Goal: Task Accomplishment & Management: Manage account settings

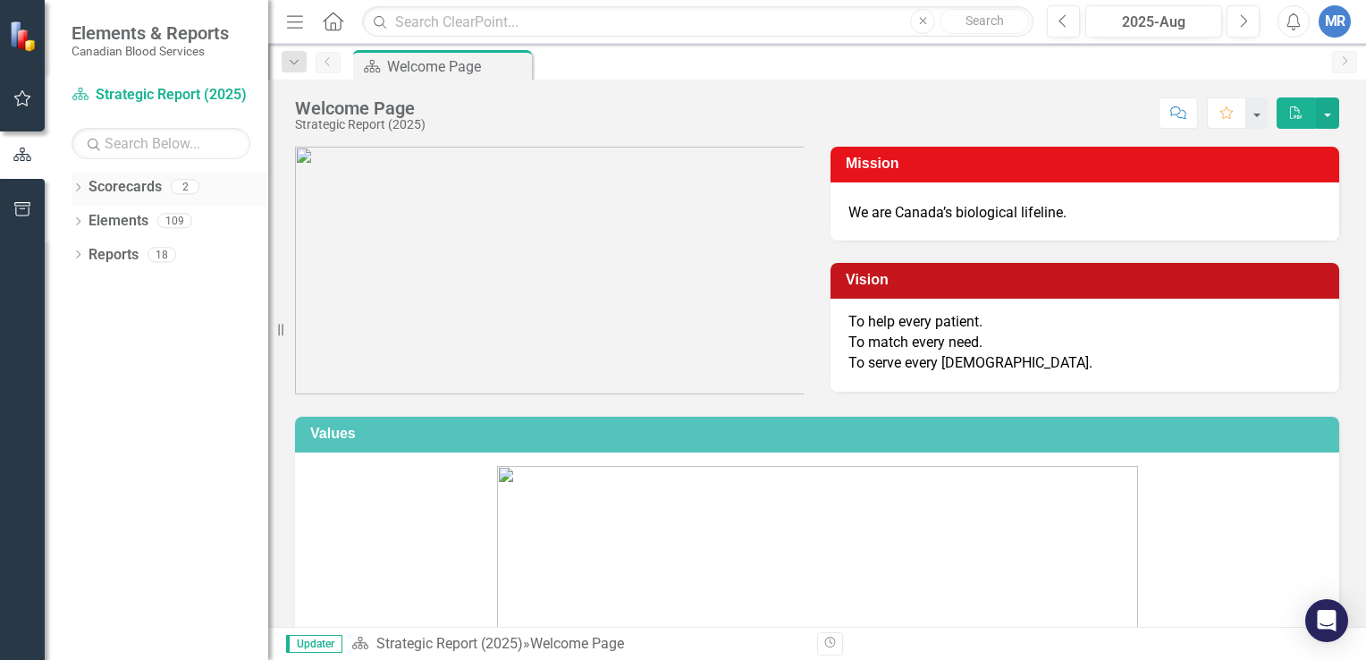
click at [79, 184] on icon "Dropdown" at bounding box center [78, 189] width 13 height 10
click at [145, 260] on link "Operational Report" at bounding box center [183, 255] width 170 height 21
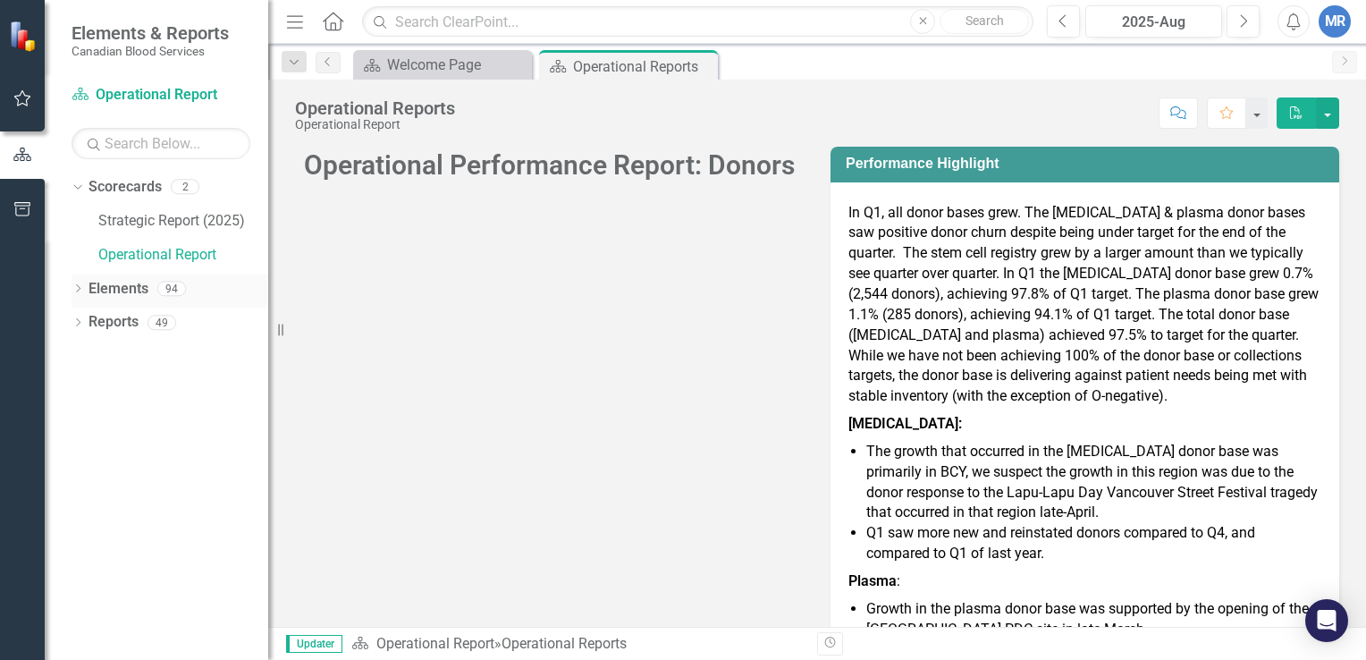
click at [76, 288] on icon "Dropdown" at bounding box center [78, 290] width 13 height 10
click at [76, 389] on icon "Dropdown" at bounding box center [78, 392] width 13 height 10
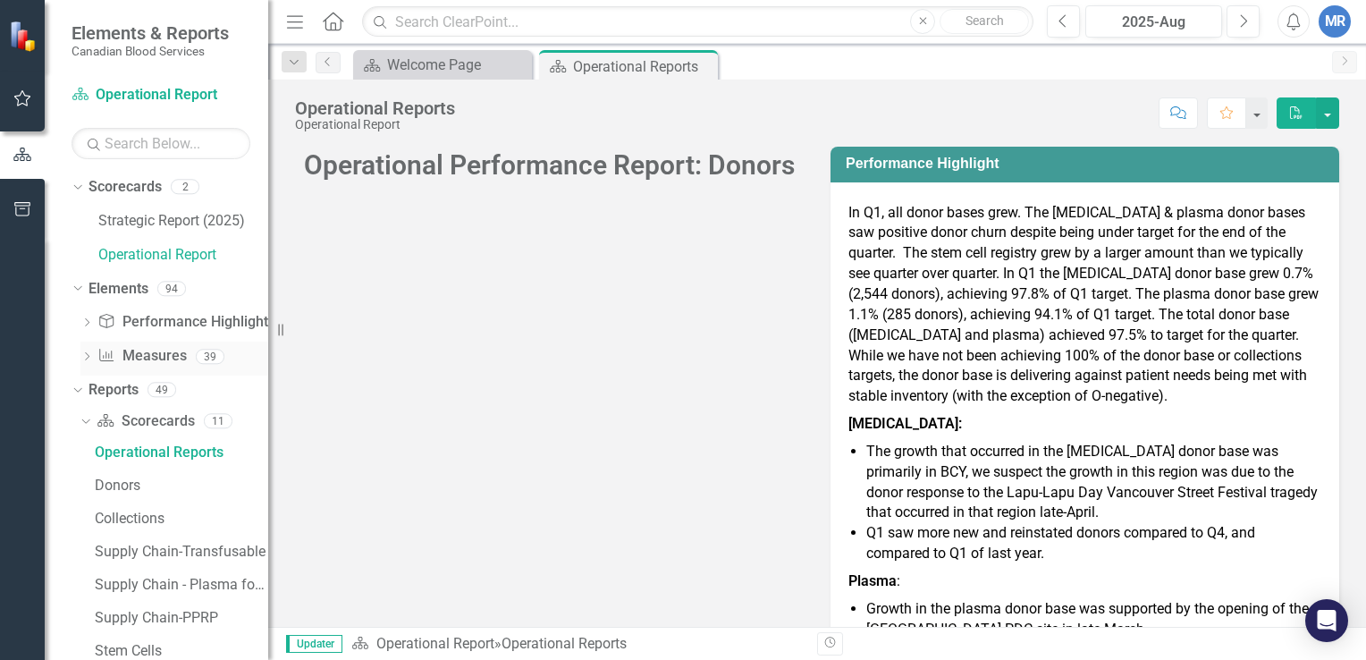
click at [85, 356] on icon "Dropdown" at bounding box center [86, 358] width 13 height 10
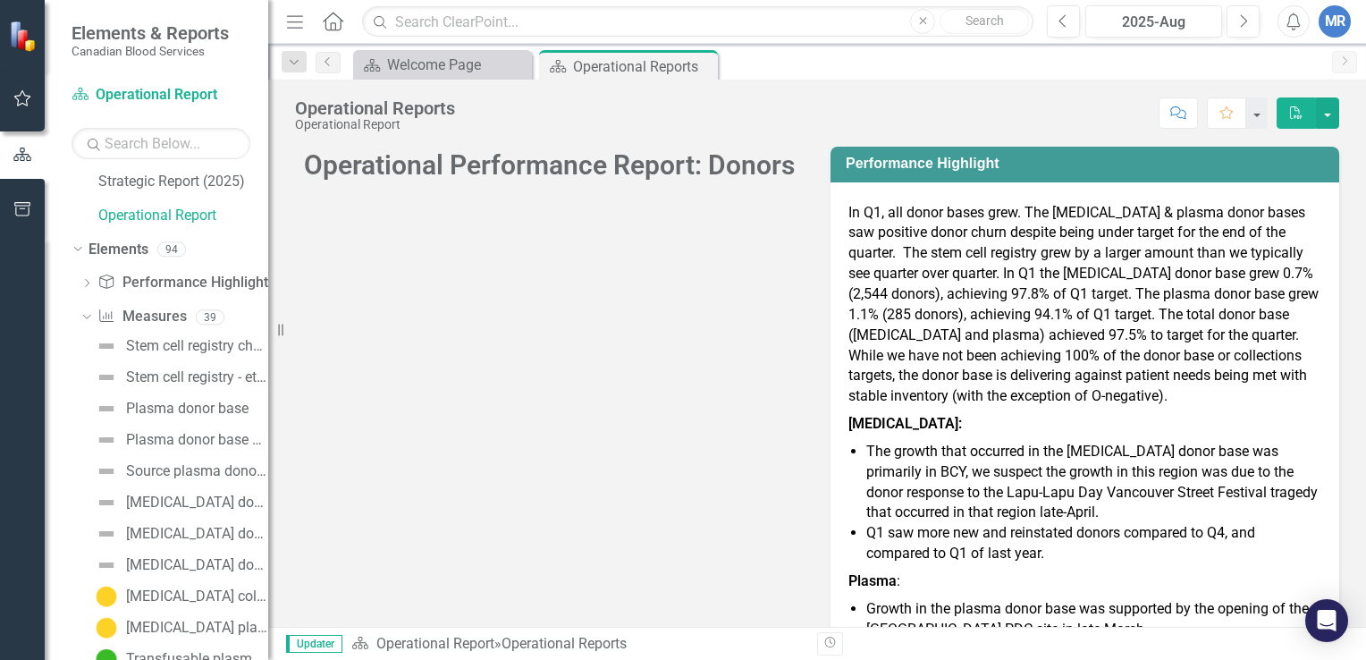
scroll to position [43, 0]
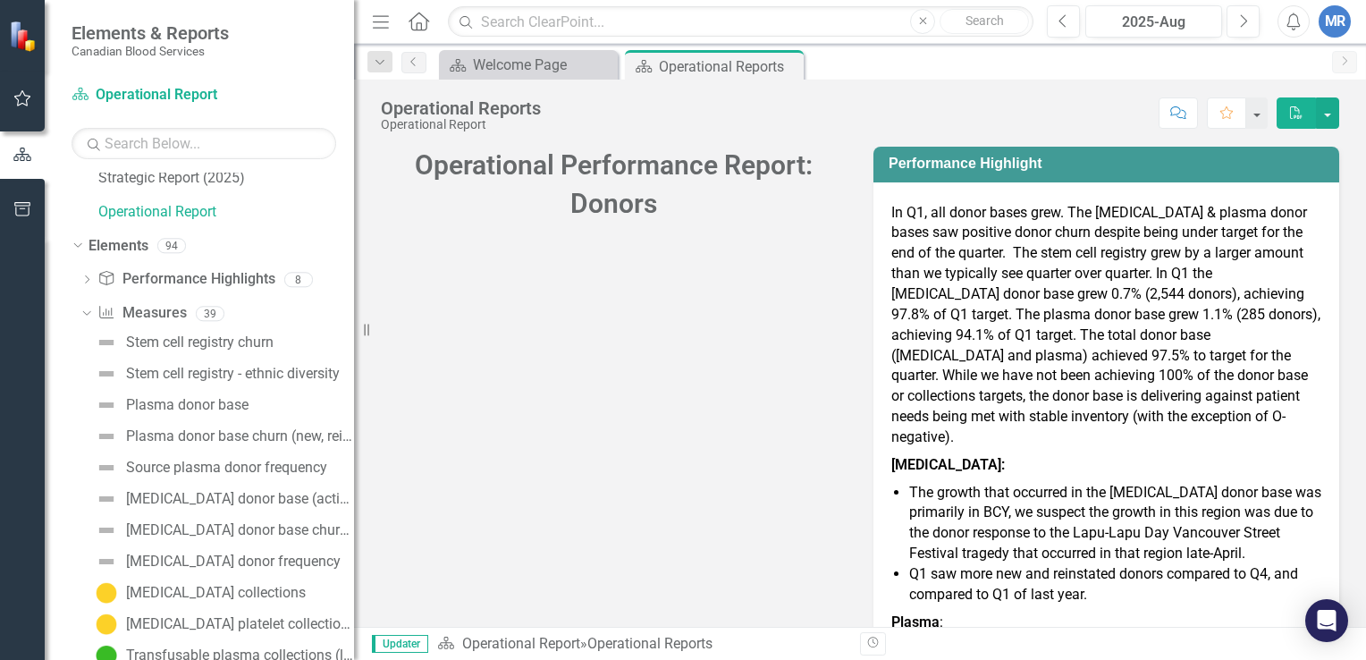
drag, startPoint x: 269, startPoint y: 418, endPoint x: 354, endPoint y: 428, distance: 85.5
click at [354, 428] on div "Resize" at bounding box center [361, 330] width 14 height 660
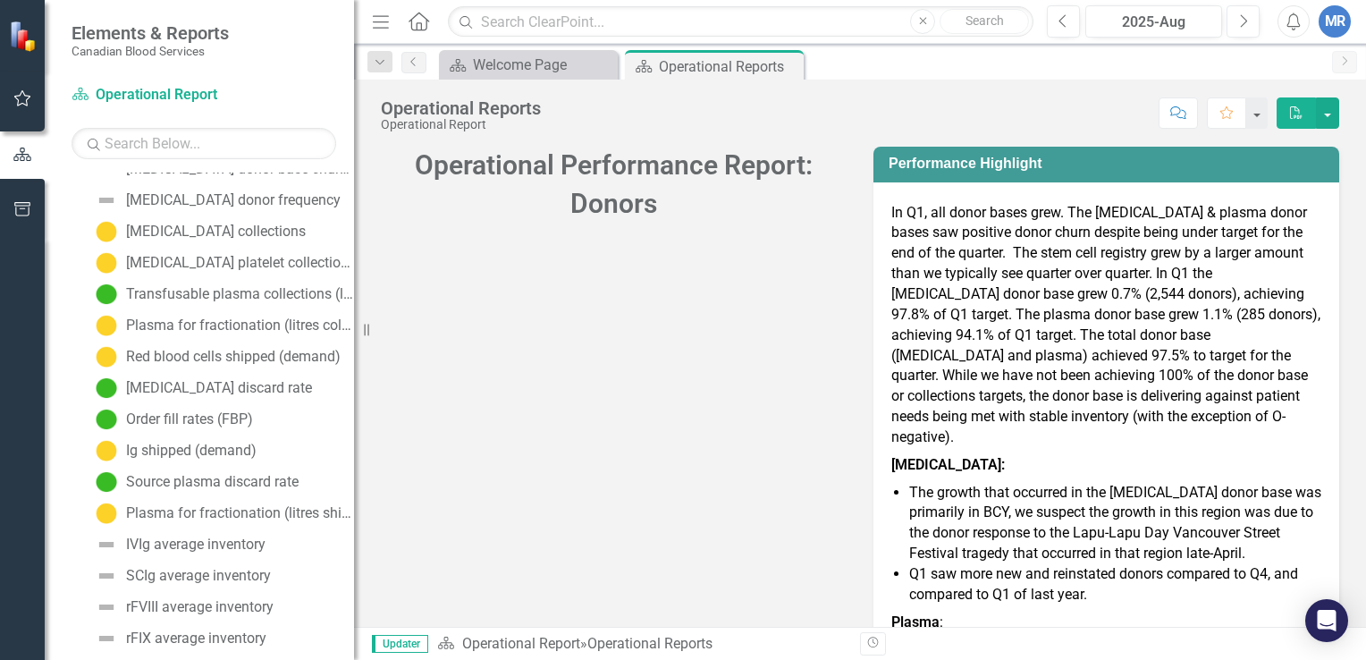
scroll to position [451, 0]
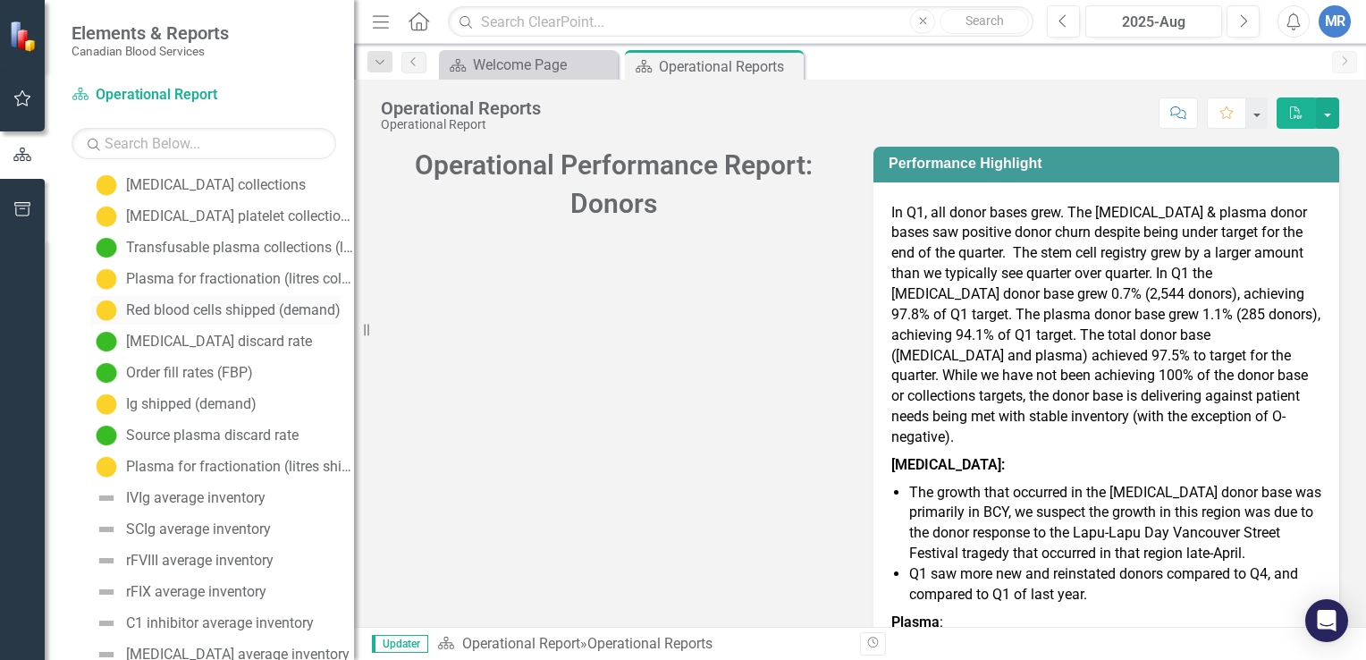
click at [202, 306] on div "Red blood cells shipped (demand)" at bounding box center [233, 310] width 215 height 16
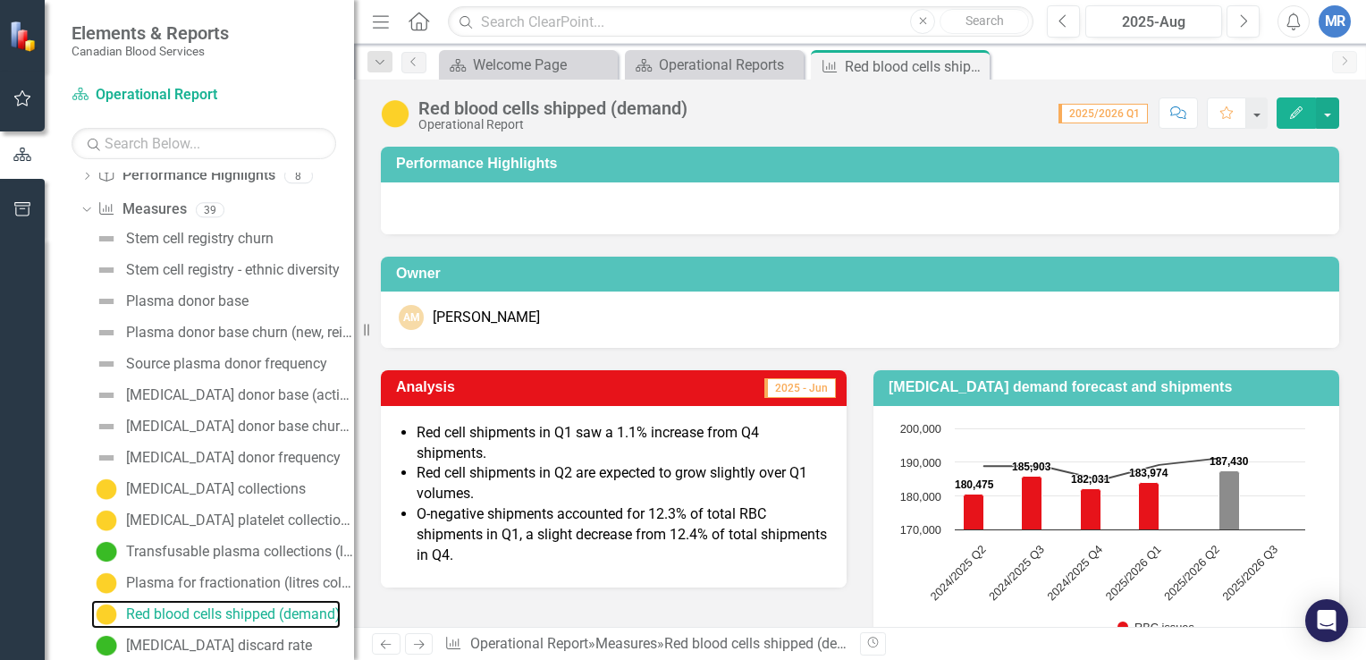
scroll to position [114, 0]
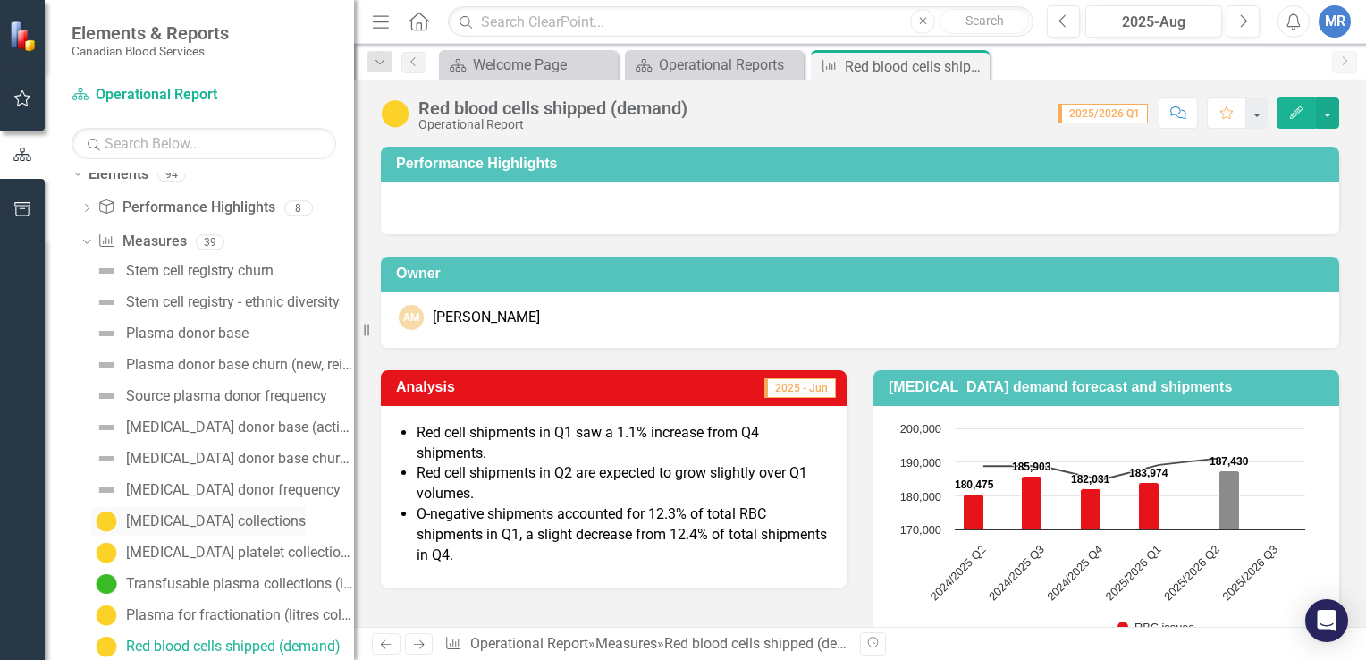
click at [215, 522] on div "[MEDICAL_DATA] collections" at bounding box center [216, 521] width 180 height 16
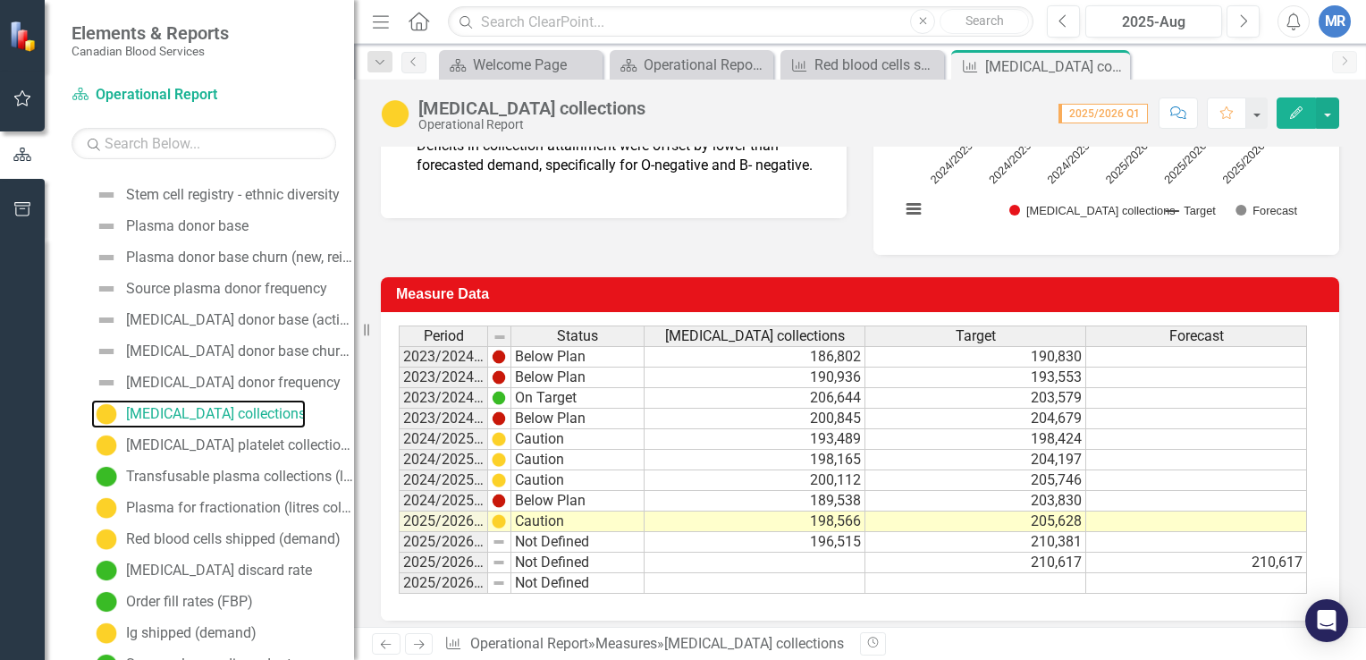
scroll to position [259, 0]
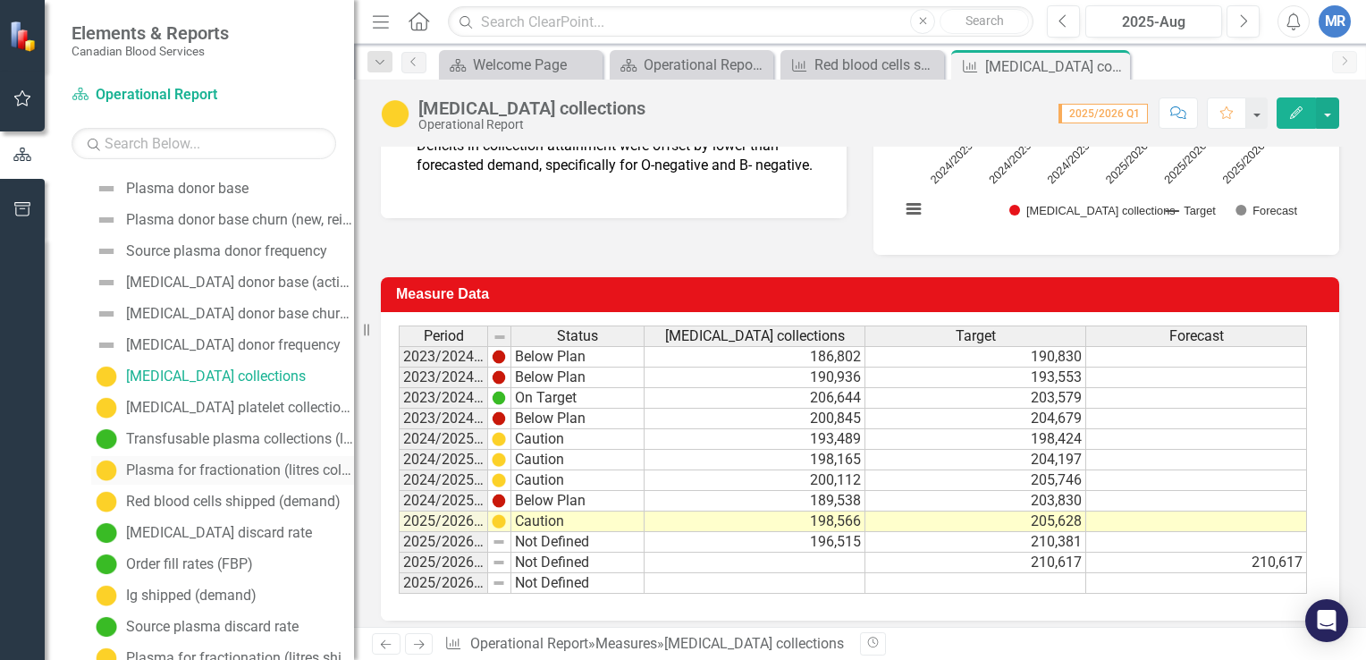
click at [202, 464] on div "Plasma for fractionation (litres collected)" at bounding box center [240, 470] width 228 height 16
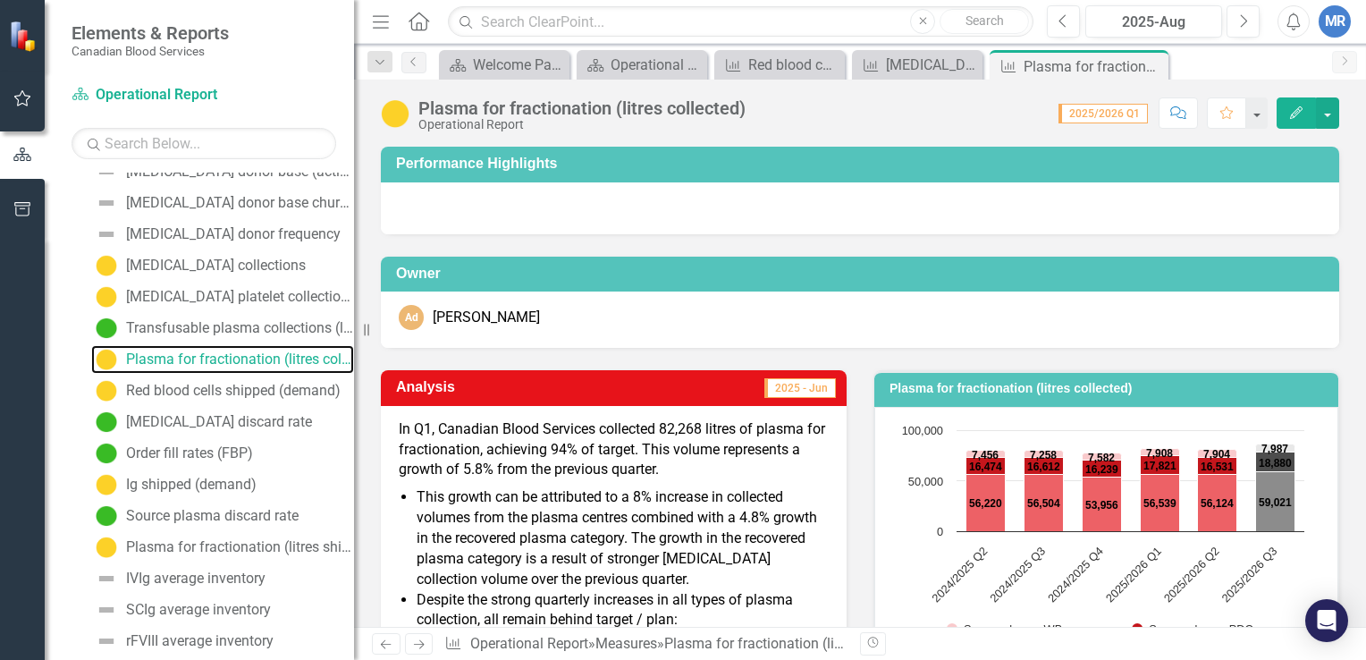
scroll to position [387, 0]
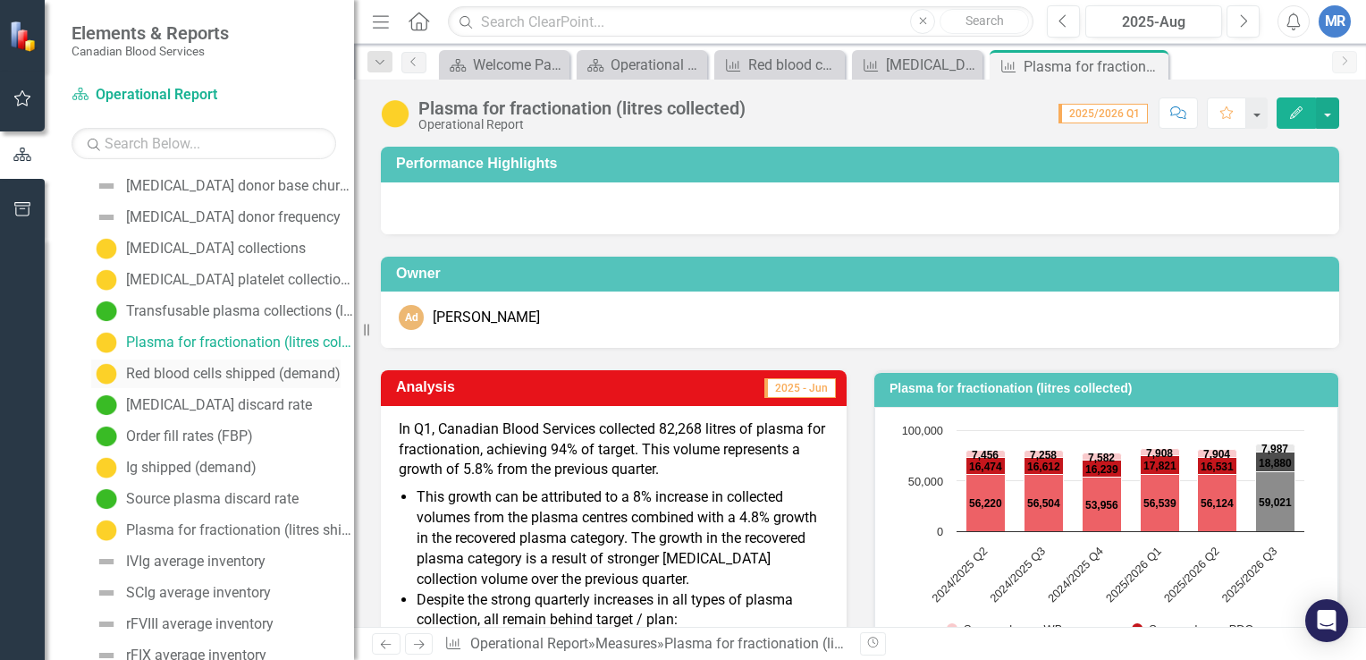
click at [218, 366] on div "Red blood cells shipped (demand)" at bounding box center [233, 374] width 215 height 16
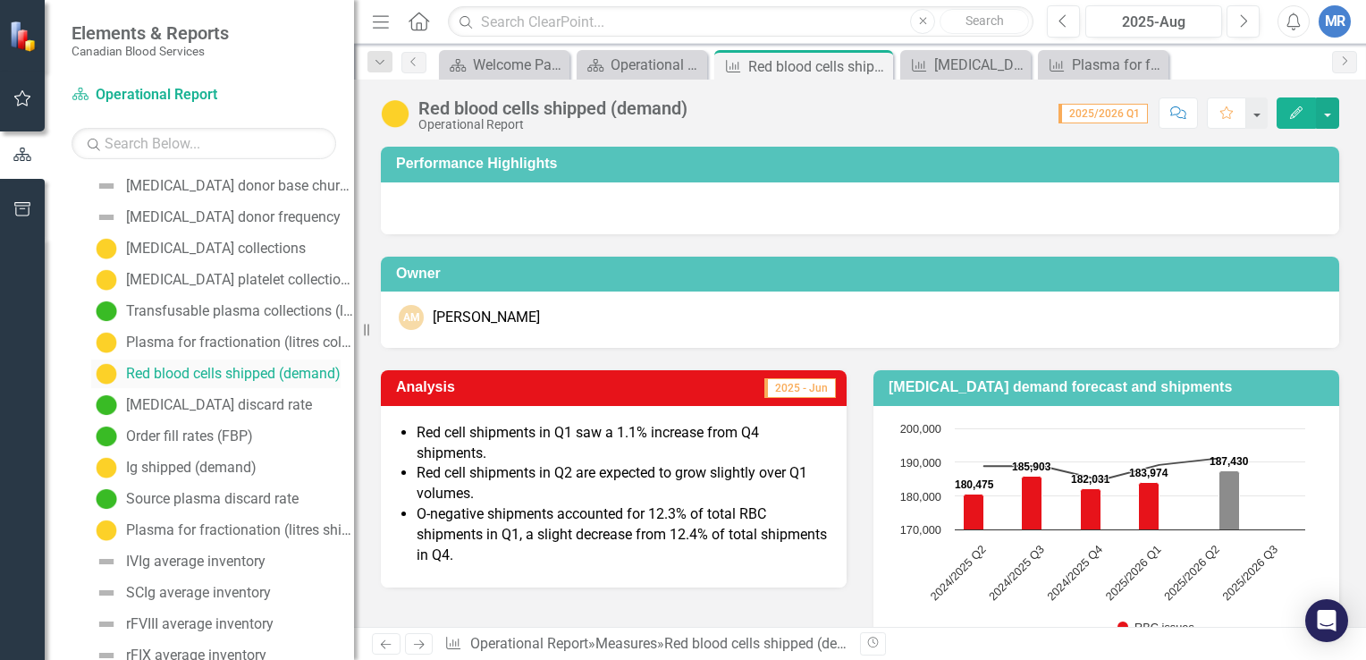
scroll to position [114, 0]
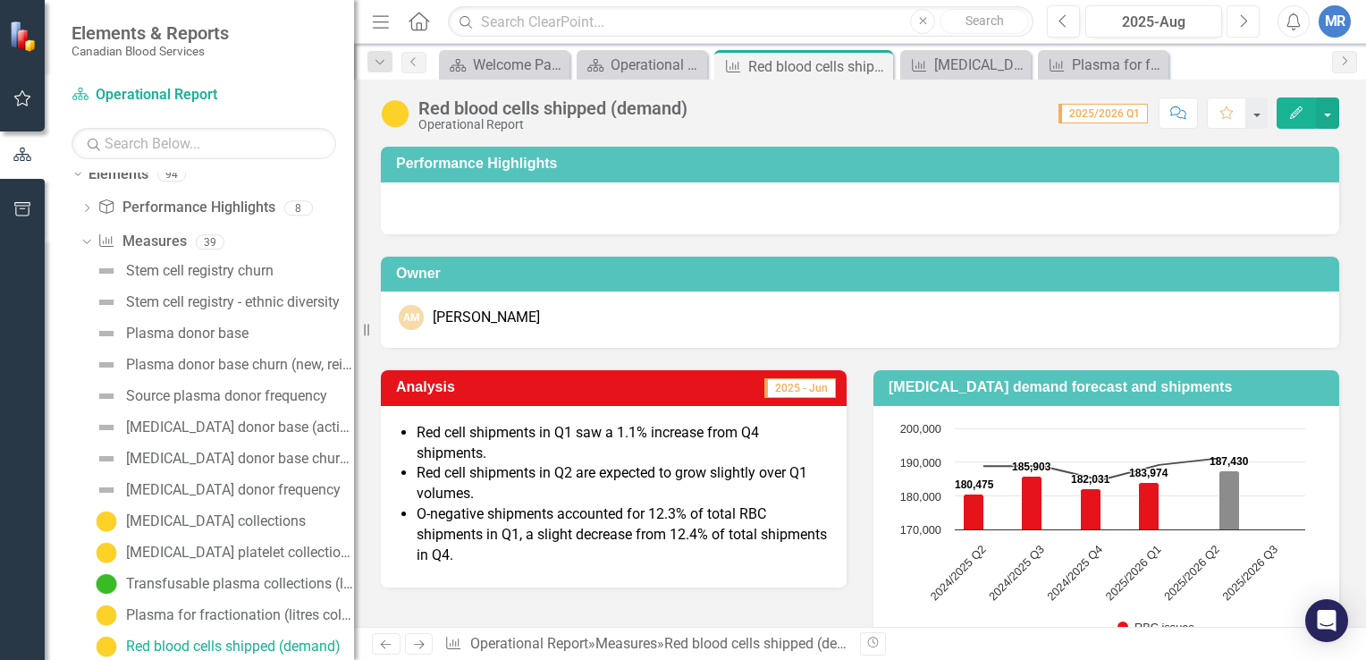
click at [1242, 23] on icon "Next" at bounding box center [1243, 21] width 10 height 16
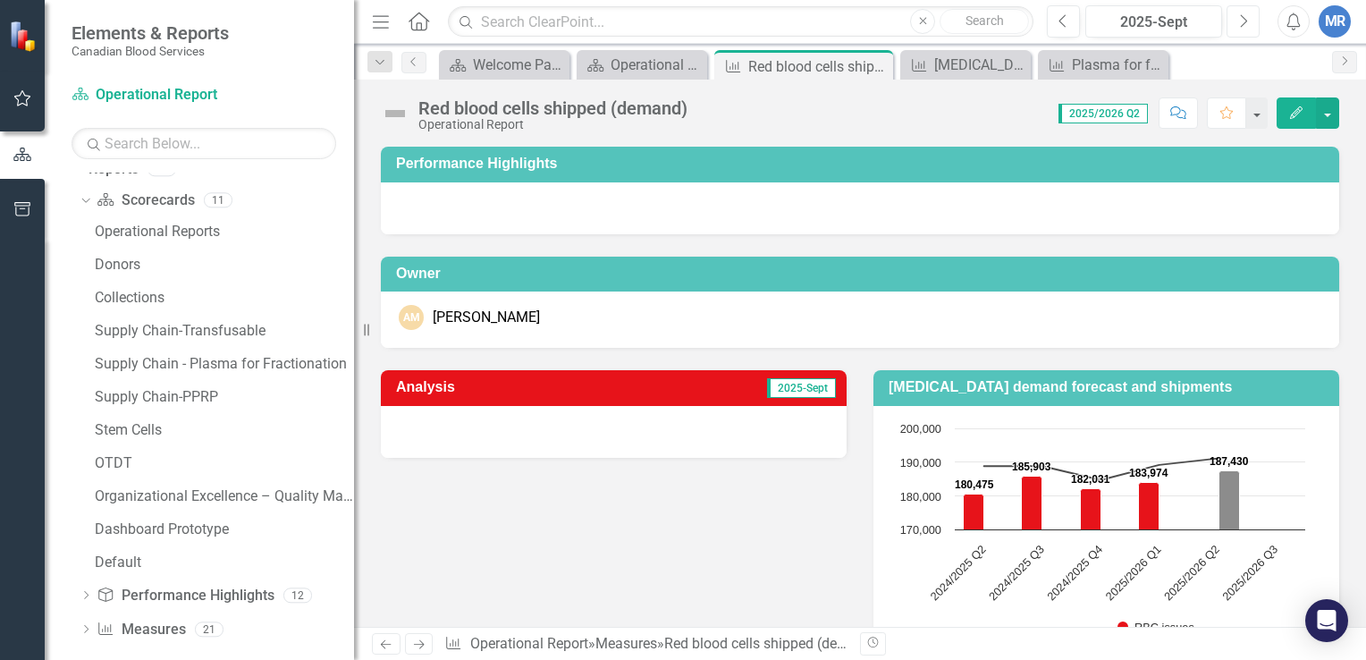
scroll to position [236, 0]
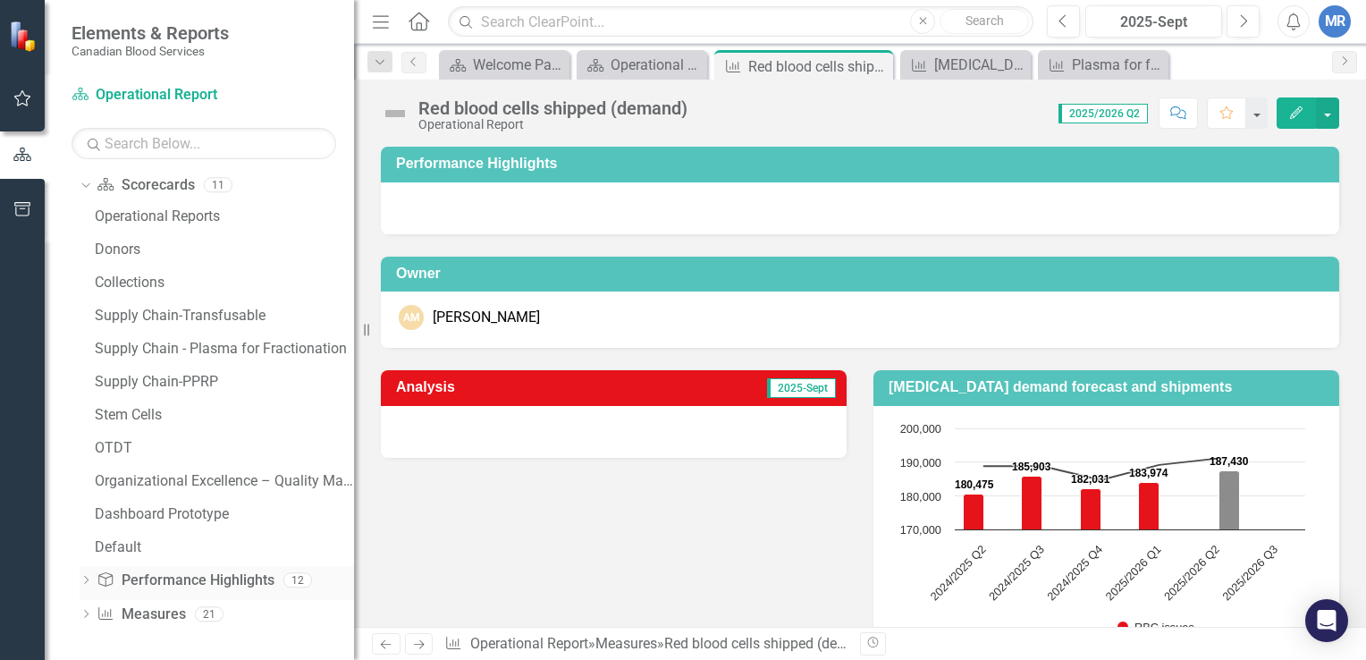
click at [83, 575] on div "Dropdown" at bounding box center [86, 582] width 13 height 15
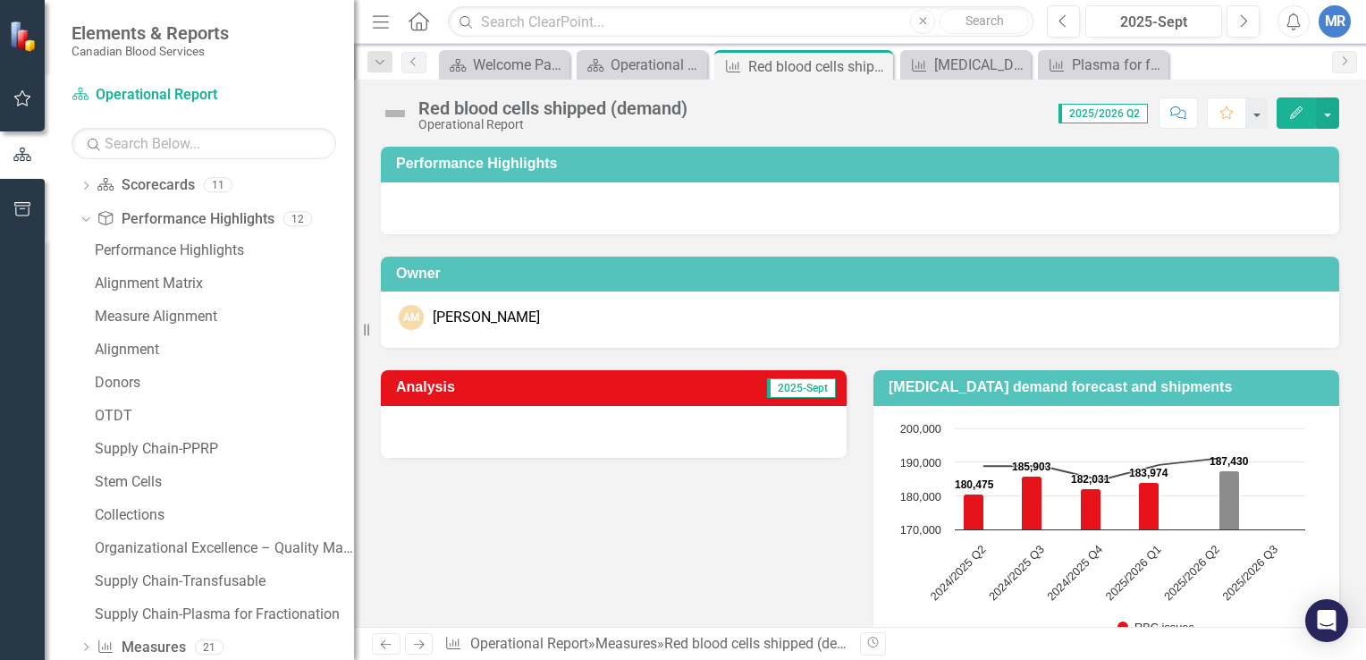
scroll to position [268, 0]
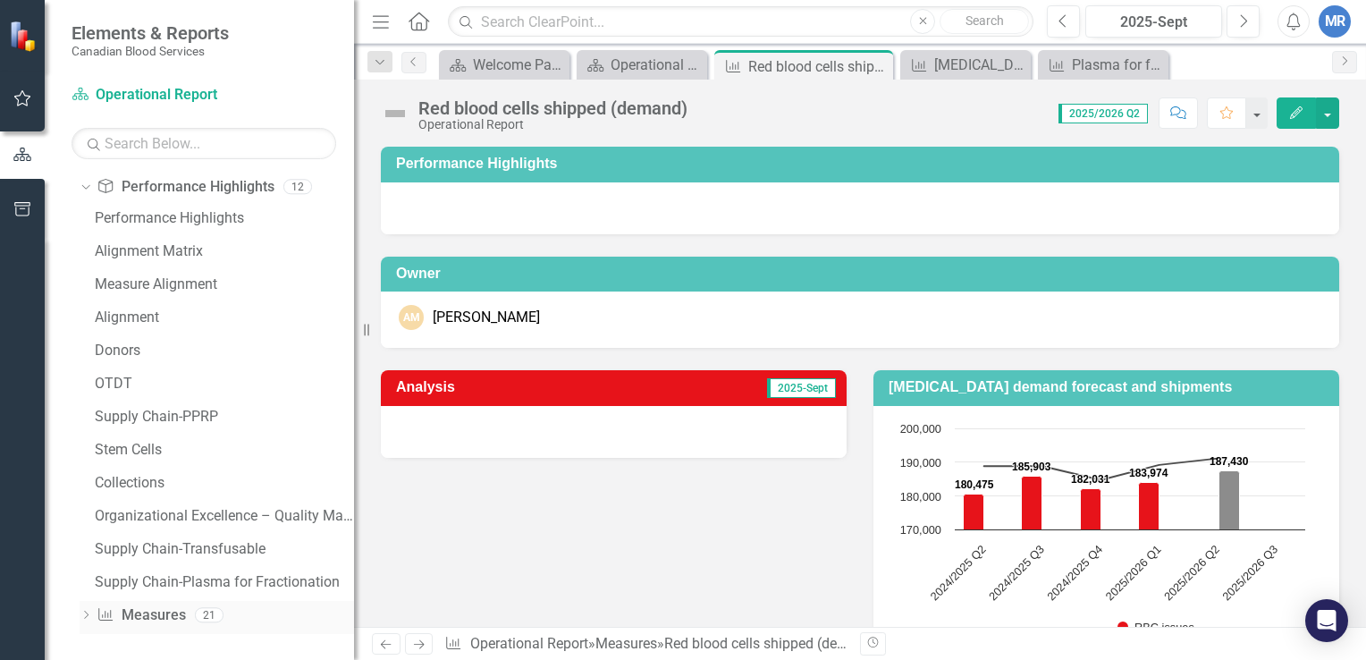
click at [86, 615] on icon "Dropdown" at bounding box center [86, 617] width 13 height 10
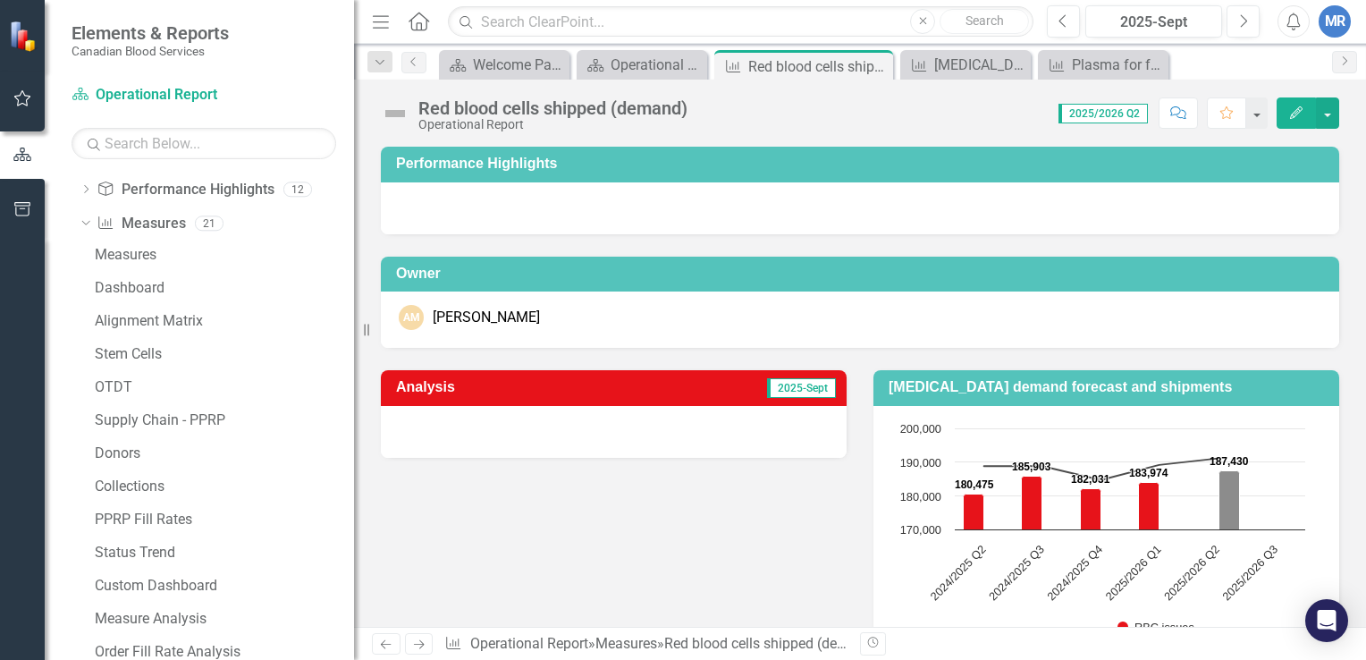
scroll to position [0, 0]
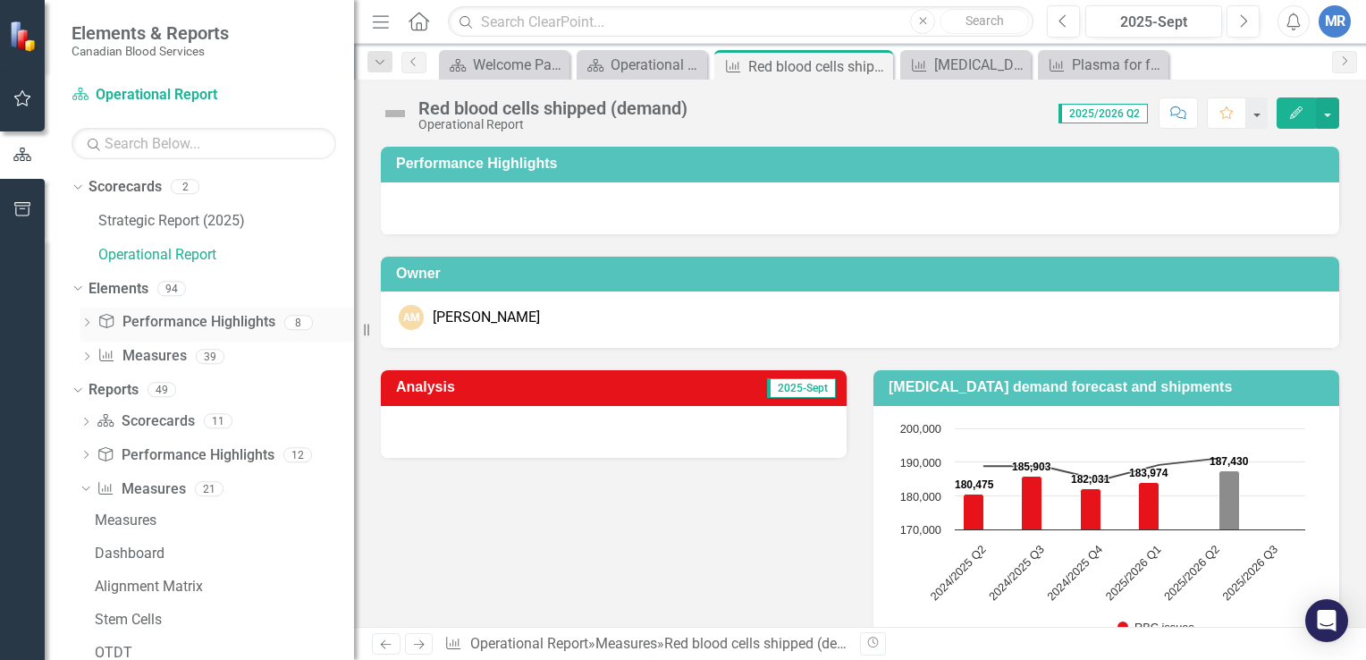
click at [85, 321] on icon "Dropdown" at bounding box center [86, 324] width 13 height 10
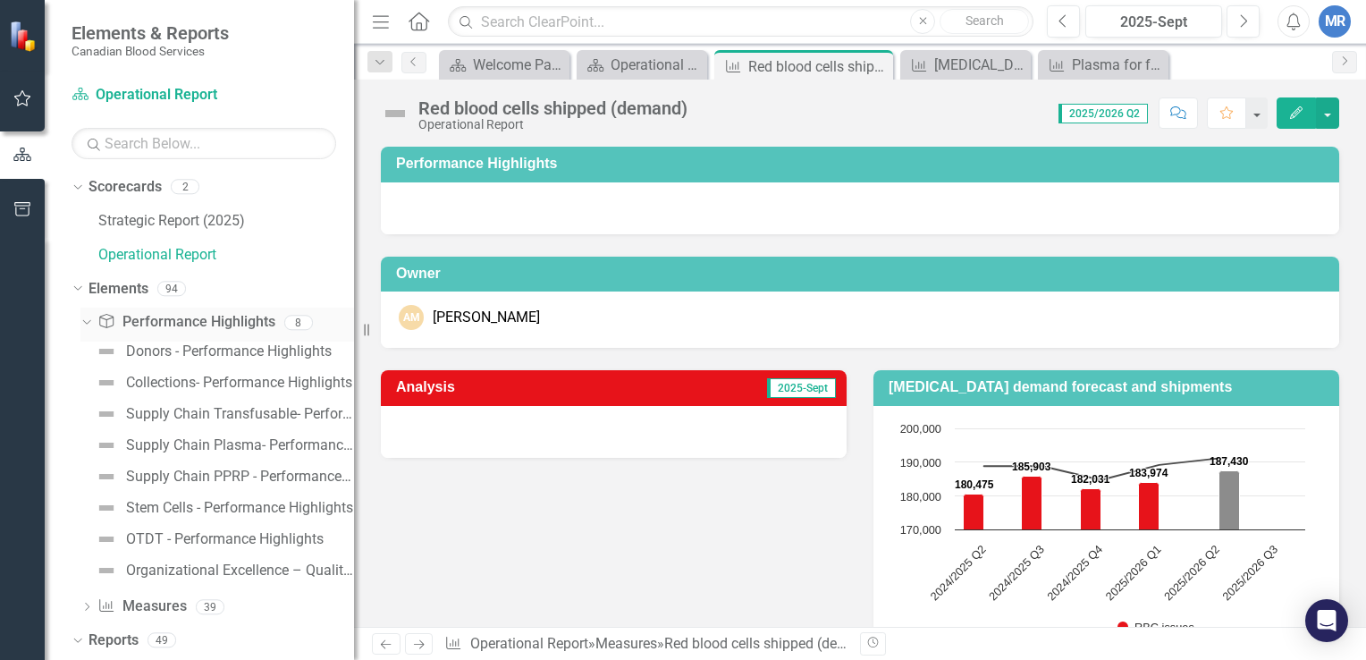
click at [85, 322] on icon at bounding box center [86, 322] width 8 height 4
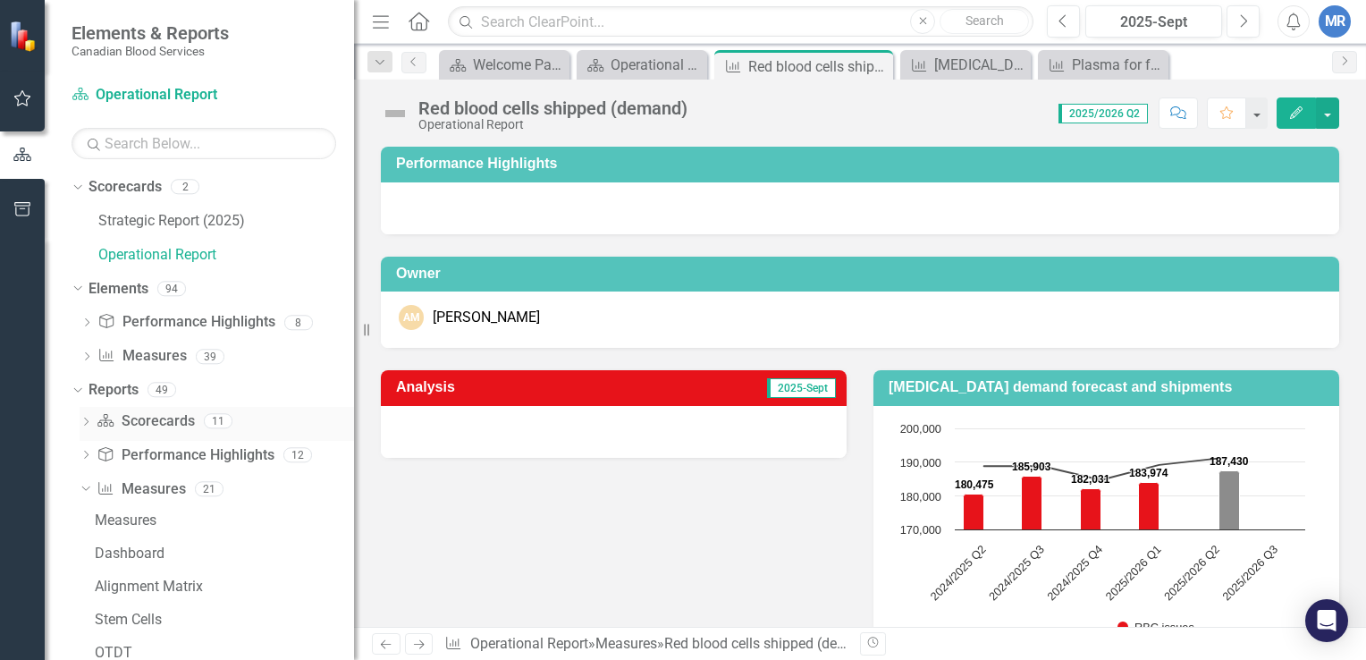
click at [89, 422] on icon "Dropdown" at bounding box center [86, 423] width 13 height 10
click at [89, 422] on icon "Dropdown" at bounding box center [84, 420] width 10 height 13
click at [83, 489] on icon "Dropdown" at bounding box center [86, 490] width 13 height 10
click at [182, 93] on link "Scorecard Operational Report" at bounding box center [184, 95] width 224 height 21
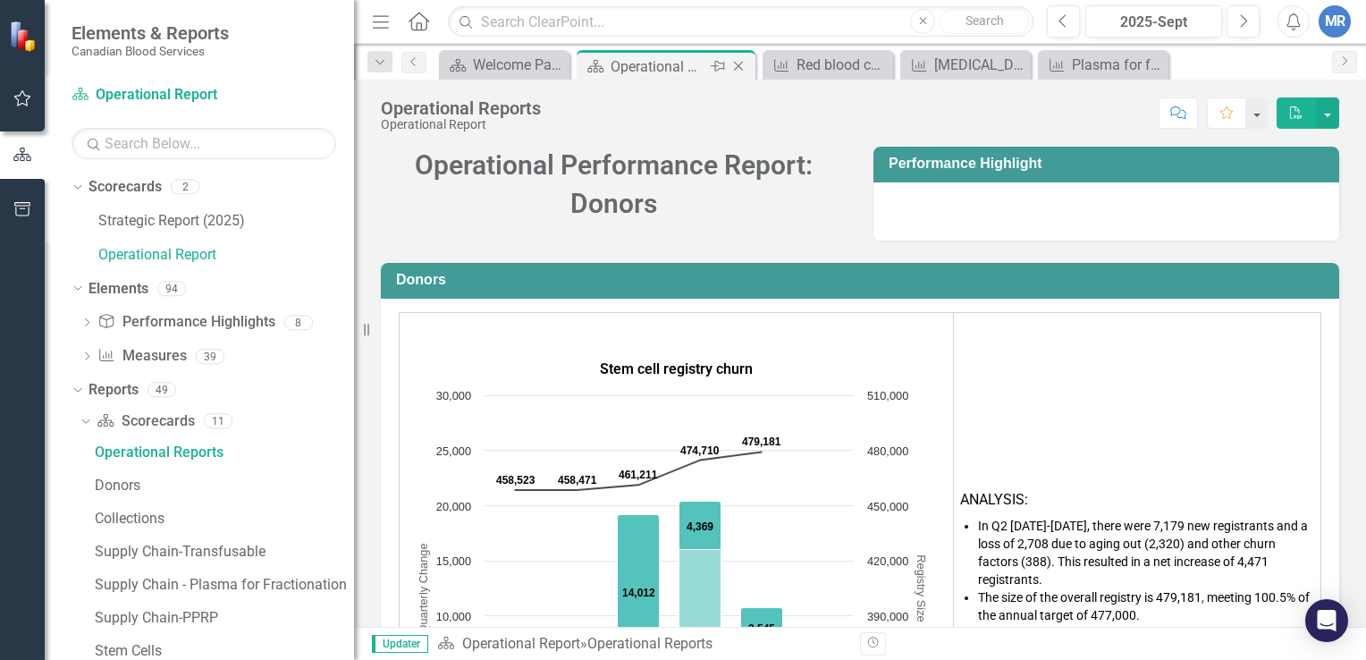
click at [745, 63] on icon "Close" at bounding box center [739, 66] width 18 height 14
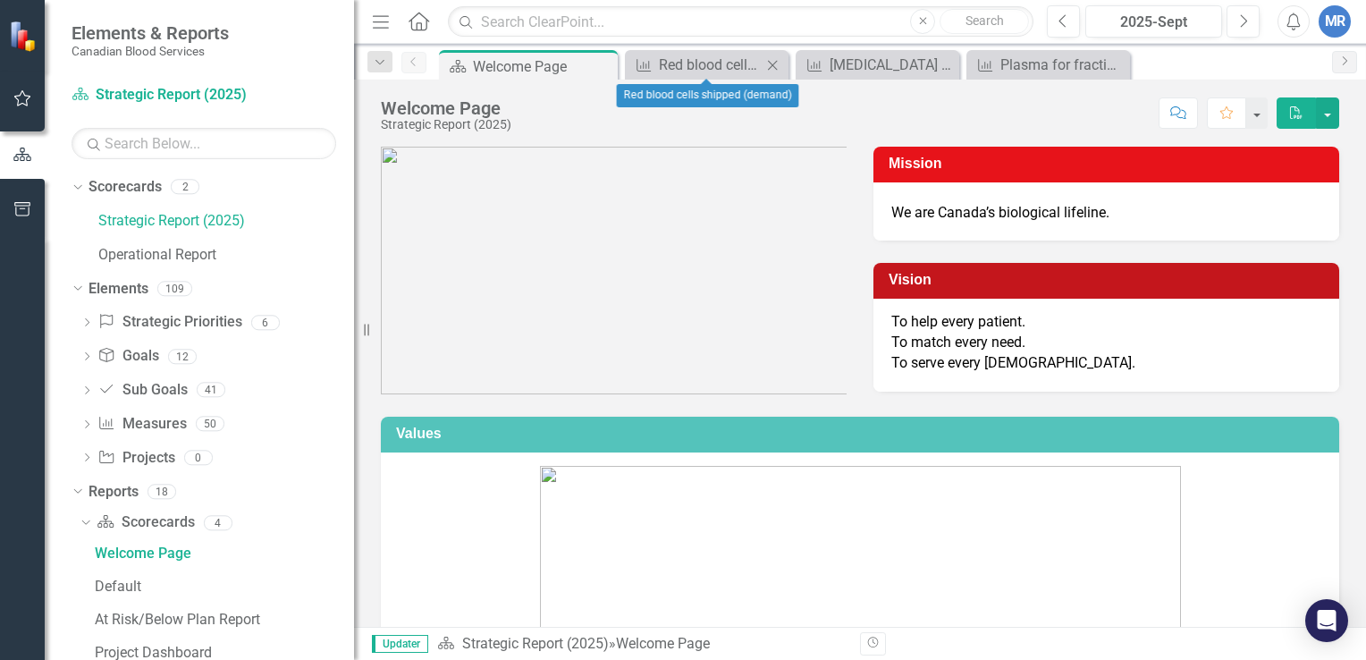
click at [777, 69] on icon at bounding box center [773, 65] width 10 height 10
click at [794, 64] on icon "Close" at bounding box center [788, 65] width 18 height 14
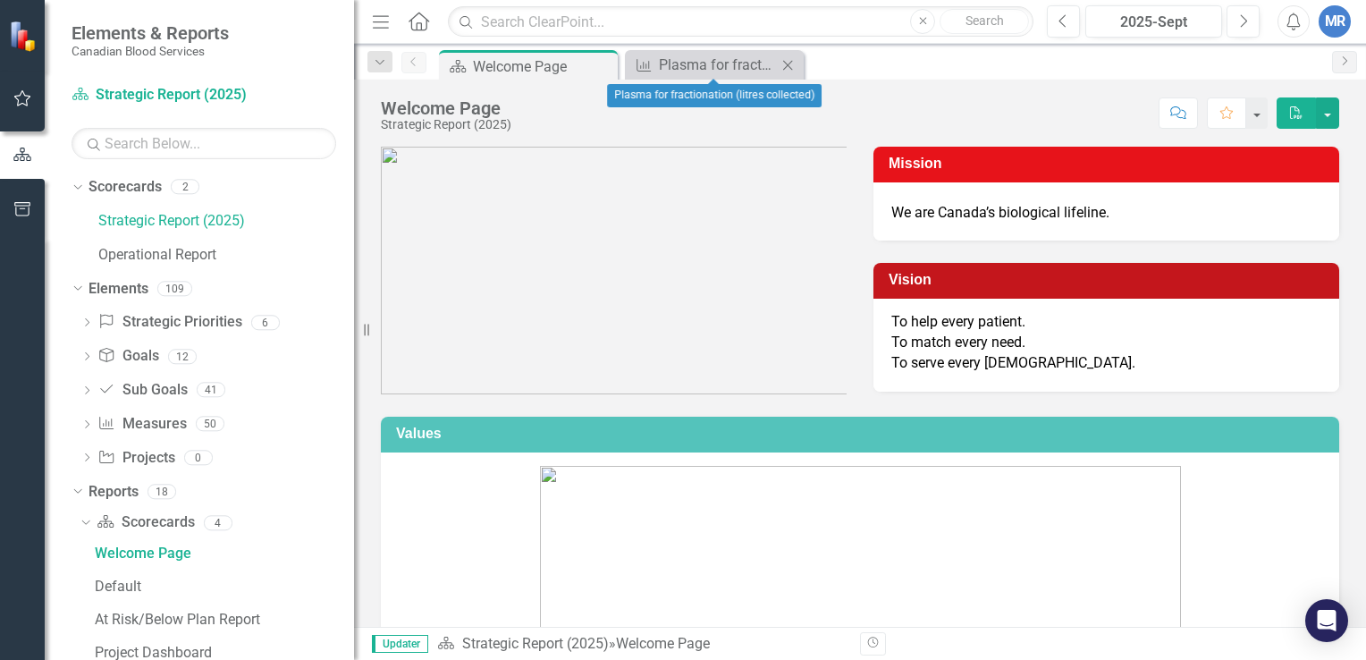
click at [790, 66] on icon "Close" at bounding box center [788, 65] width 18 height 14
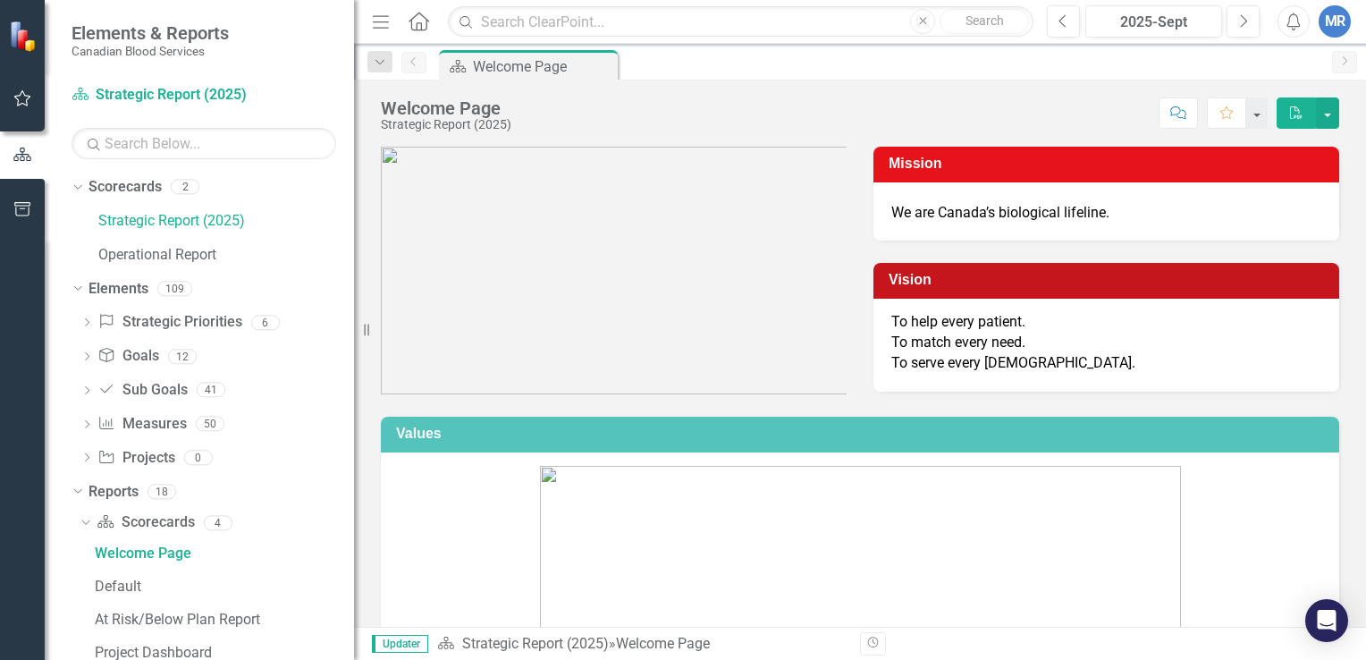
click at [381, 24] on icon "Menu" at bounding box center [380, 21] width 23 height 19
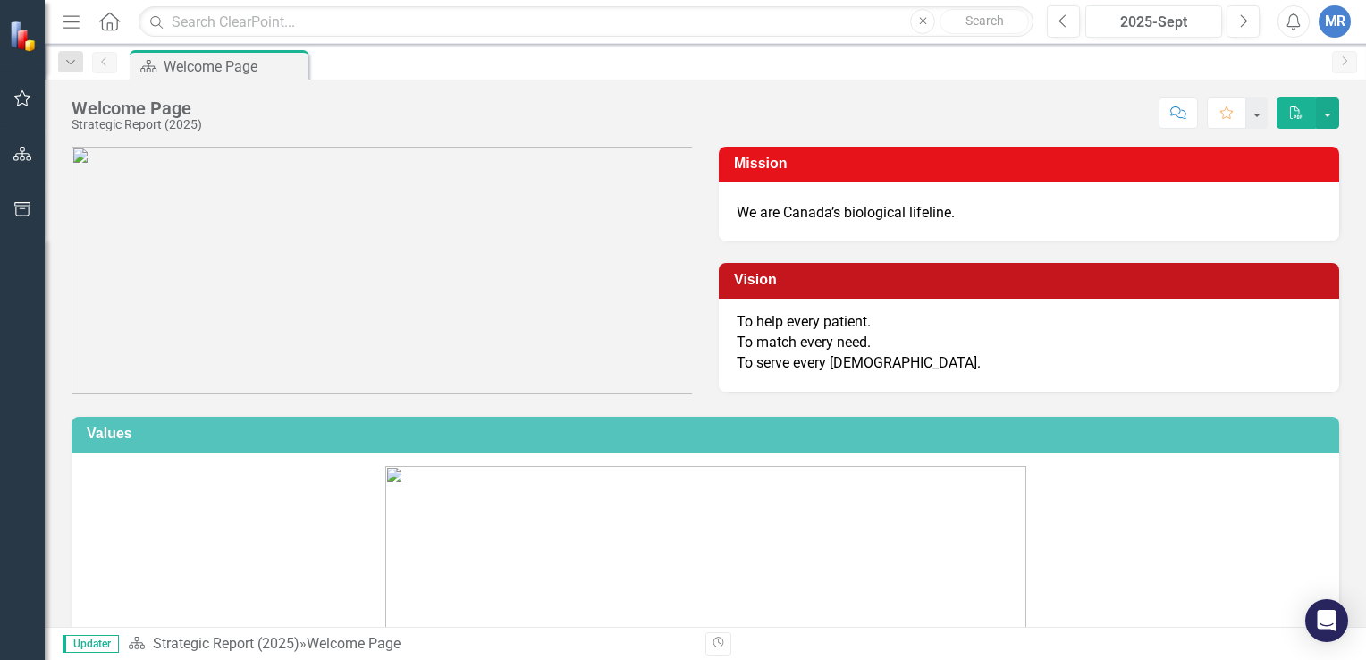
click at [70, 28] on icon "Menu" at bounding box center [71, 21] width 23 height 19
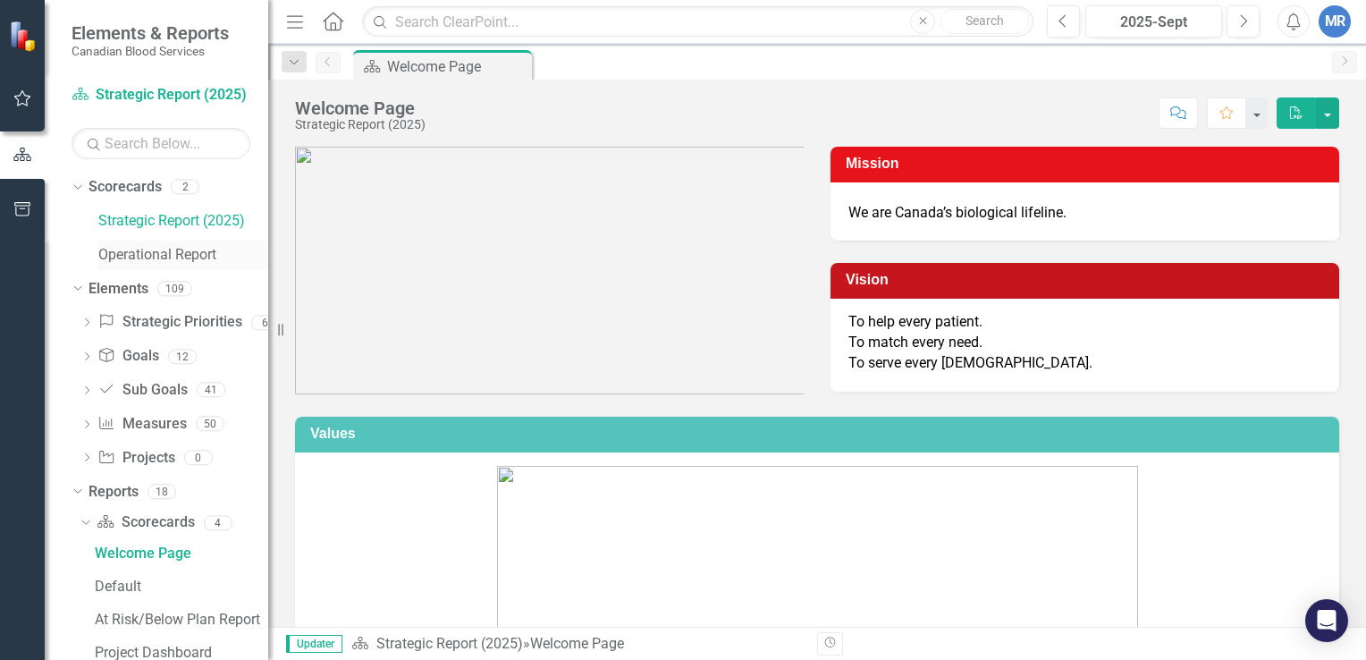
click at [142, 256] on link "Operational Report" at bounding box center [183, 255] width 170 height 21
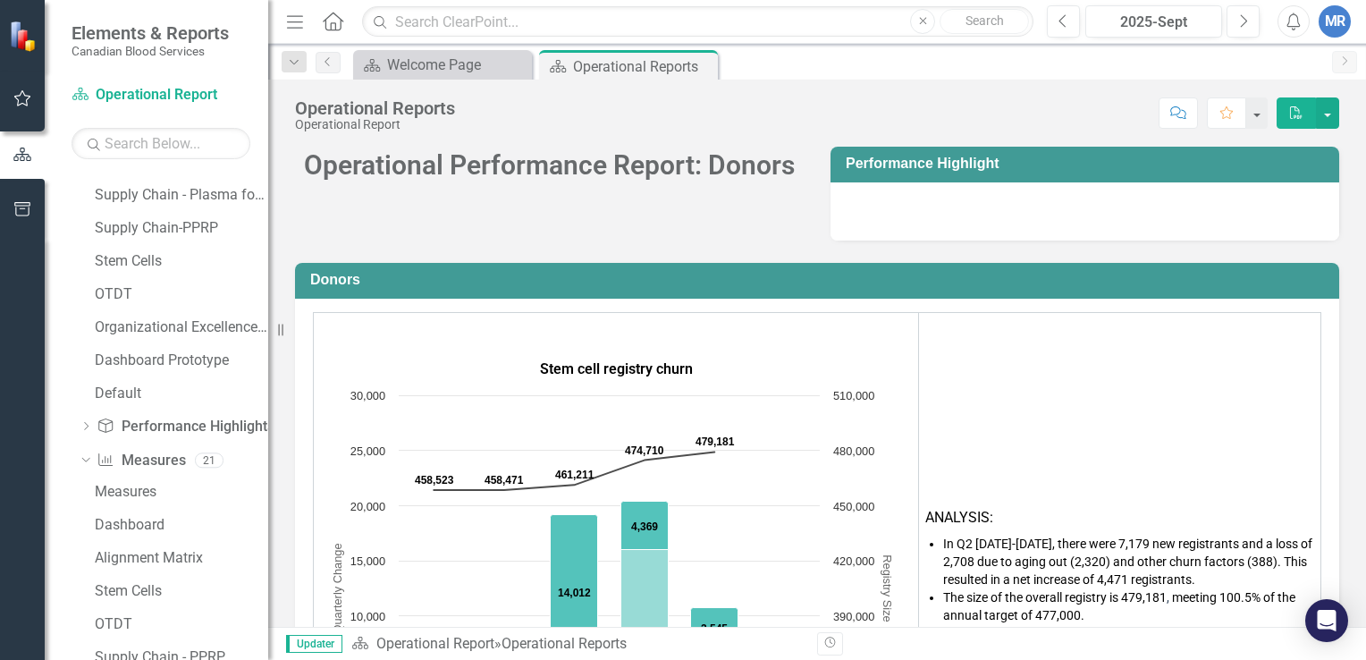
scroll to position [394, 0]
click at [126, 485] on div "Measures" at bounding box center [181, 487] width 173 height 16
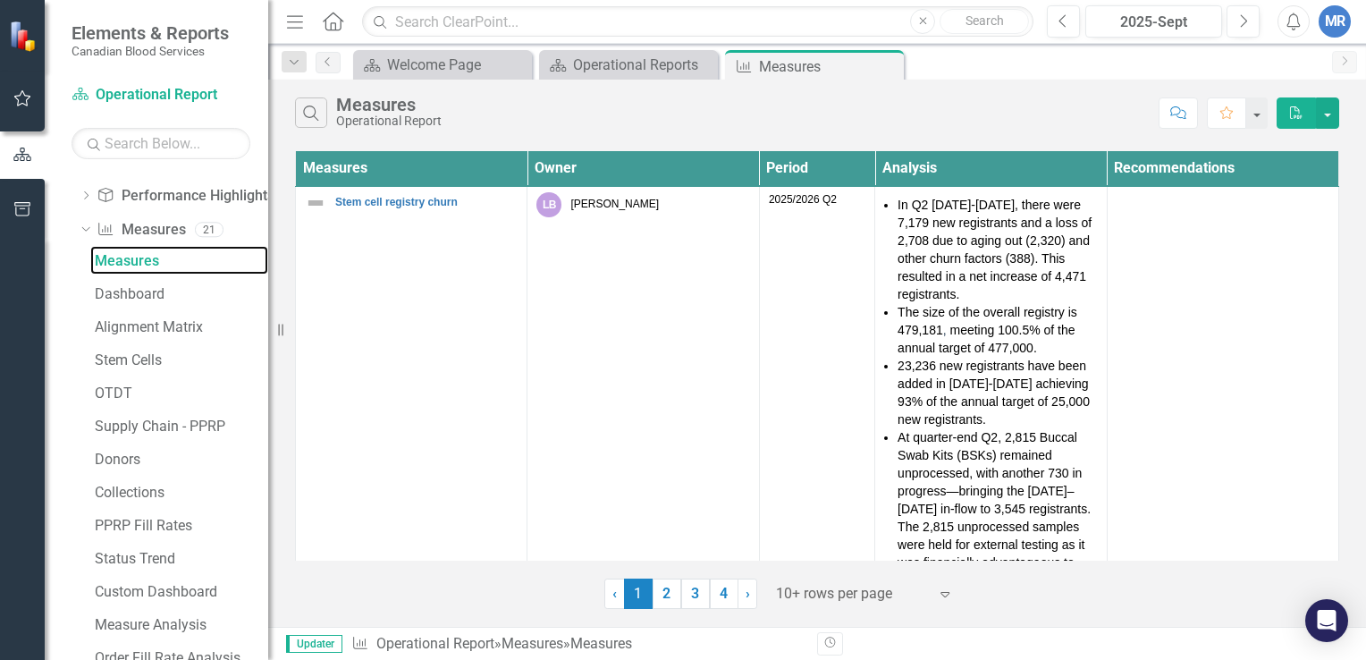
scroll to position [261, 0]
click at [156, 284] on div "Dashboard" at bounding box center [181, 292] width 173 height 16
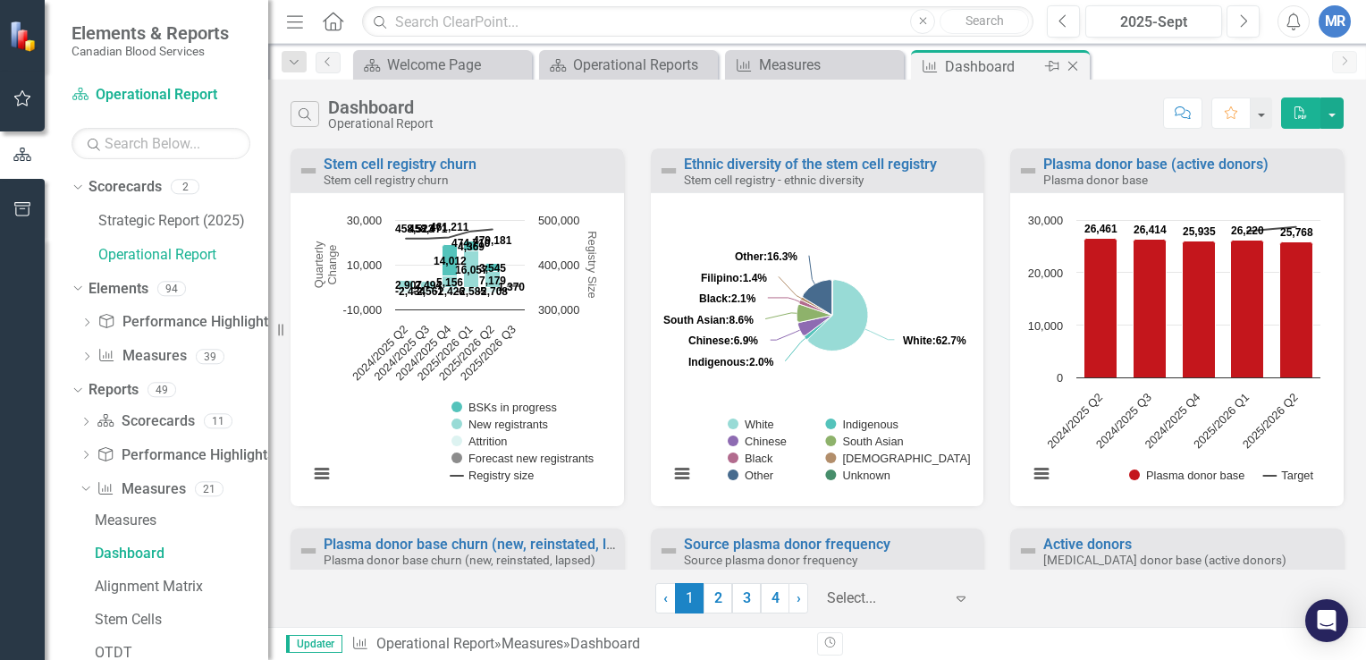
click at [1072, 68] on icon "Close" at bounding box center [1073, 66] width 18 height 14
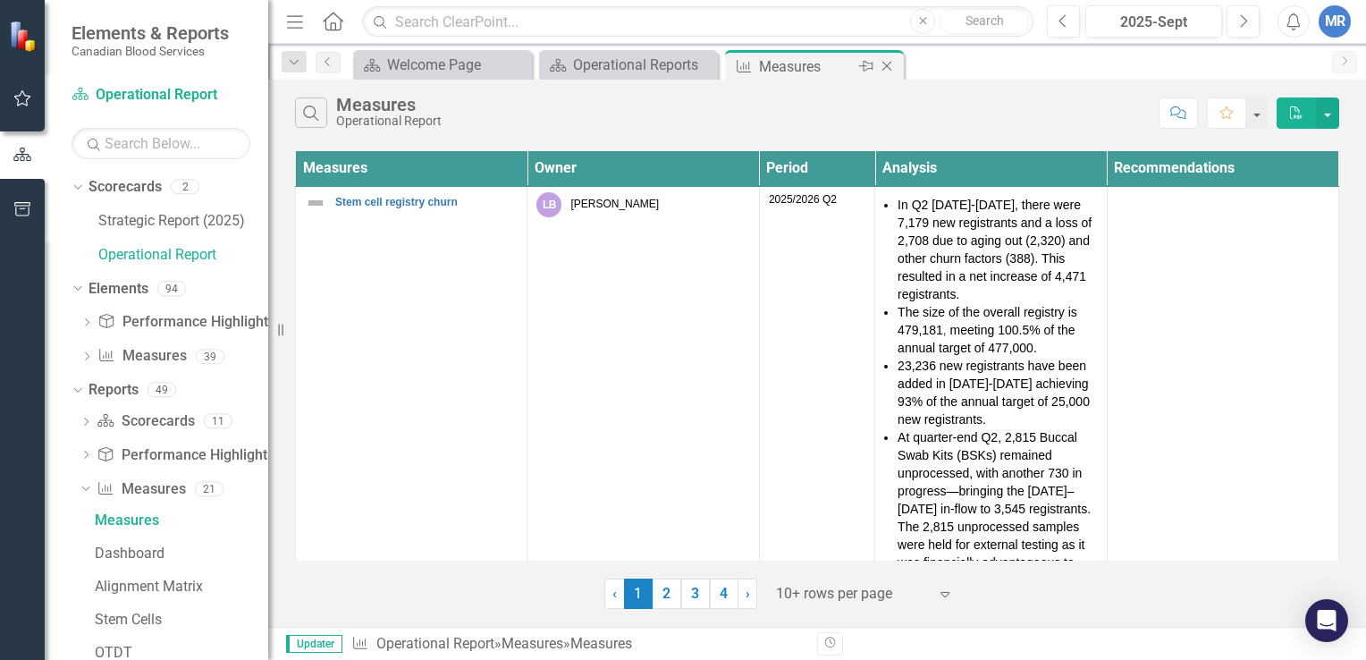
click at [887, 69] on icon "Close" at bounding box center [887, 66] width 18 height 14
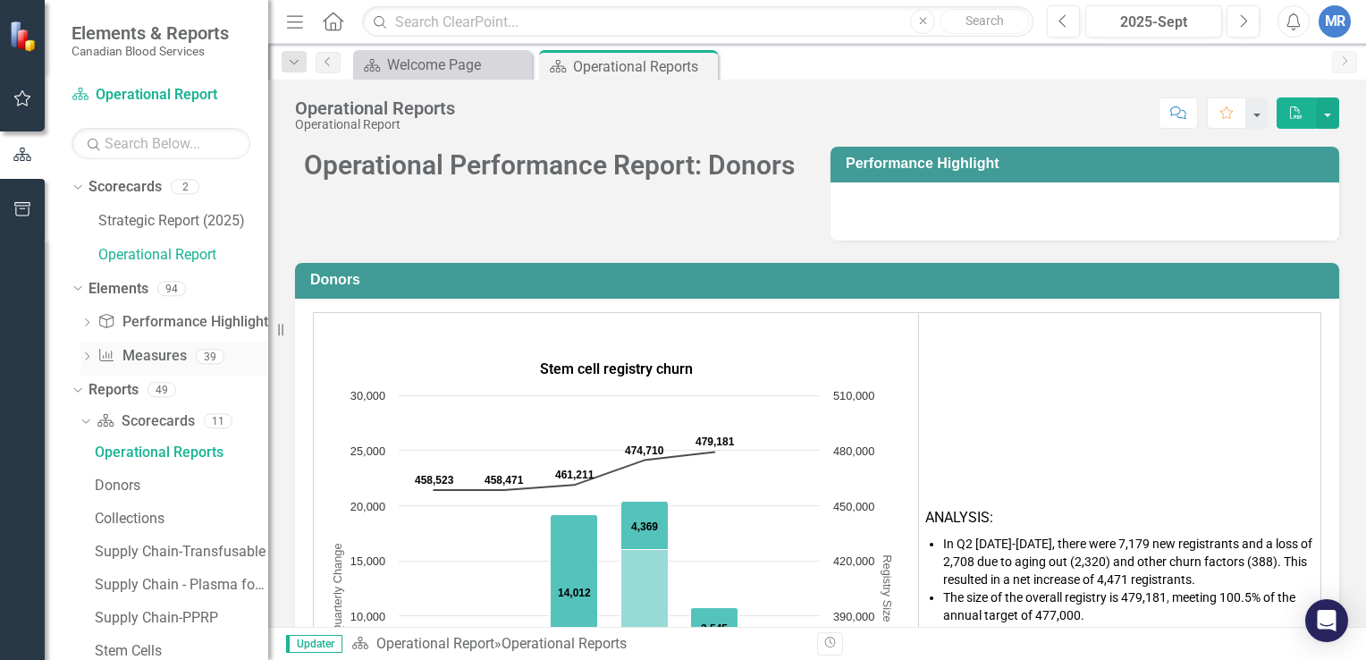
click at [86, 354] on icon "Dropdown" at bounding box center [86, 358] width 13 height 10
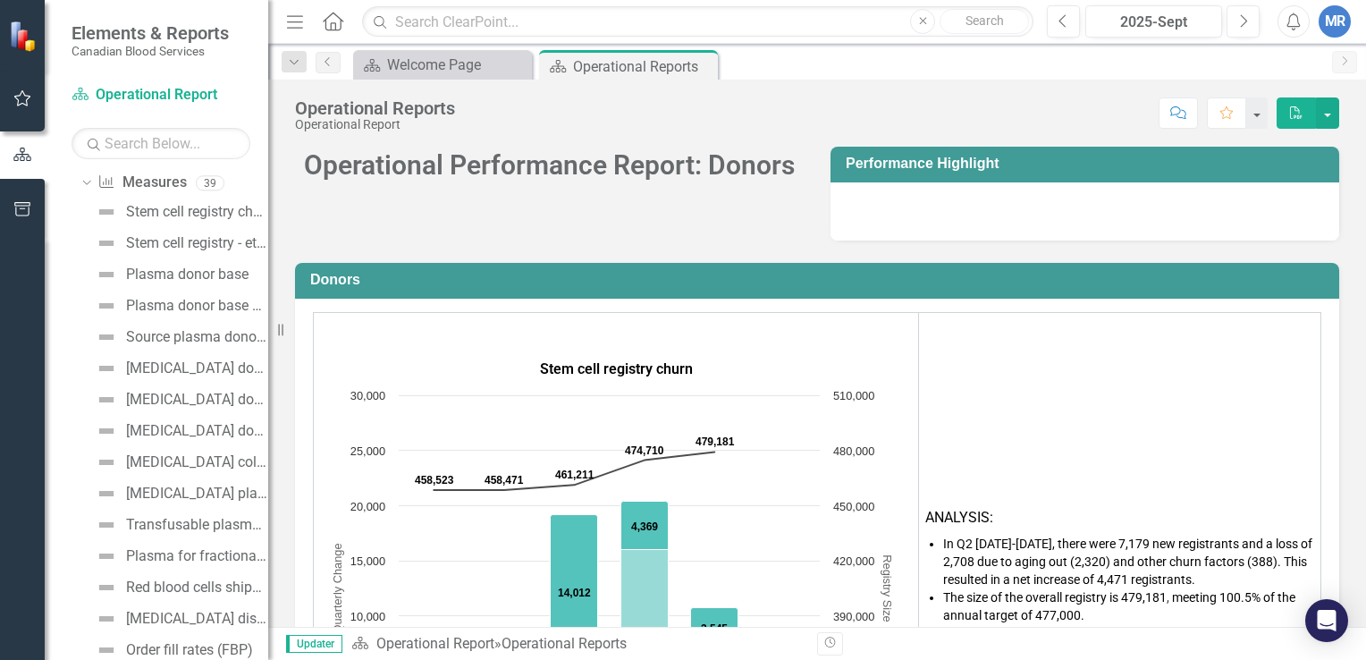
scroll to position [250, 0]
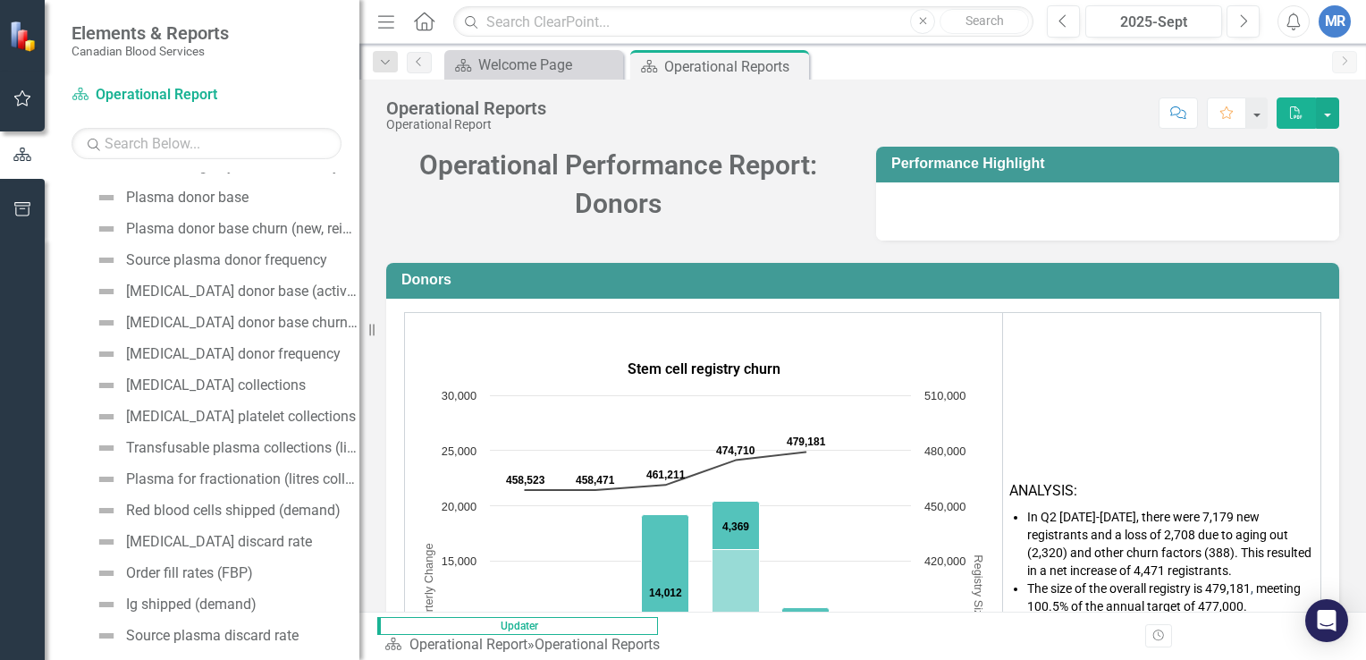
drag, startPoint x: 272, startPoint y: 346, endPoint x: 359, endPoint y: 355, distance: 88.1
click at [359, 355] on div "Resize" at bounding box center [366, 330] width 14 height 660
click at [194, 379] on div "[MEDICAL_DATA] collections" at bounding box center [216, 385] width 180 height 16
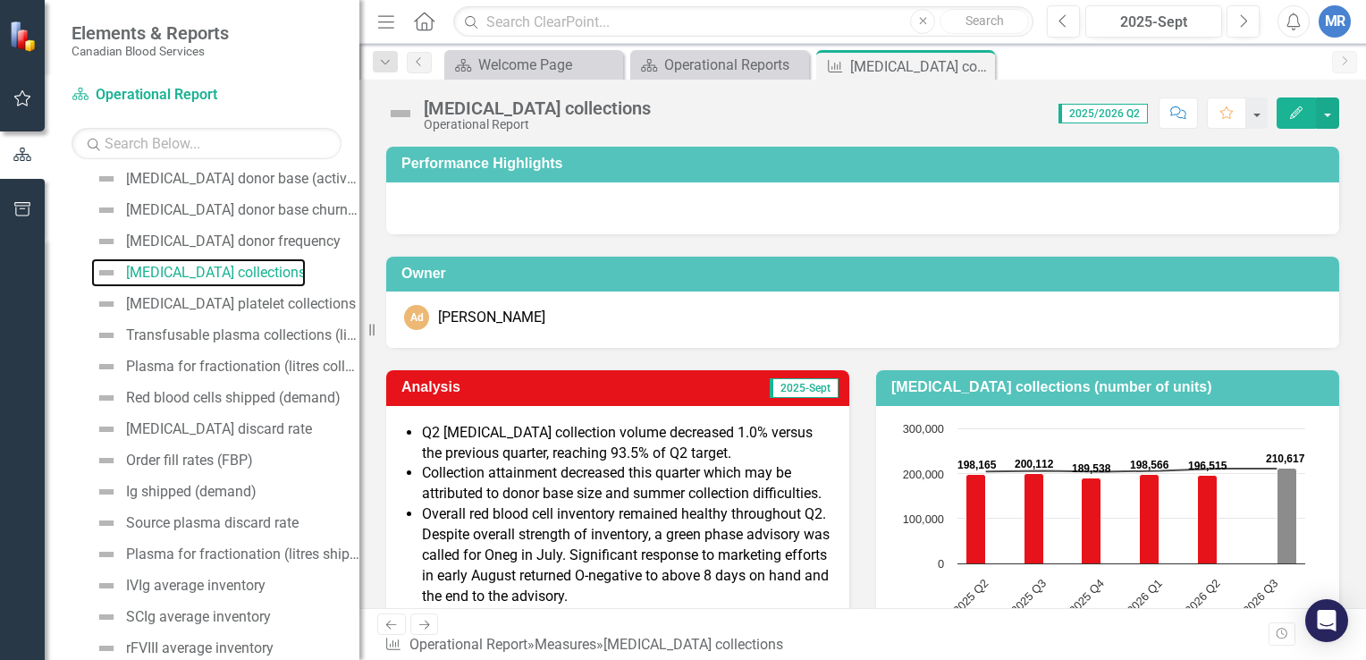
scroll to position [409, 0]
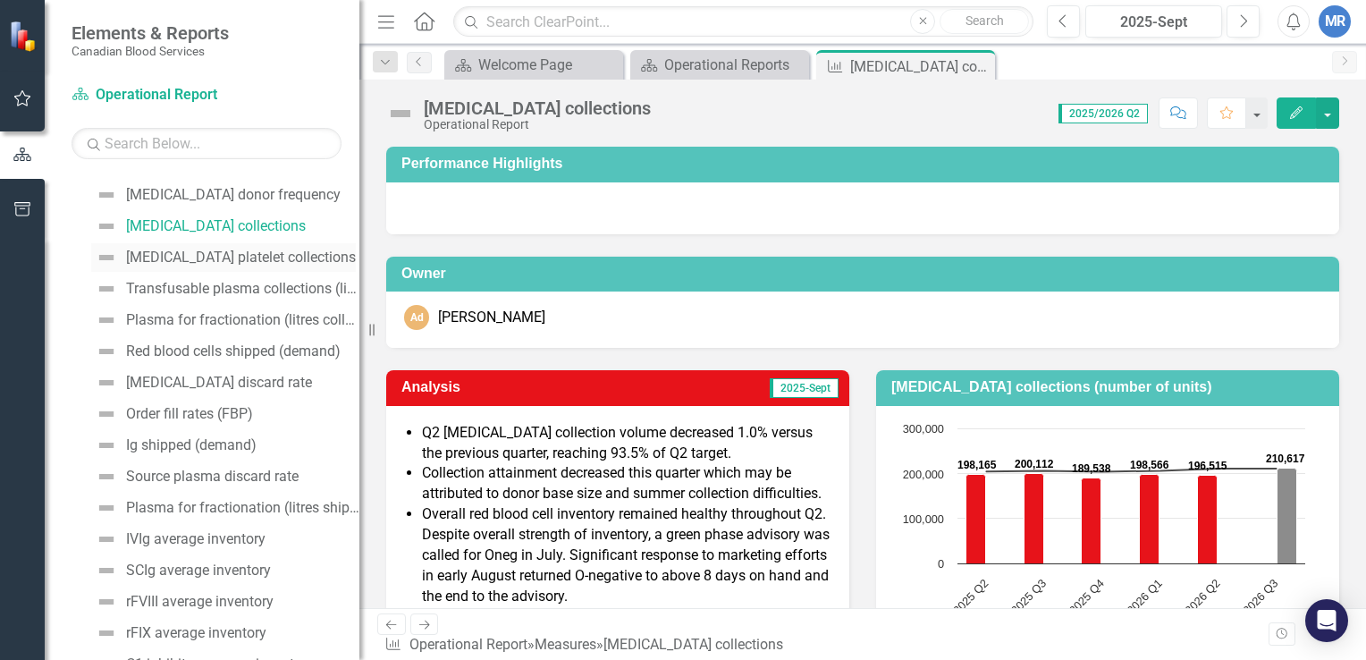
click at [226, 250] on div "[MEDICAL_DATA] platelet collections" at bounding box center [241, 257] width 230 height 16
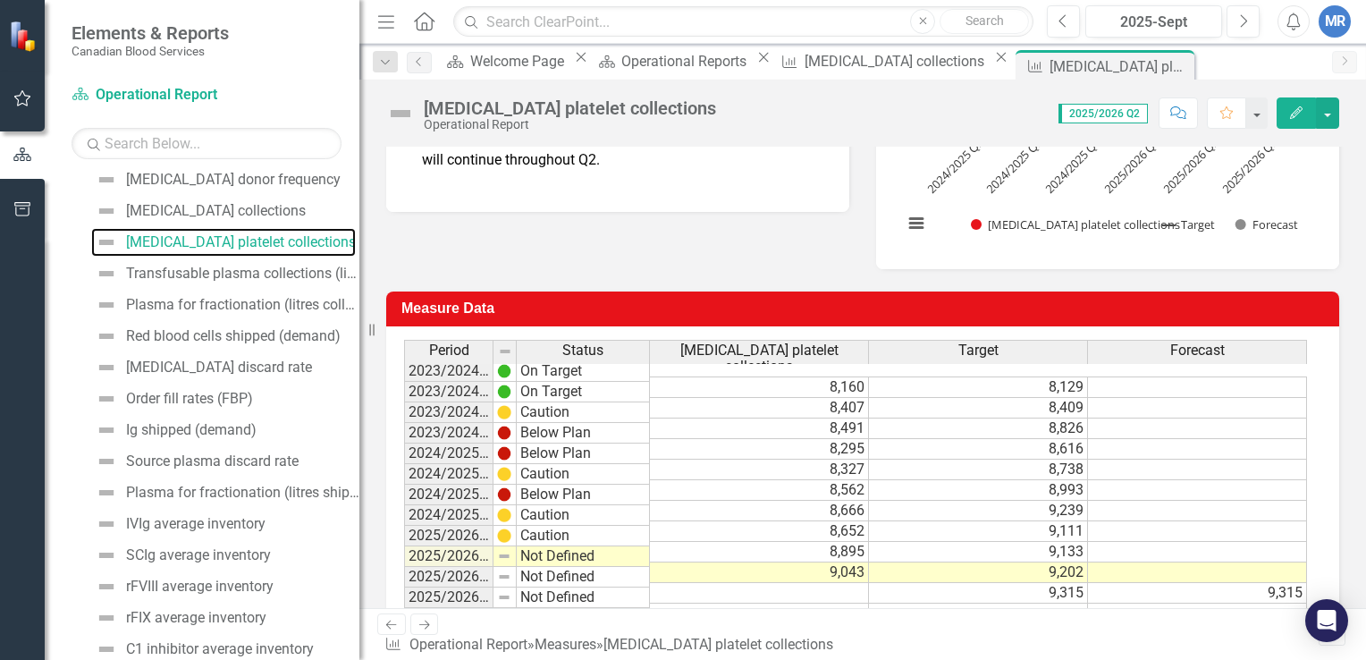
scroll to position [429, 0]
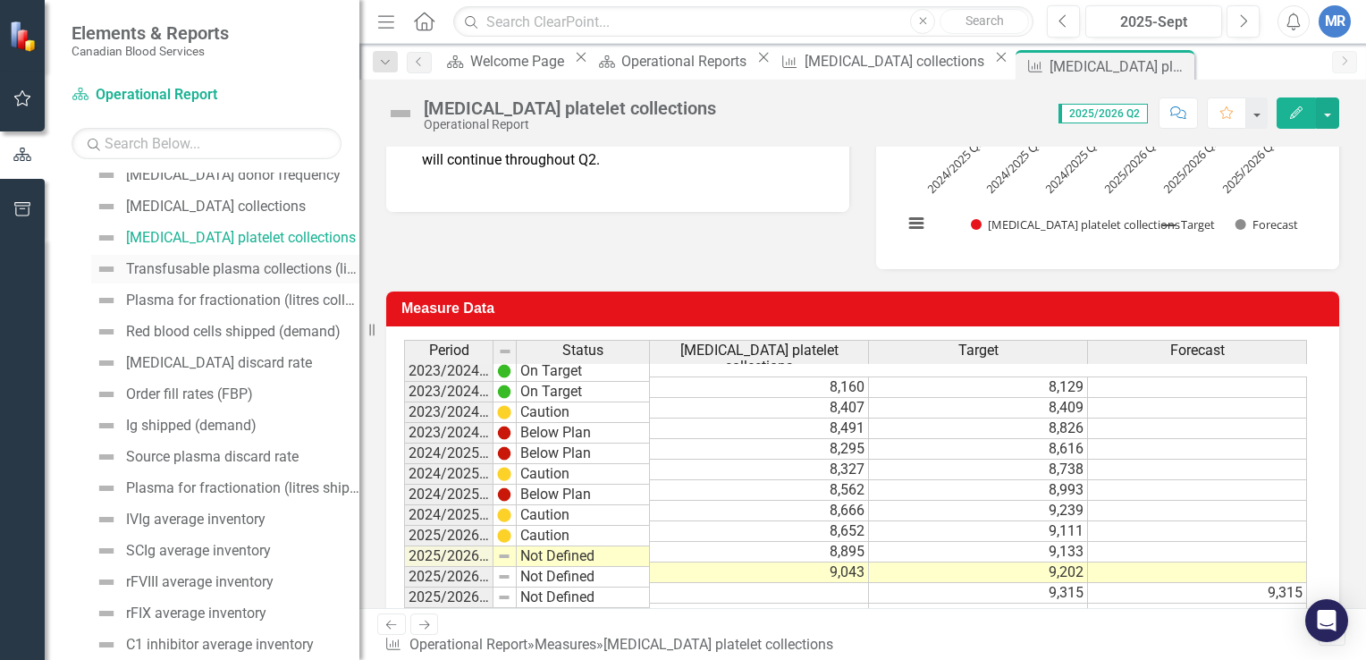
click at [240, 265] on div "Transfusable plasma collections (litres)" at bounding box center [242, 269] width 233 height 16
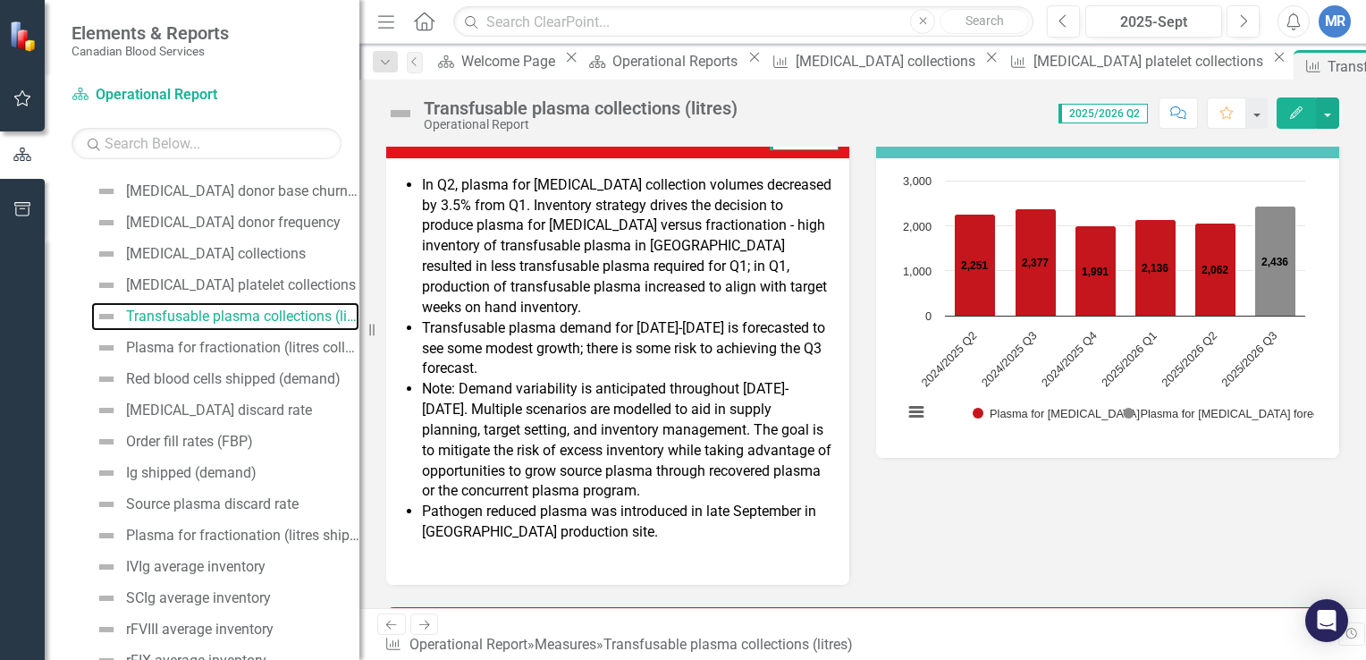
scroll to position [333, 0]
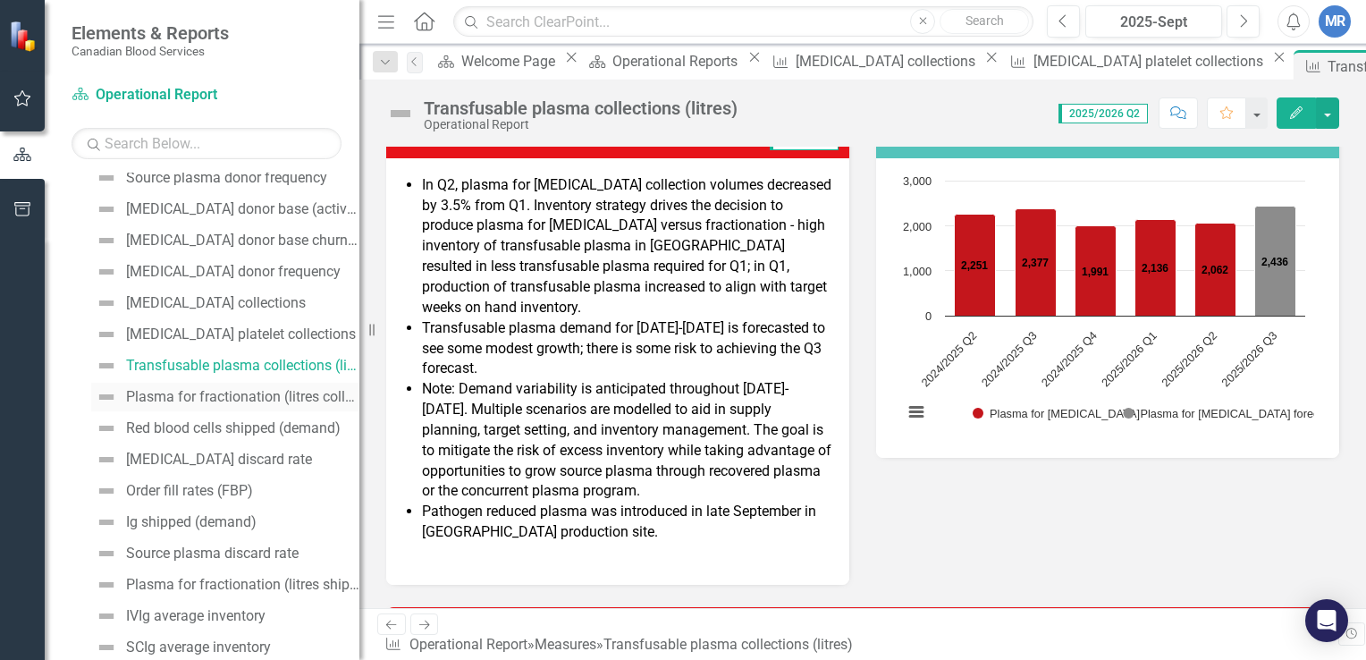
click at [232, 394] on div "Plasma for fractionation (litres collected)" at bounding box center [242, 397] width 233 height 16
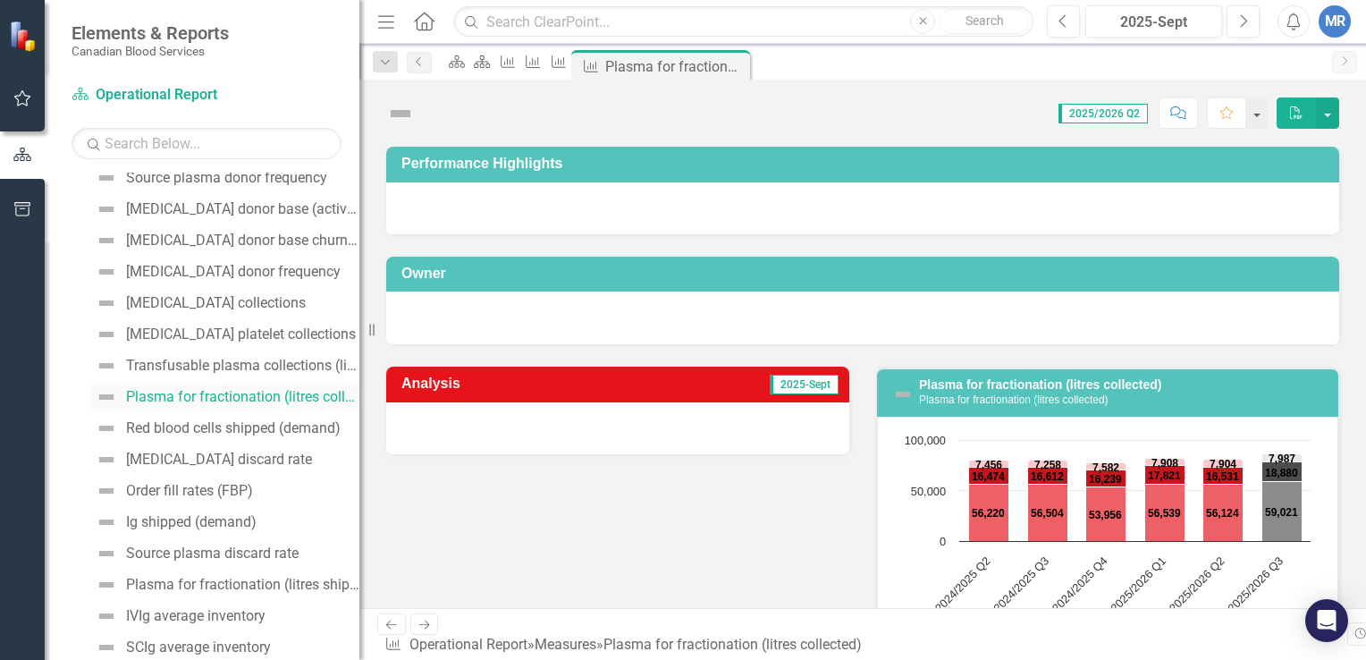
scroll to position [83, 0]
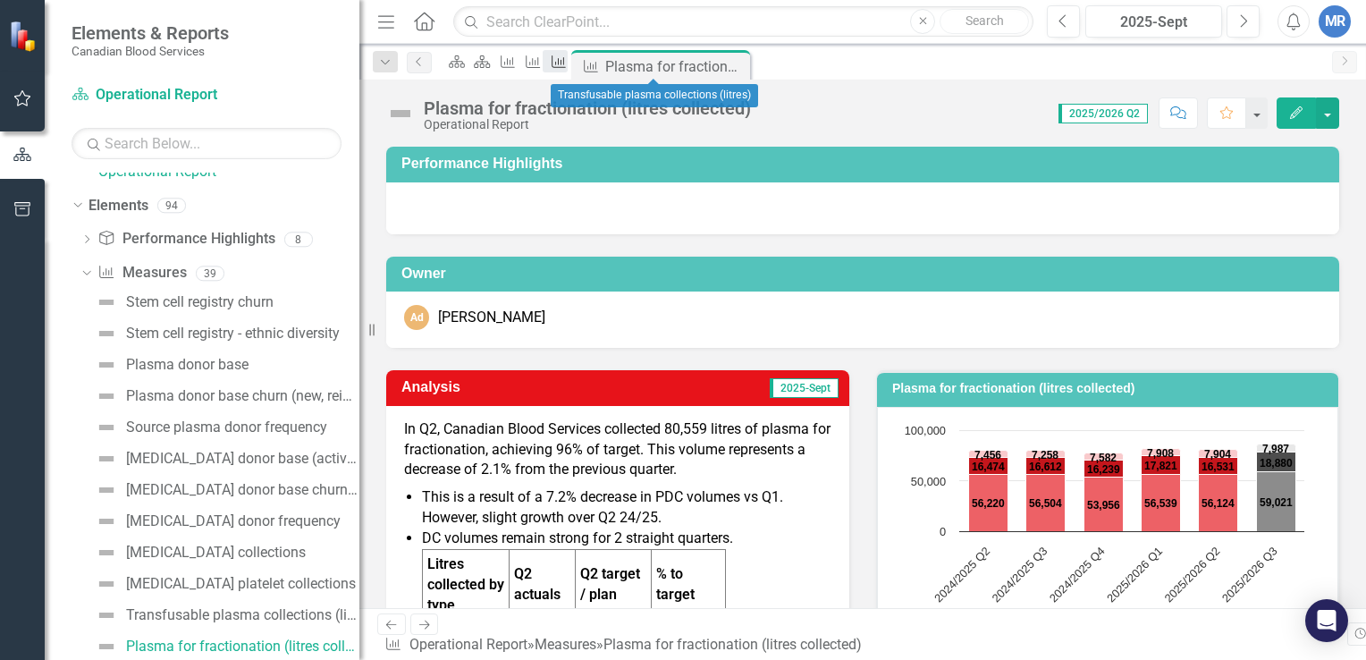
click at [566, 63] on icon at bounding box center [559, 61] width 14 height 13
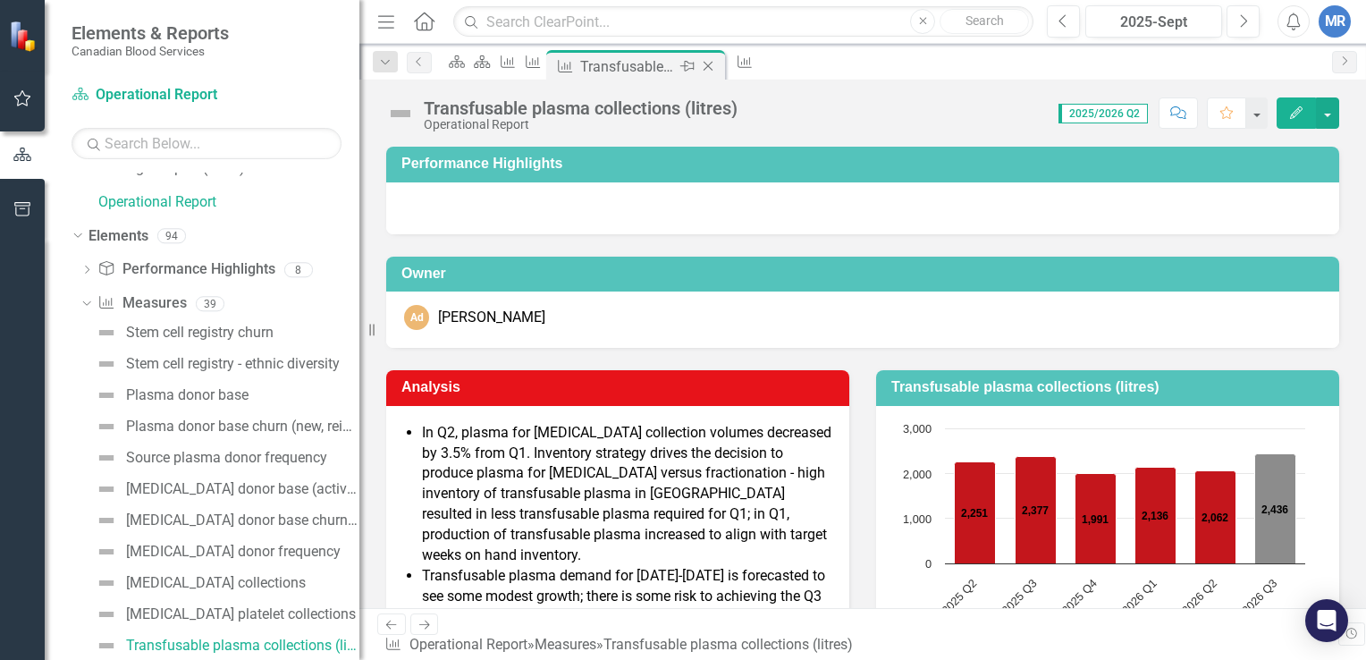
scroll to position [52, 0]
click at [717, 63] on icon "Close" at bounding box center [708, 66] width 18 height 14
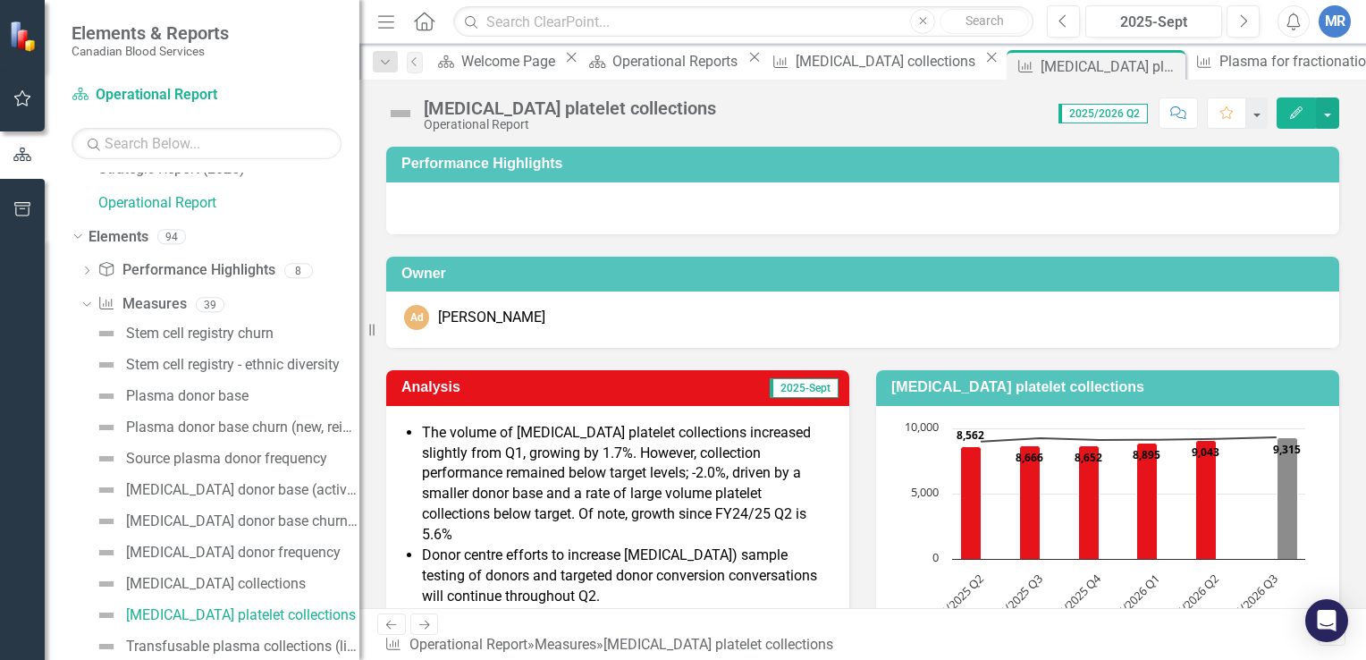
scroll to position [21, 0]
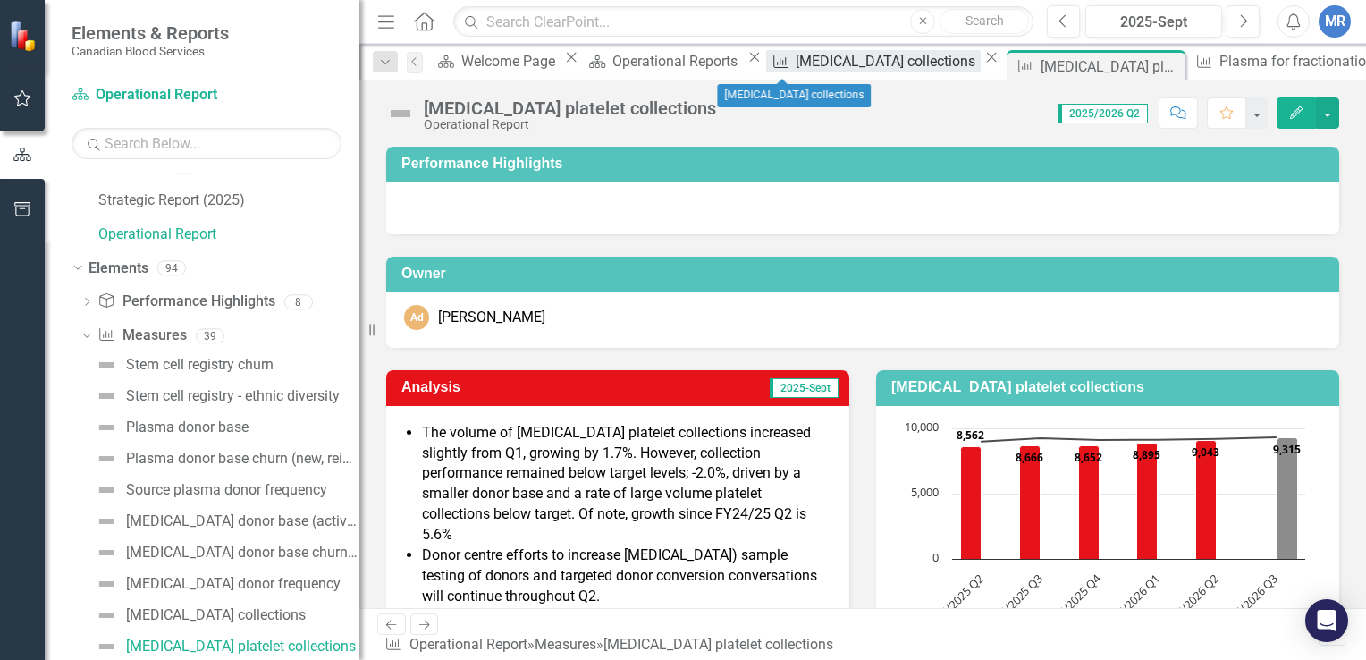
click at [796, 68] on div "[MEDICAL_DATA] collections" at bounding box center [888, 61] width 185 height 22
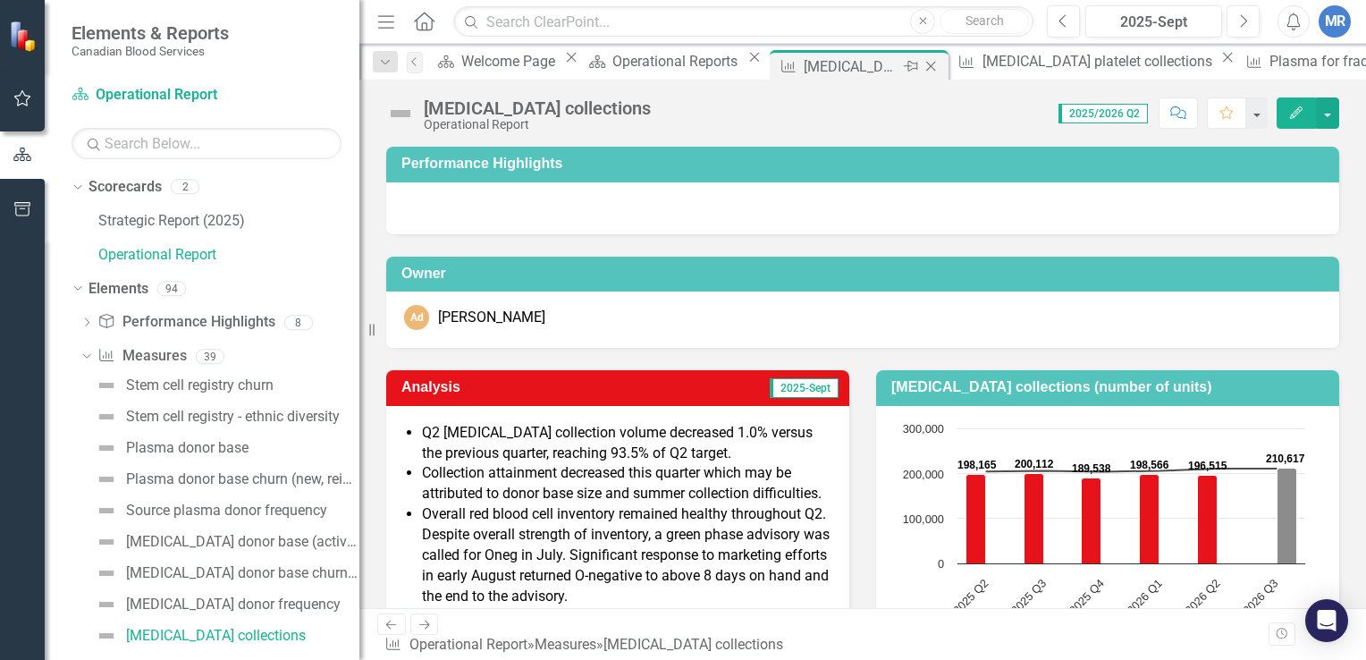
click at [922, 62] on icon "Close" at bounding box center [931, 66] width 18 height 14
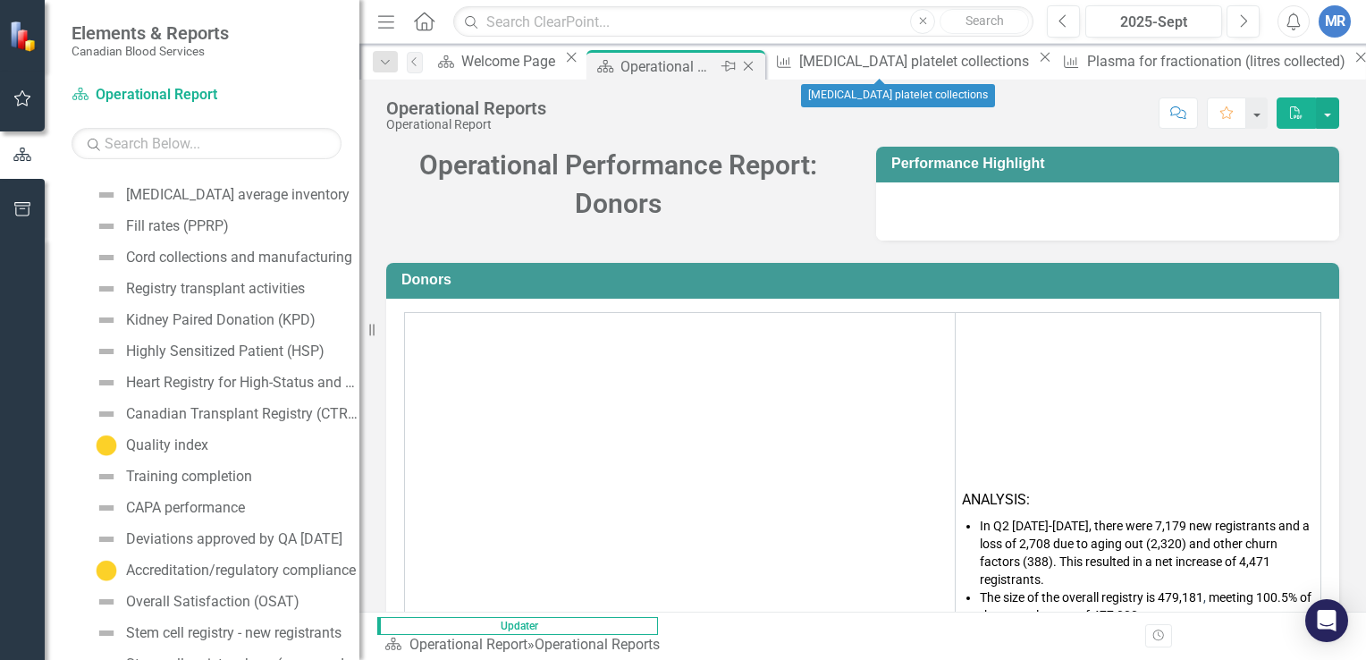
scroll to position [1026, 0]
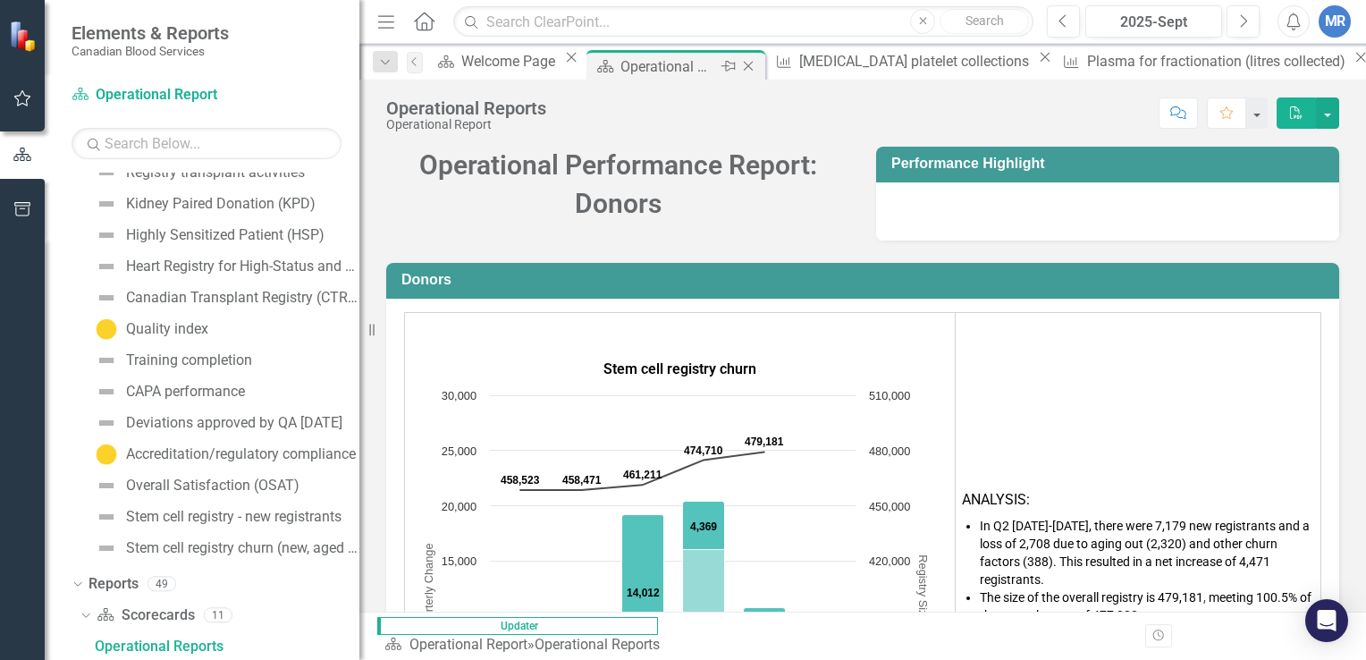
click at [757, 66] on icon "Close" at bounding box center [748, 66] width 18 height 14
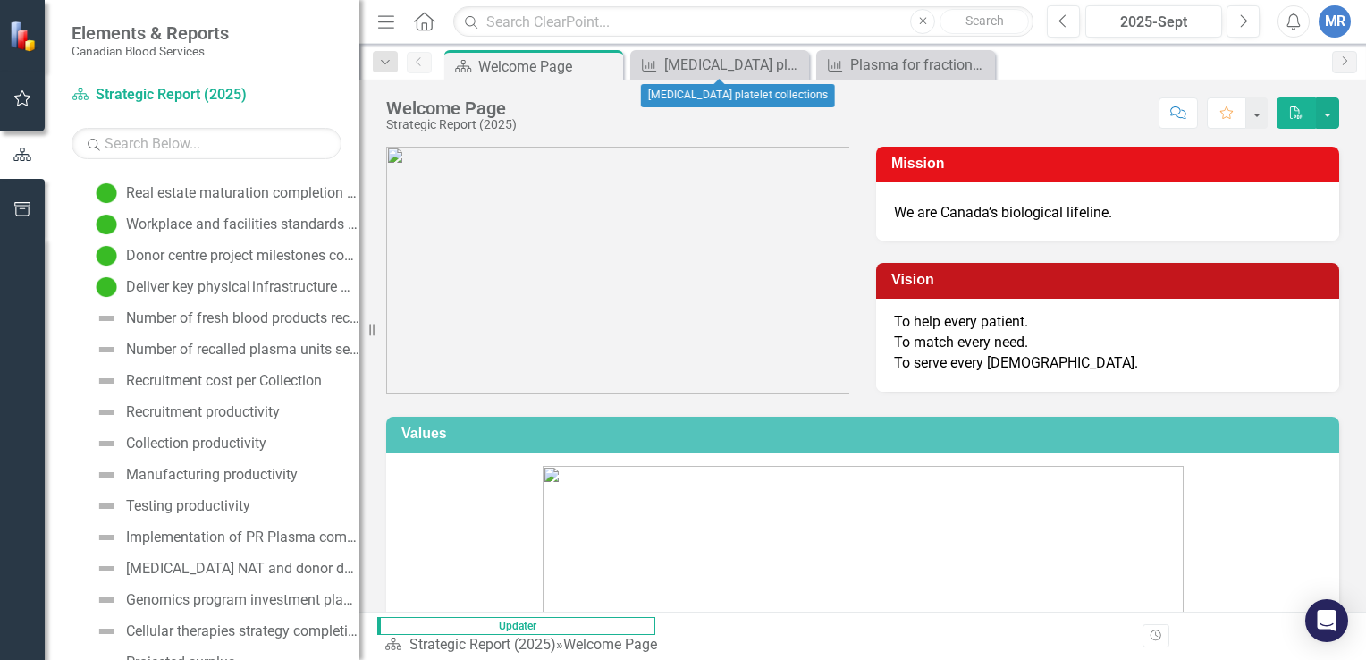
scroll to position [1472, 0]
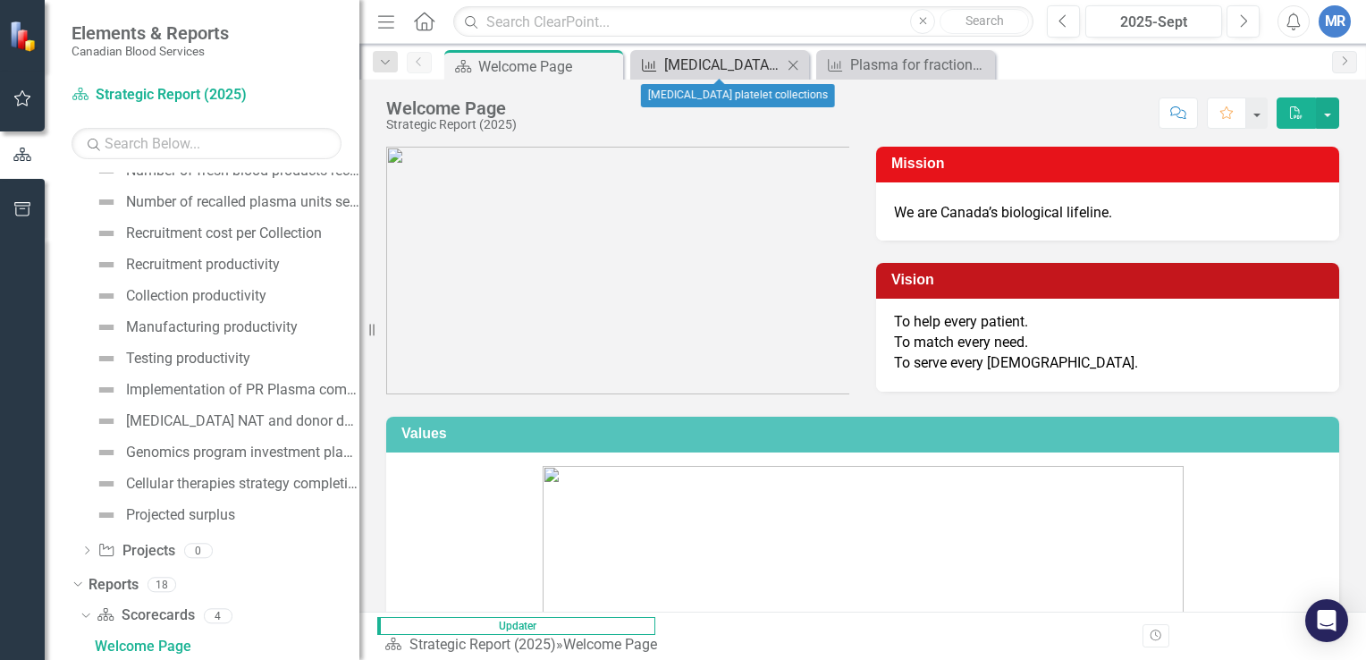
click at [719, 63] on div "[MEDICAL_DATA] platelet collections" at bounding box center [723, 65] width 118 height 22
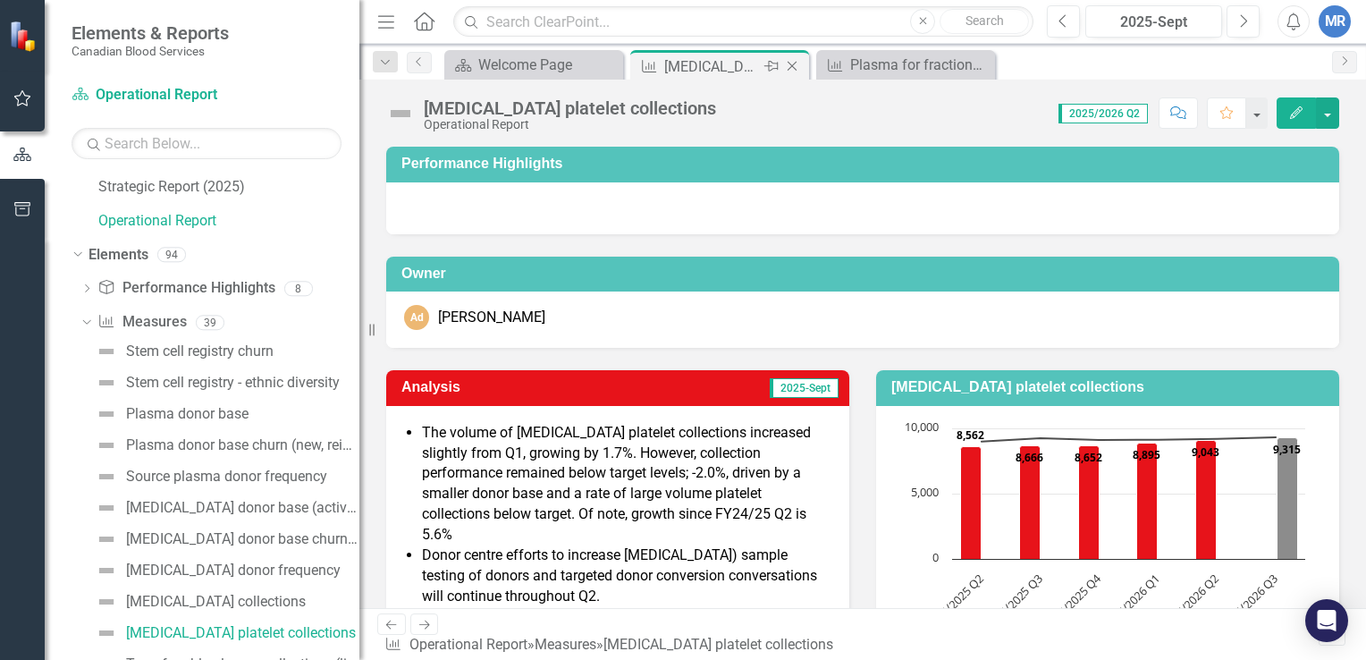
click at [795, 67] on icon "Close" at bounding box center [792, 66] width 18 height 14
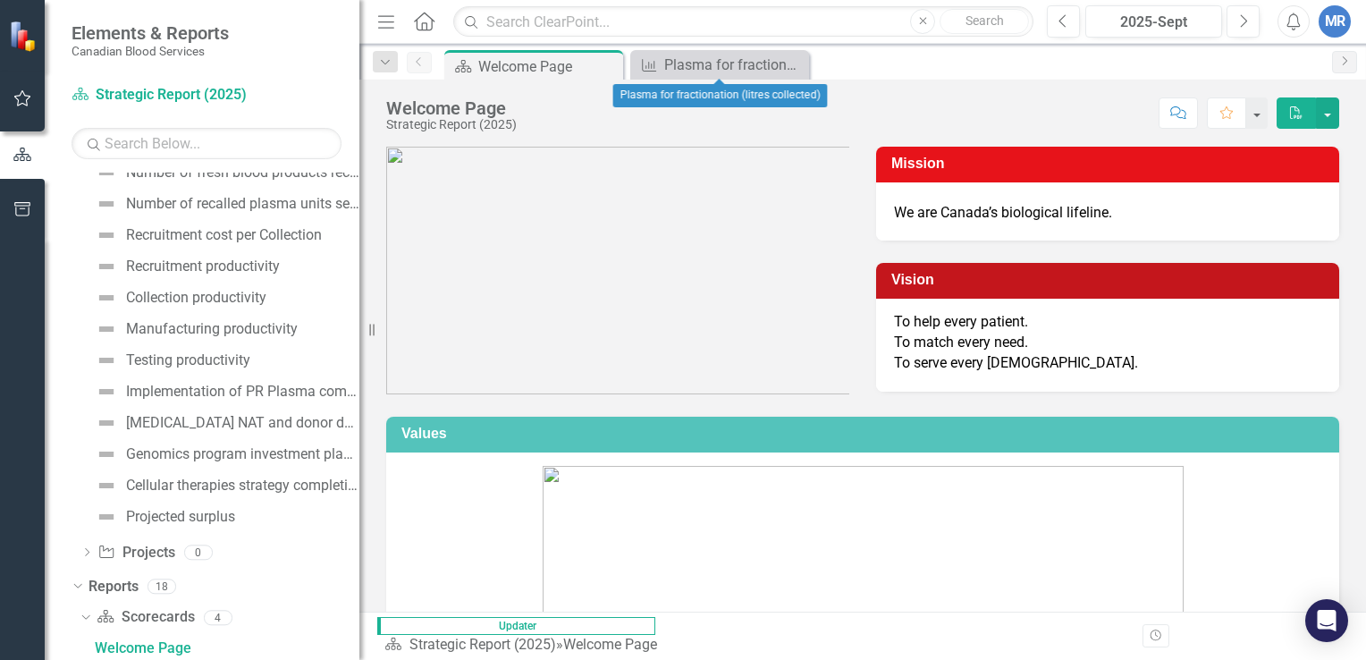
scroll to position [1472, 0]
click at [0, 0] on icon "Close" at bounding box center [0, 0] width 0 height 0
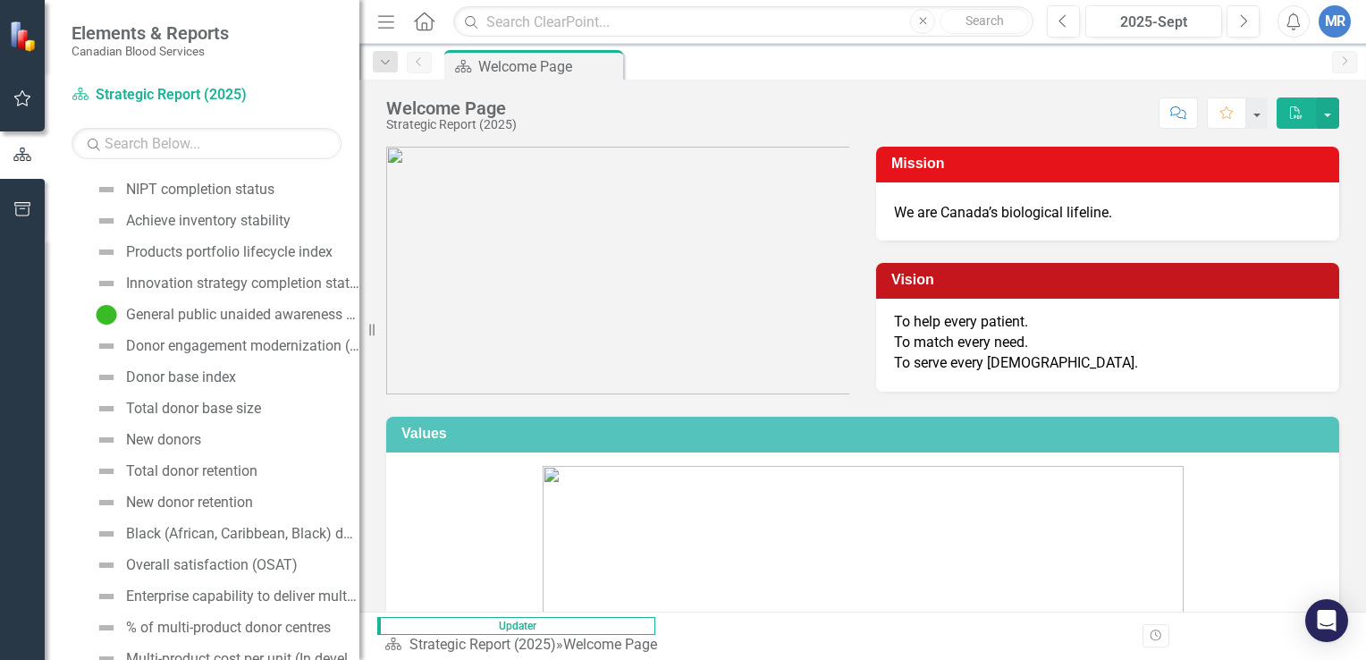
scroll to position [329, 0]
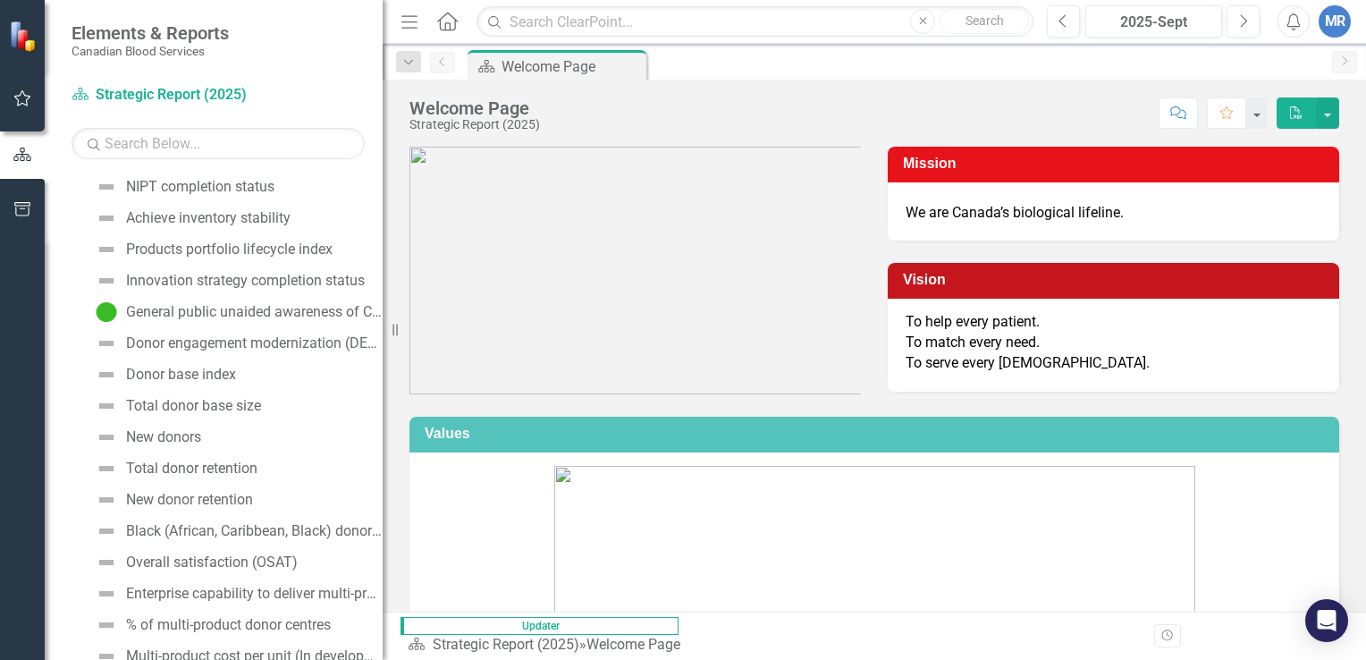
drag, startPoint x: 370, startPoint y: 280, endPoint x: 383, endPoint y: 203, distance: 77.9
click at [383, 203] on div "Resize" at bounding box center [390, 330] width 14 height 660
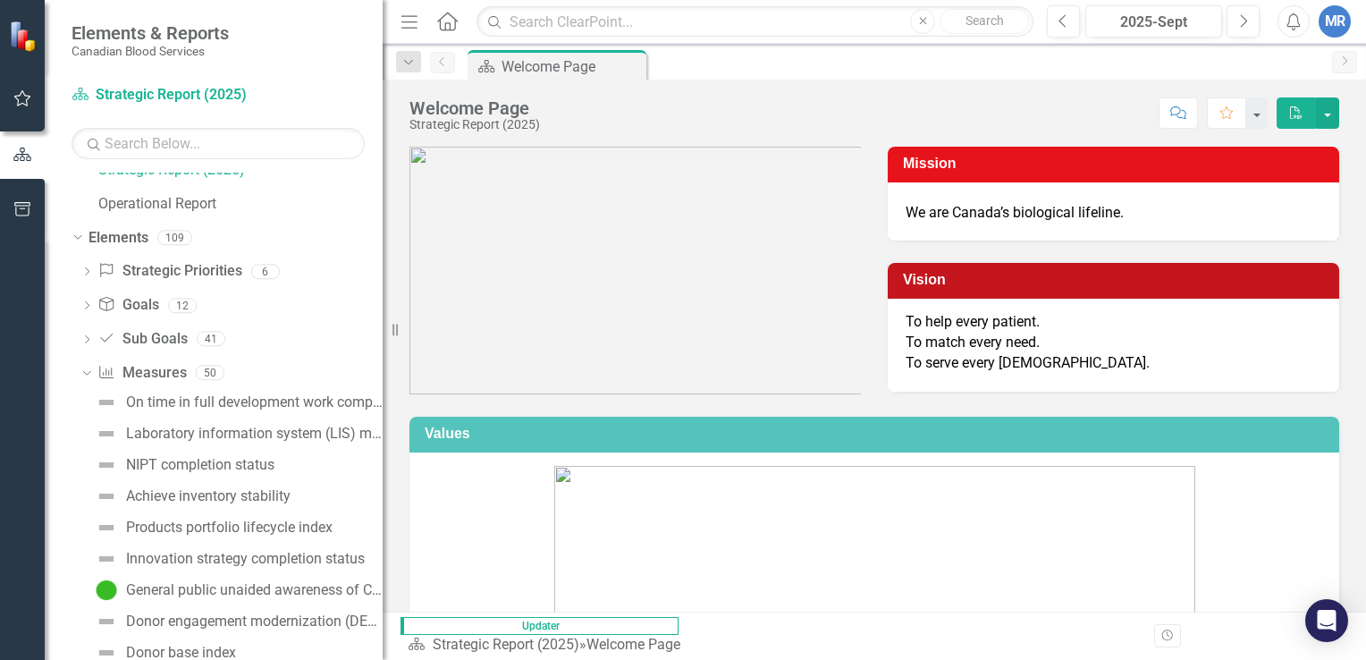
scroll to position [0, 0]
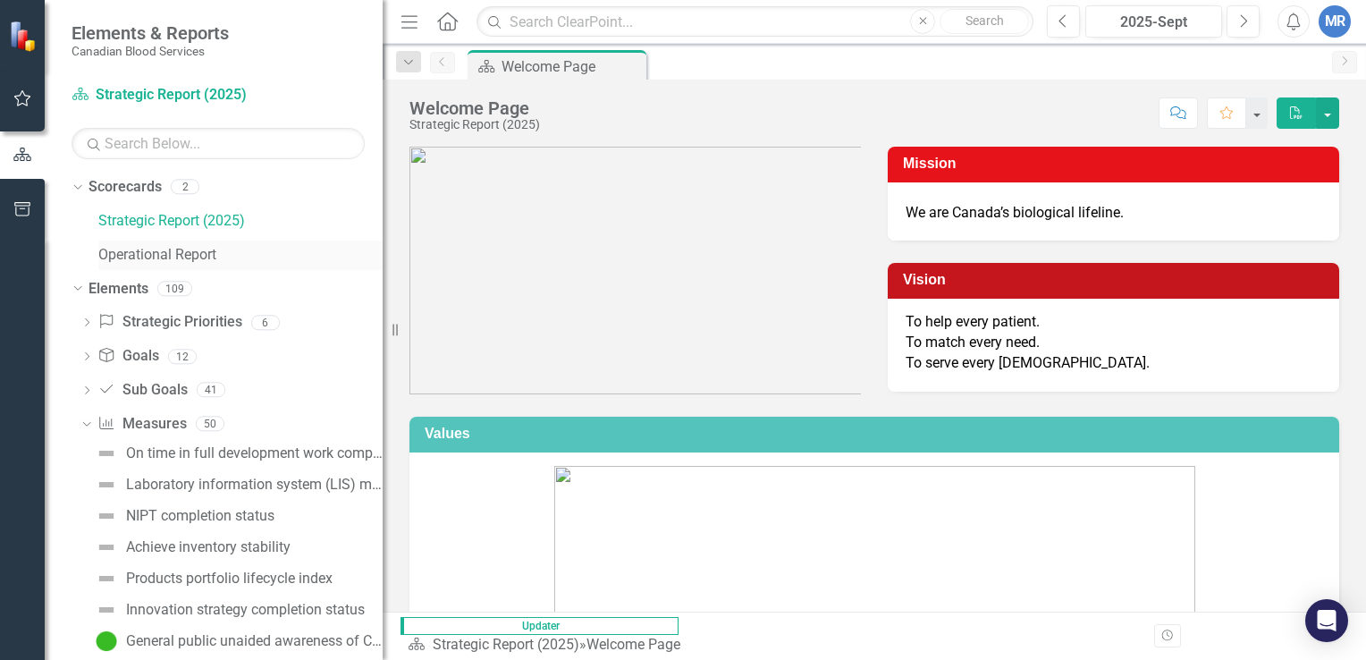
click at [168, 249] on link "Operational Report" at bounding box center [240, 255] width 284 height 21
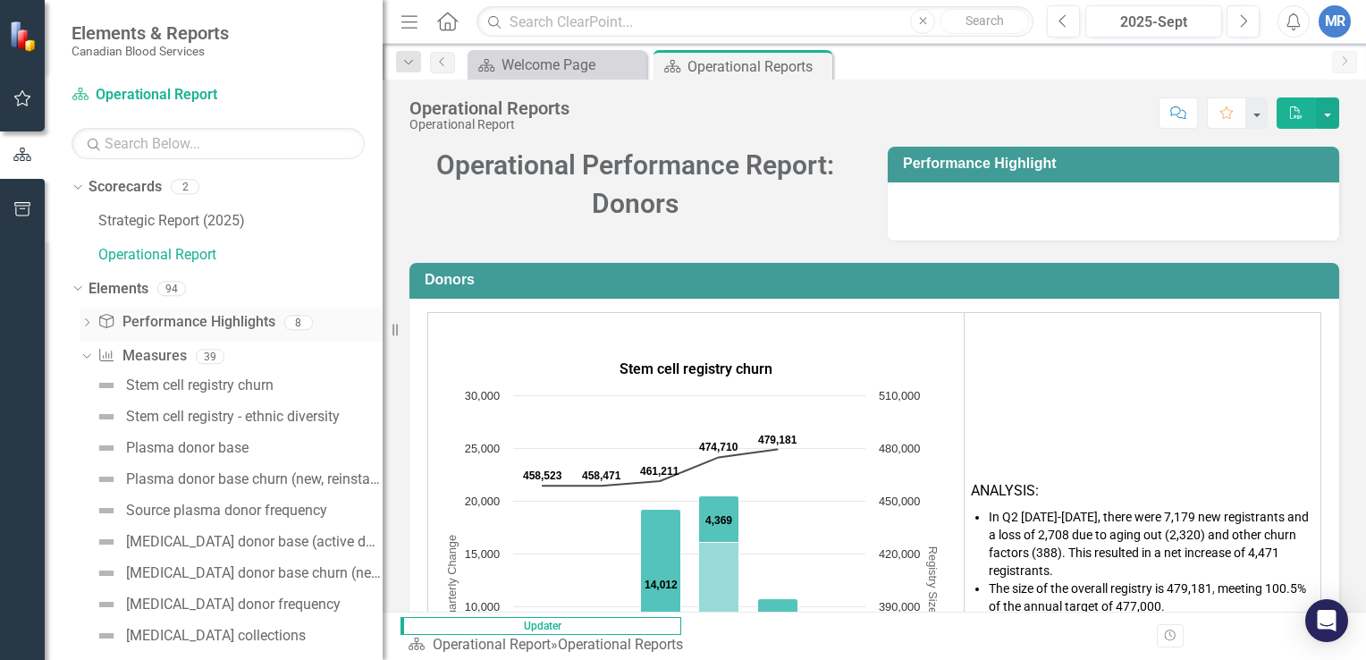
click at [88, 320] on icon "Dropdown" at bounding box center [86, 324] width 13 height 10
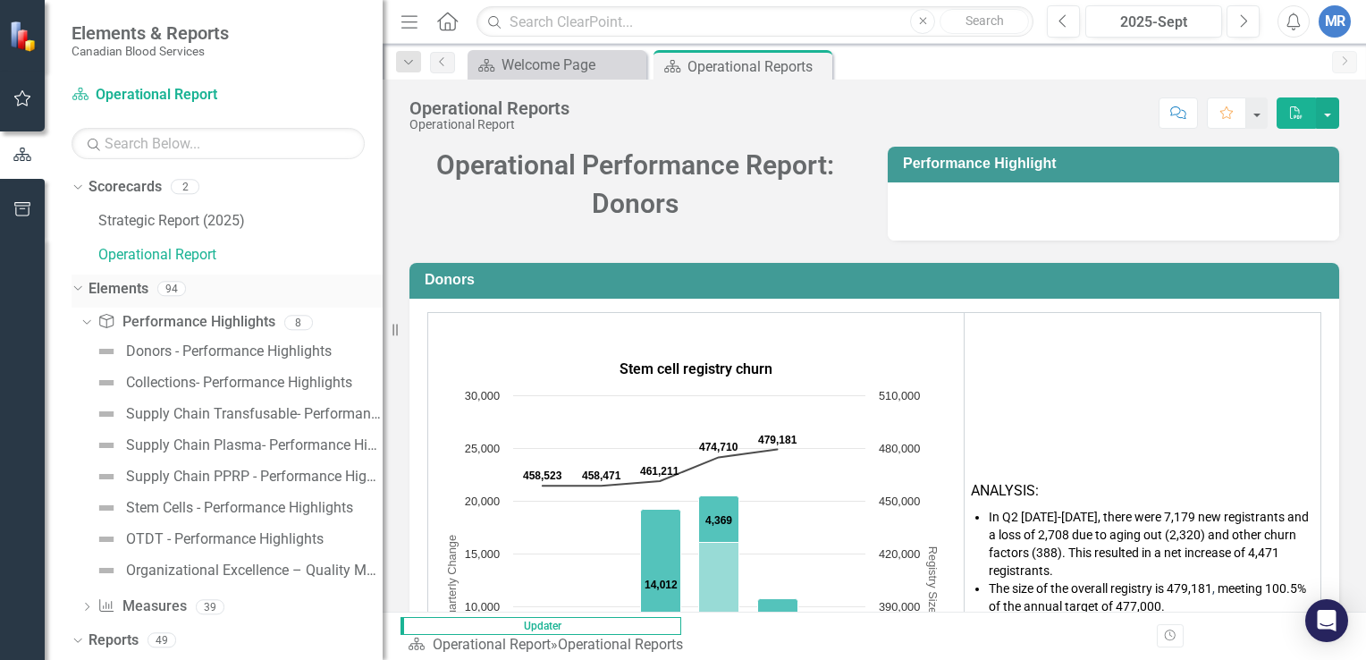
click at [78, 293] on icon "Dropdown" at bounding box center [76, 288] width 10 height 13
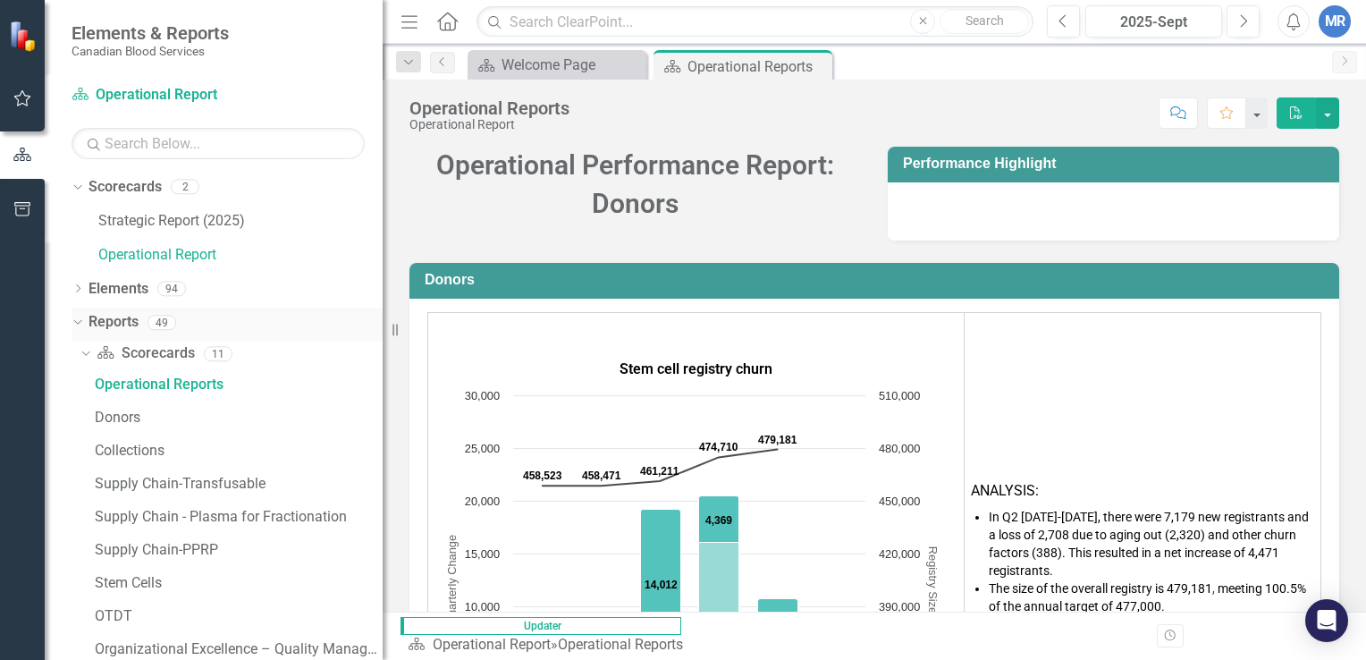
click at [74, 317] on icon "Dropdown" at bounding box center [76, 322] width 10 height 13
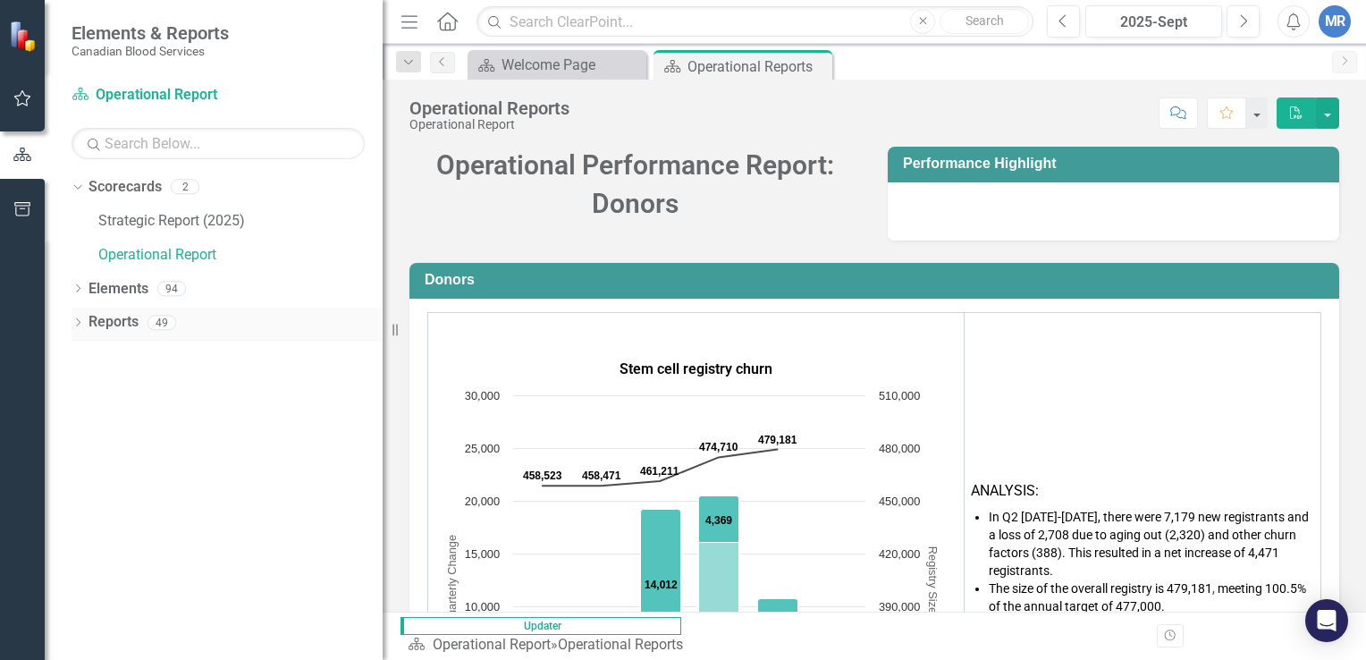
click at [75, 319] on icon "Dropdown" at bounding box center [78, 324] width 13 height 10
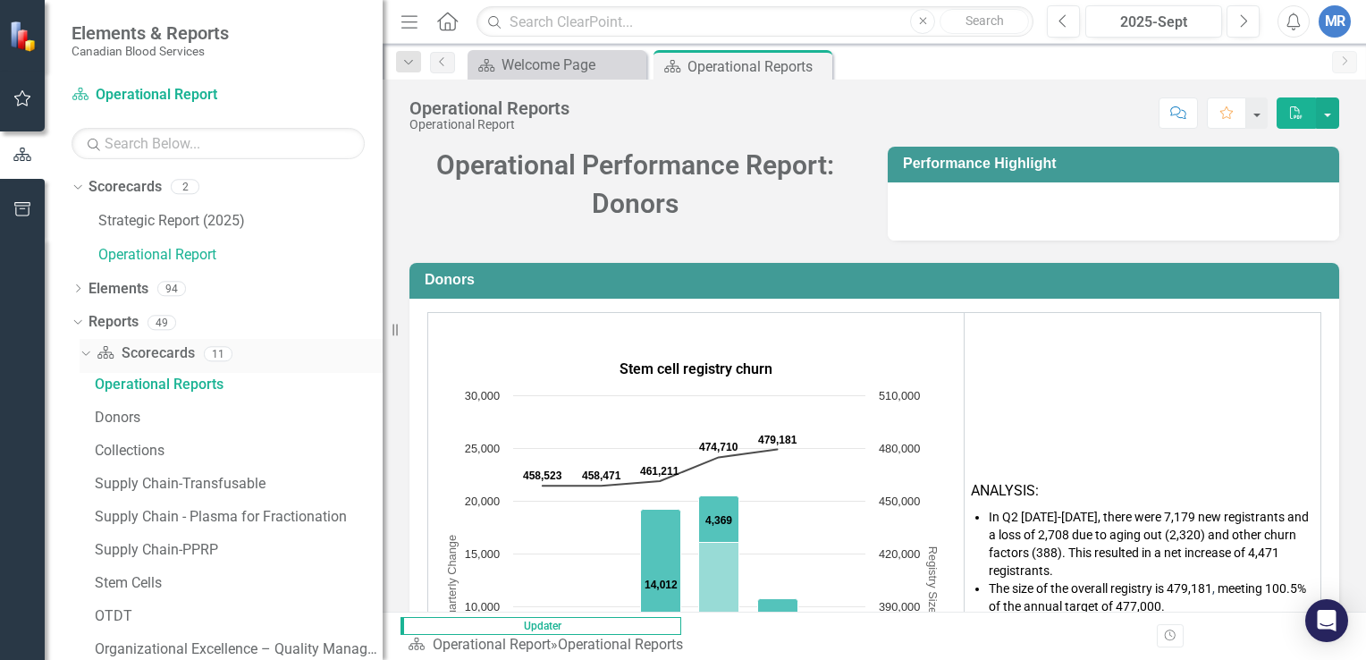
click at [86, 350] on icon "Dropdown" at bounding box center [84, 353] width 10 height 13
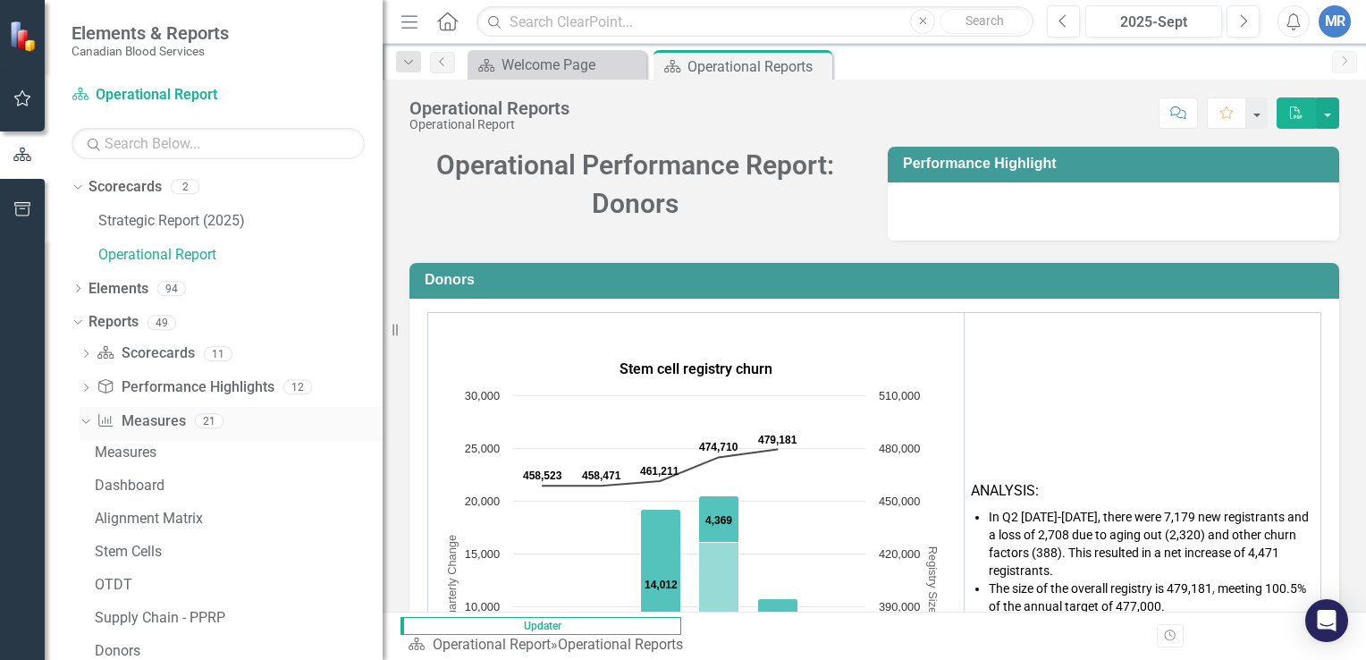
click at [86, 427] on div "Dropdown Measure Measures 21" at bounding box center [231, 424] width 303 height 34
click at [86, 420] on icon "Dropdown" at bounding box center [84, 420] width 10 height 13
click at [84, 385] on icon "Dropdown" at bounding box center [86, 389] width 13 height 10
click at [84, 385] on icon "Dropdown" at bounding box center [84, 386] width 10 height 13
click at [75, 322] on icon at bounding box center [77, 322] width 8 height 4
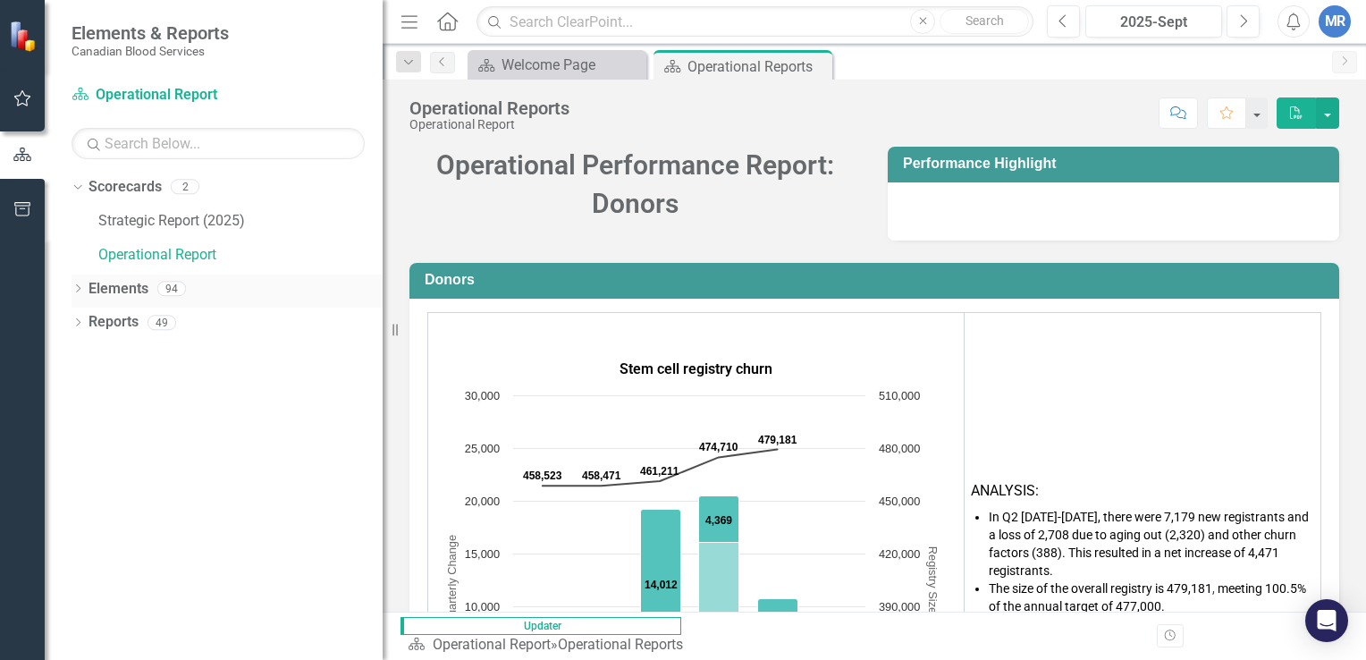
click at [75, 291] on icon "Dropdown" at bounding box center [78, 290] width 13 height 10
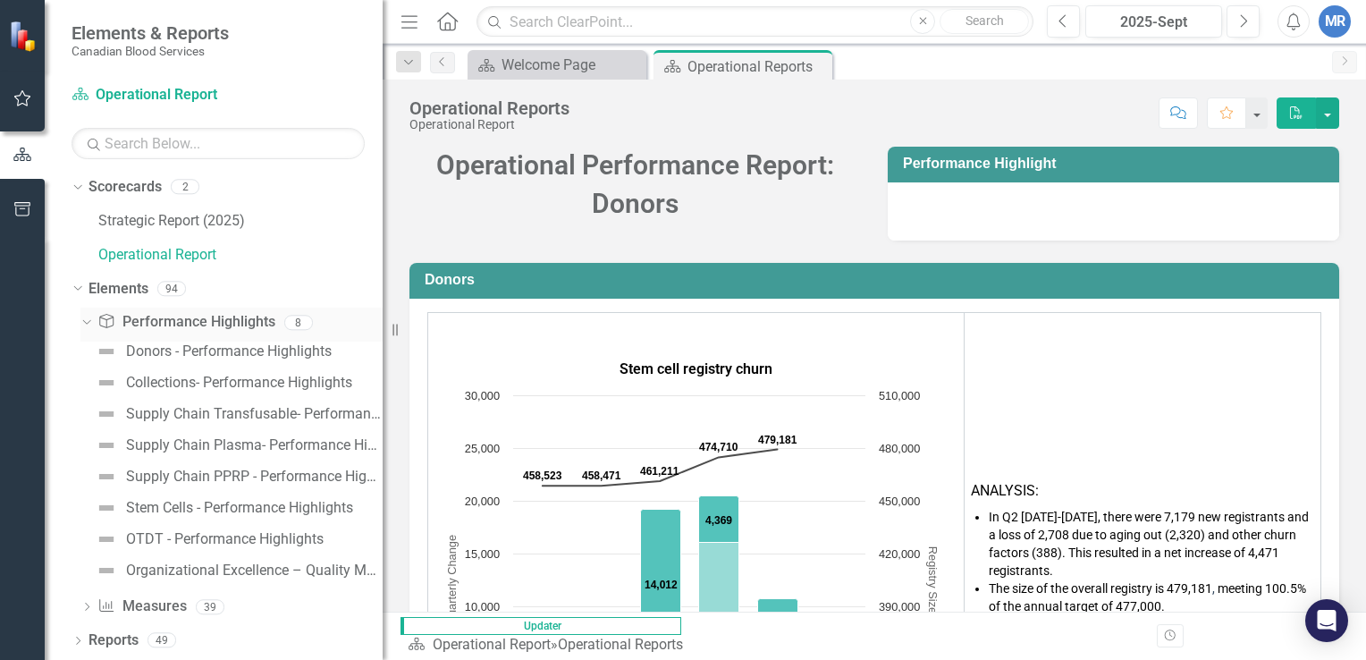
click at [88, 320] on icon "Dropdown" at bounding box center [85, 322] width 10 height 13
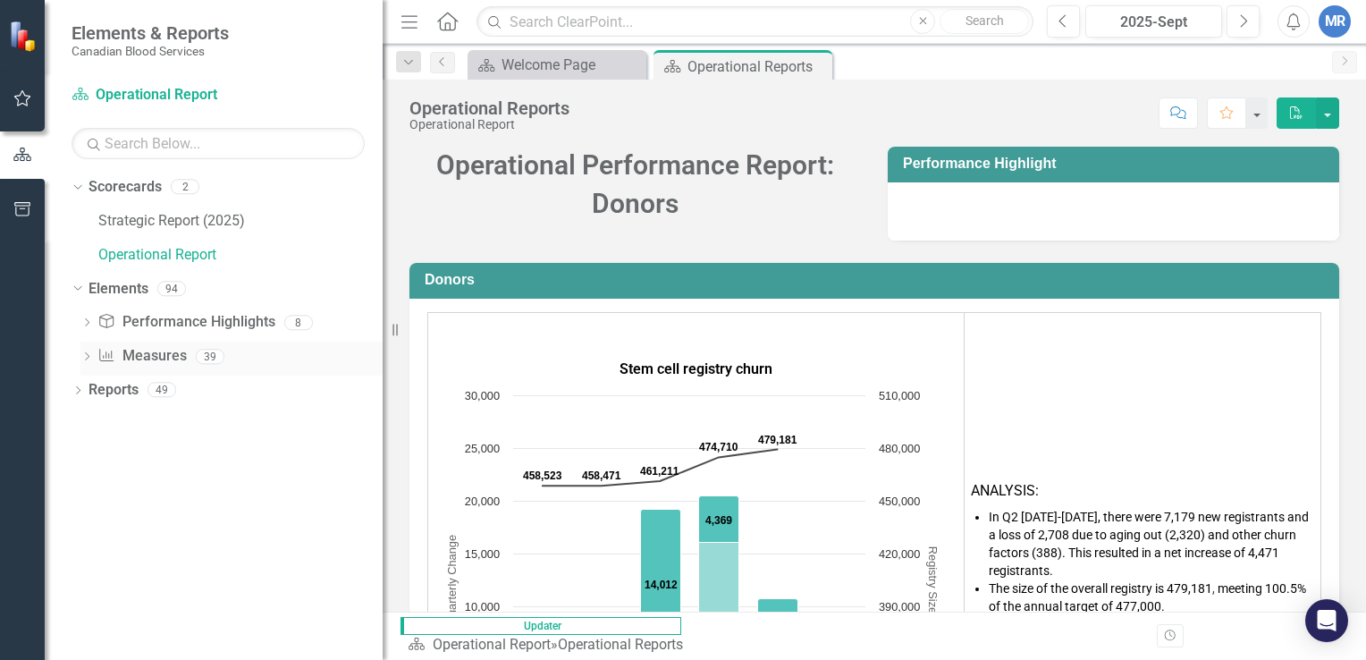
click at [86, 361] on icon "Dropdown" at bounding box center [86, 358] width 13 height 10
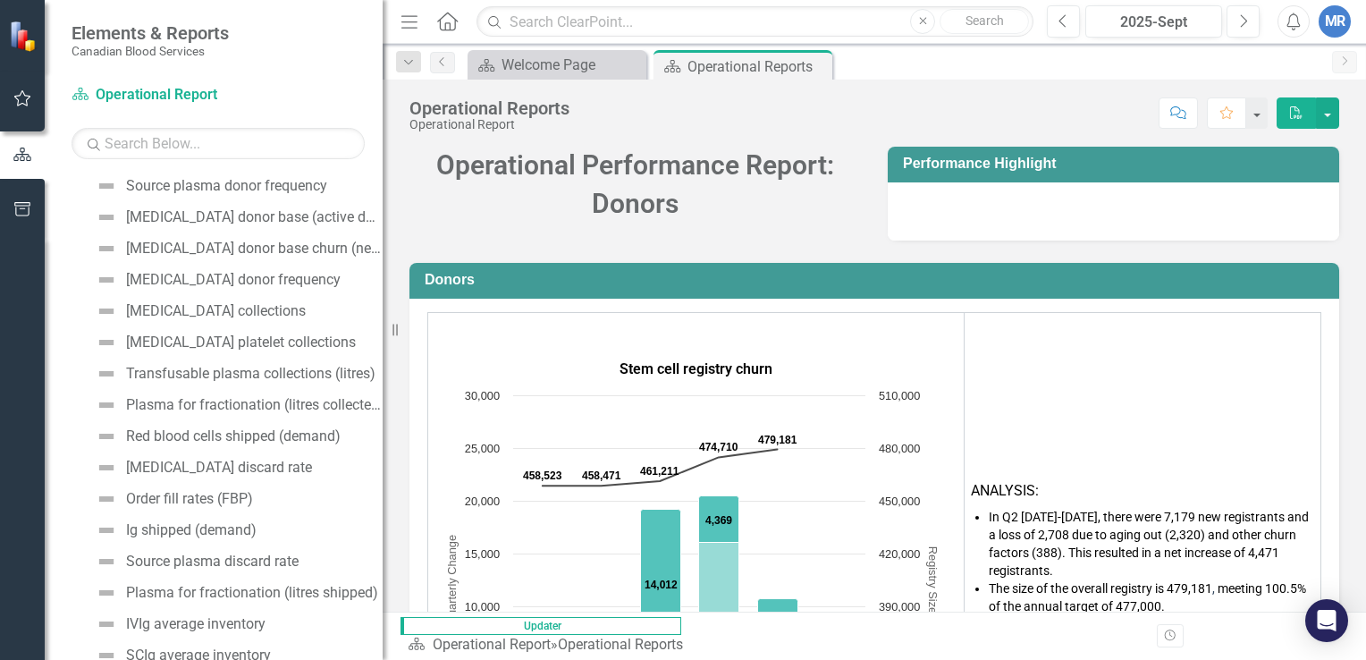
scroll to position [331, 0]
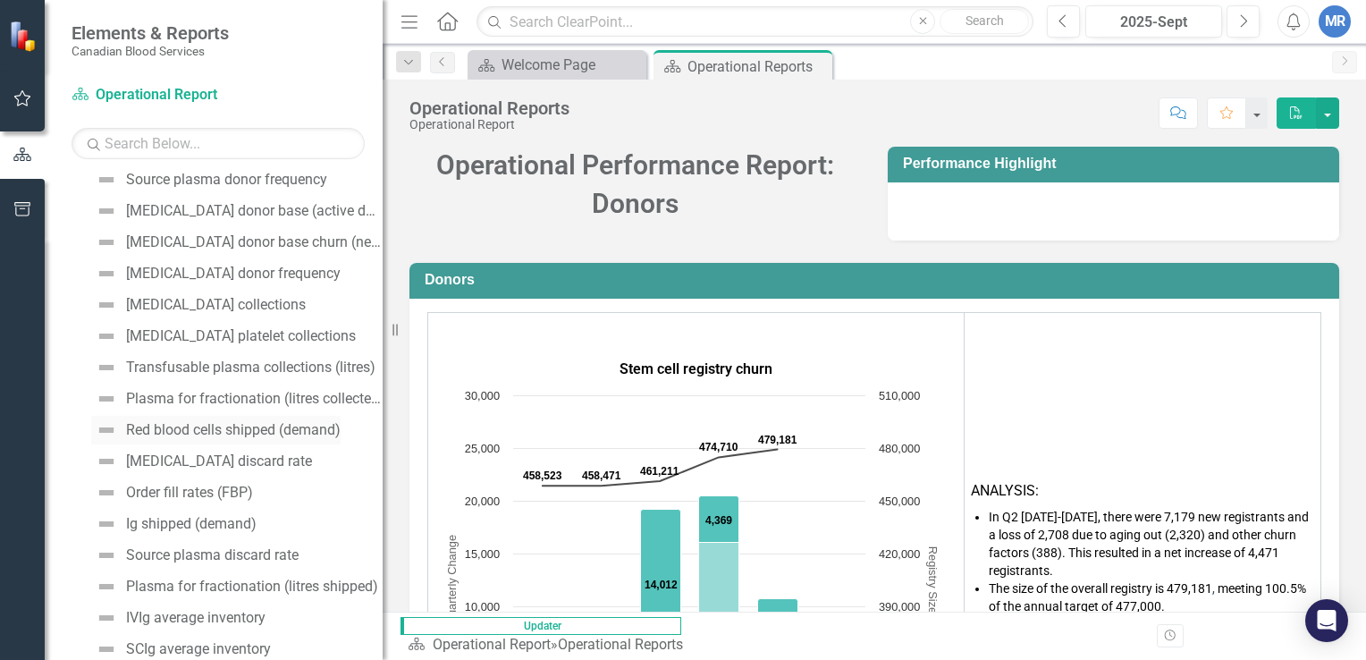
click at [198, 431] on div "Red blood cells shipped (demand)" at bounding box center [233, 430] width 215 height 16
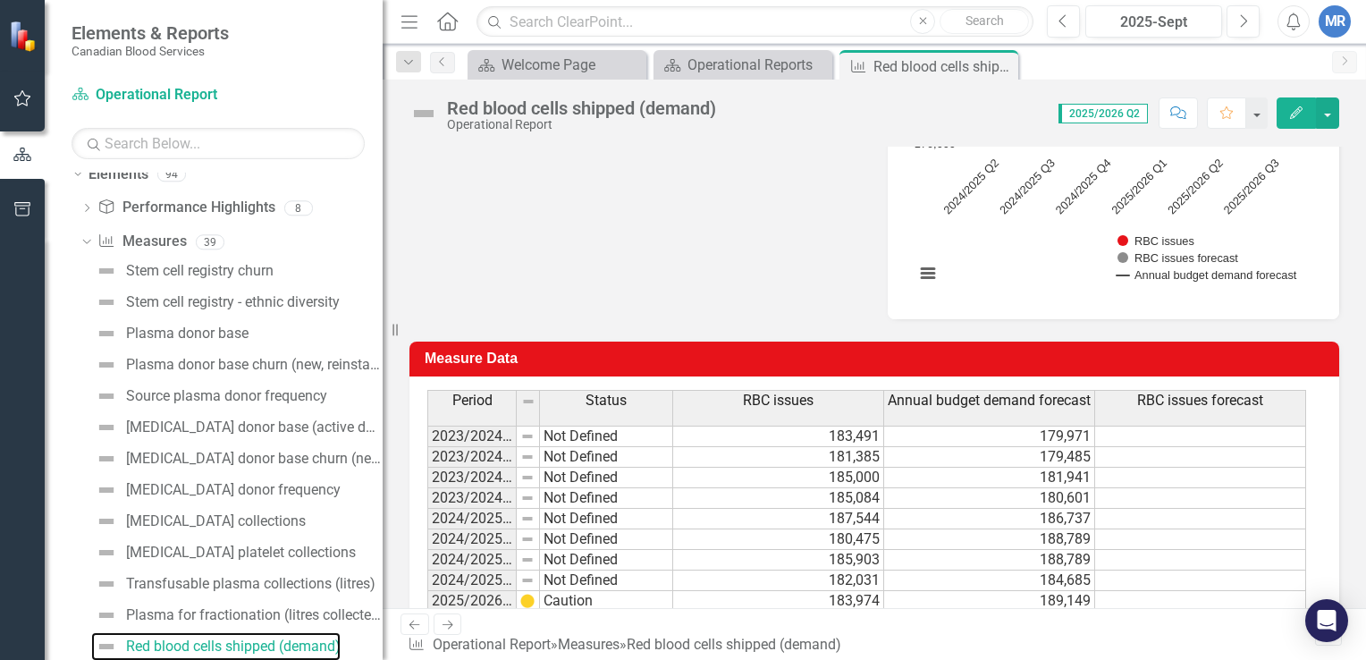
scroll to position [476, 0]
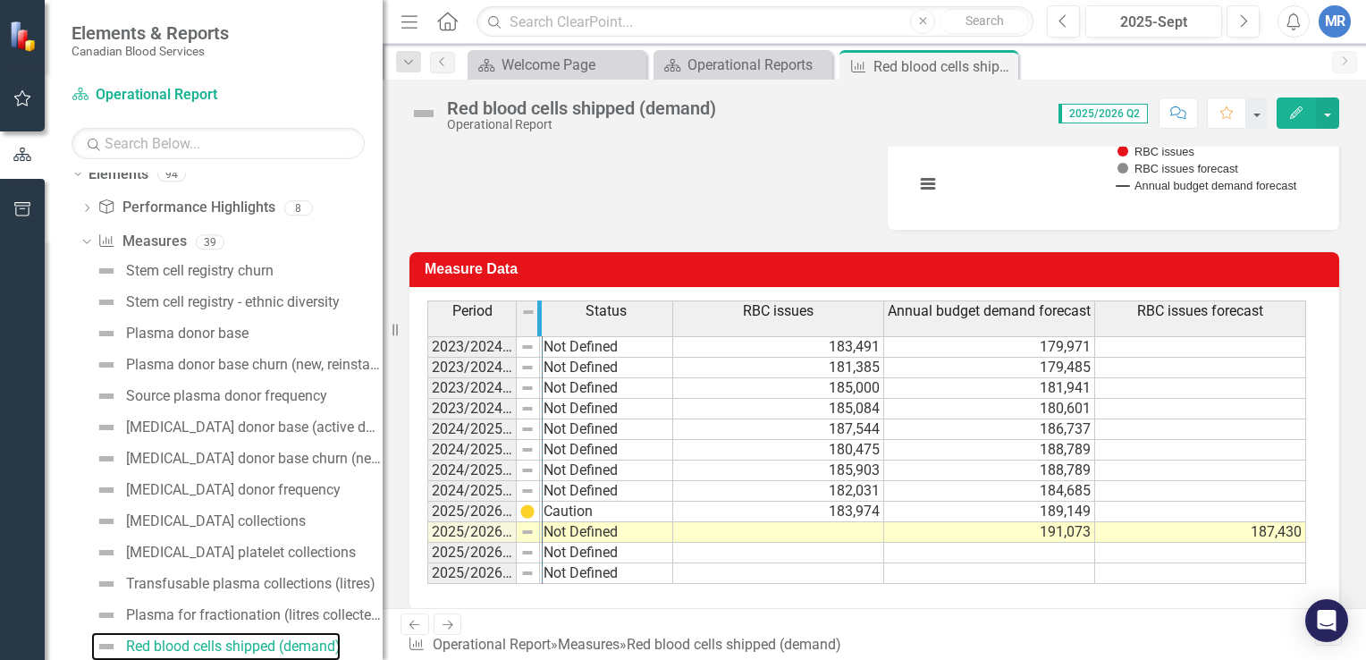
drag, startPoint x: 511, startPoint y: 317, endPoint x: 537, endPoint y: 335, distance: 32.0
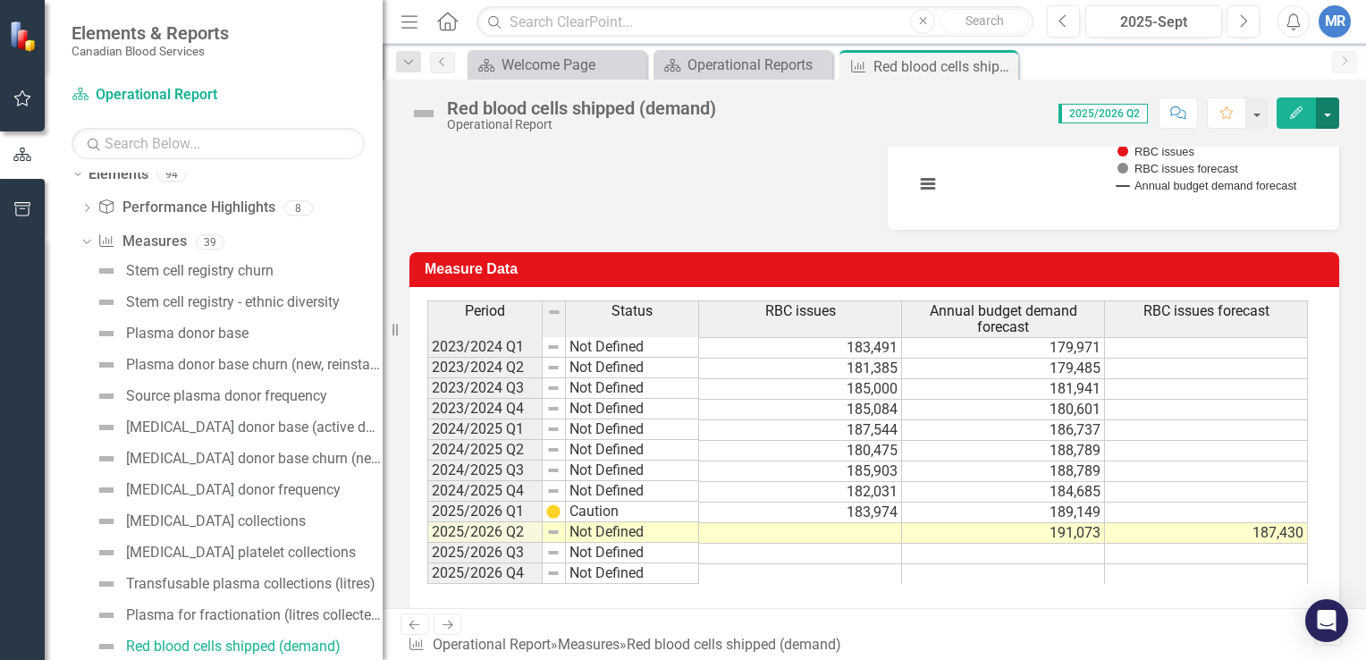
click at [1321, 117] on button "button" at bounding box center [1327, 112] width 23 height 31
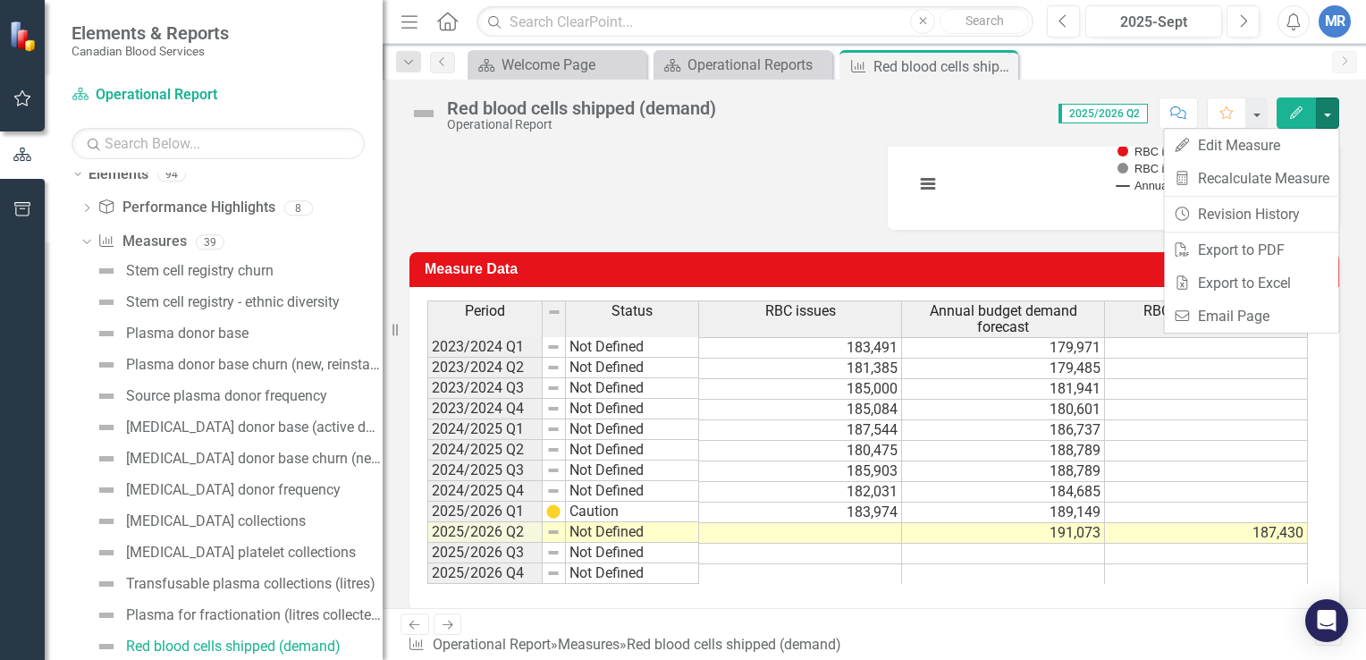
click at [577, 176] on div "Analysis 2025-Sept [MEDICAL_DATA] demand forecast and shipments Chart Combinati…" at bounding box center [874, 51] width 957 height 358
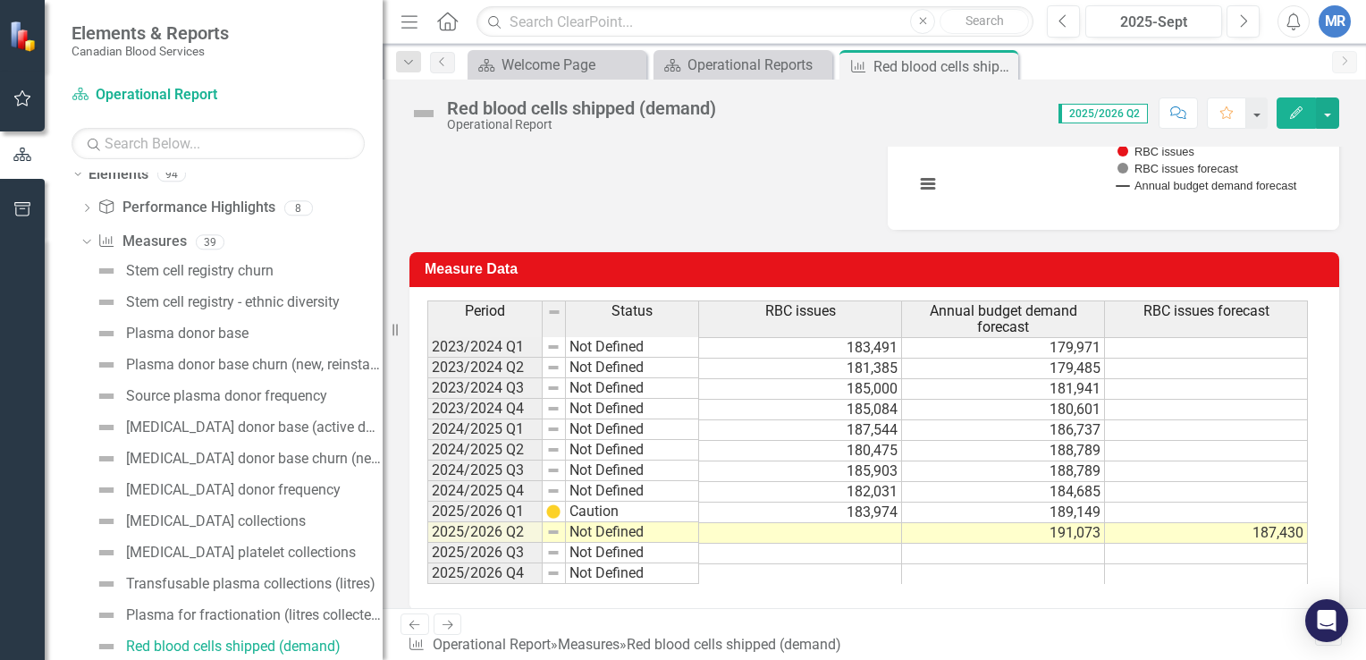
click at [858, 523] on td at bounding box center [800, 533] width 203 height 21
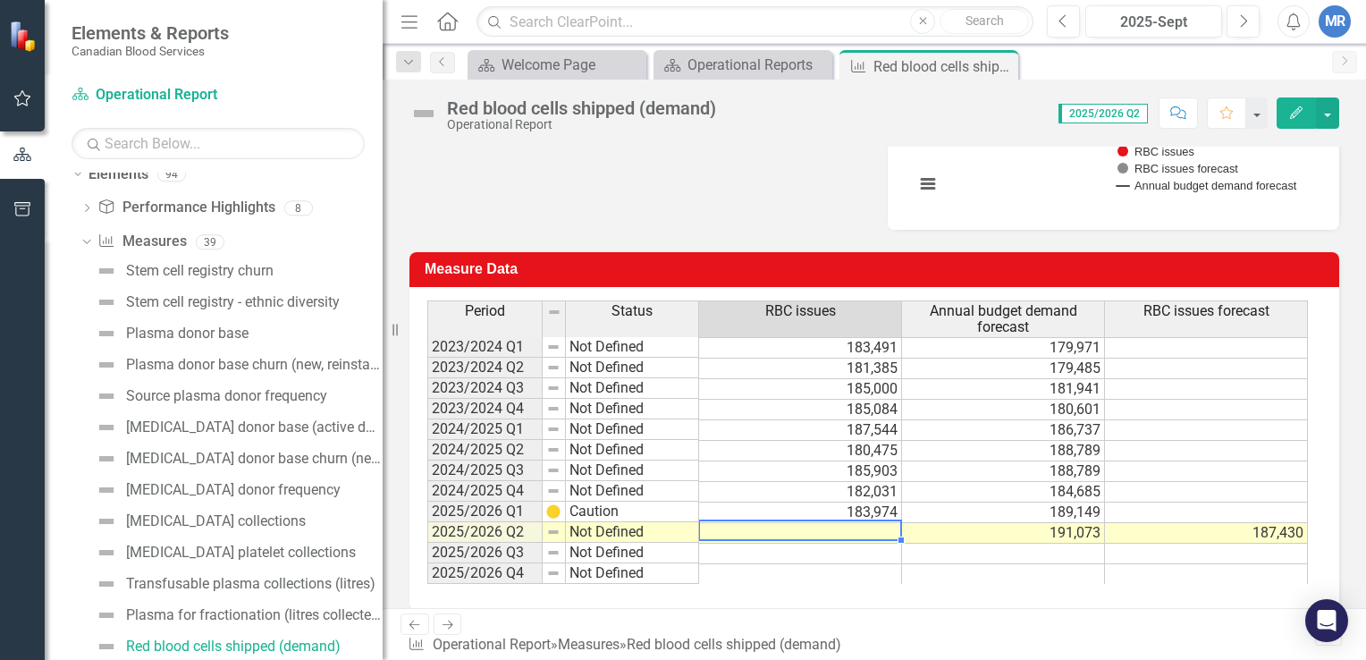
click at [858, 523] on td at bounding box center [800, 533] width 203 height 21
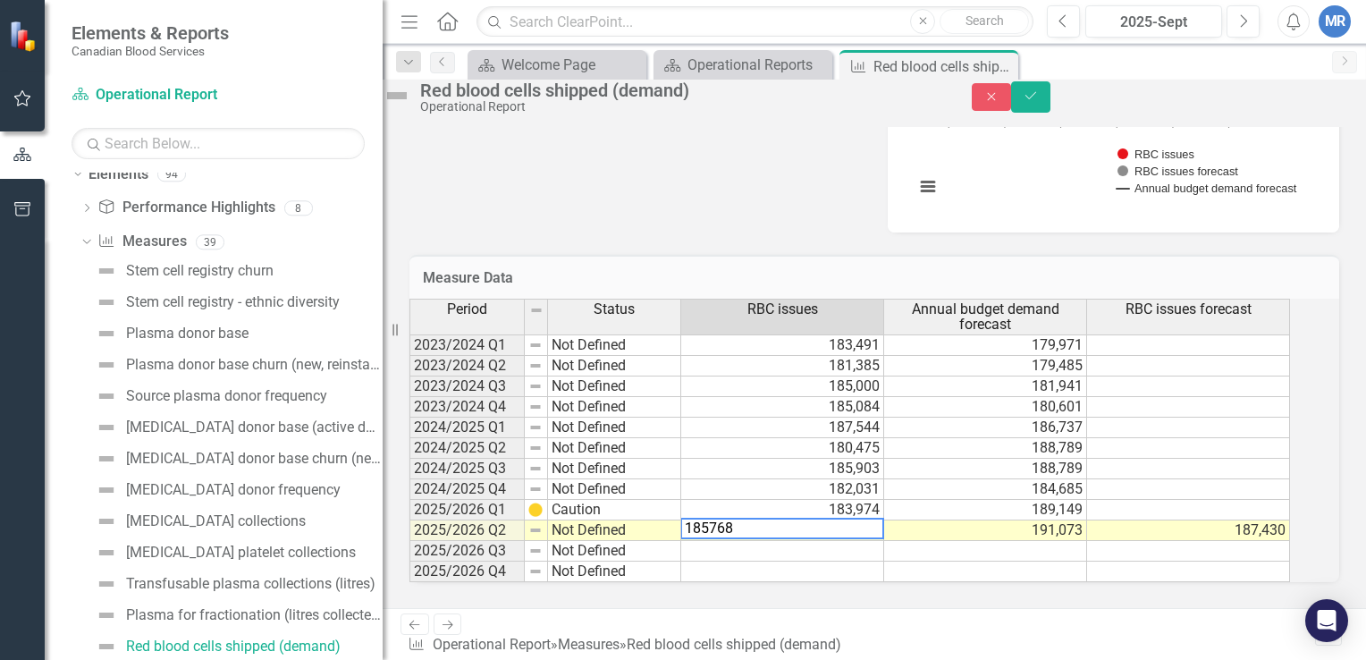
type textarea "185768"
click at [1173, 556] on td at bounding box center [1188, 551] width 203 height 21
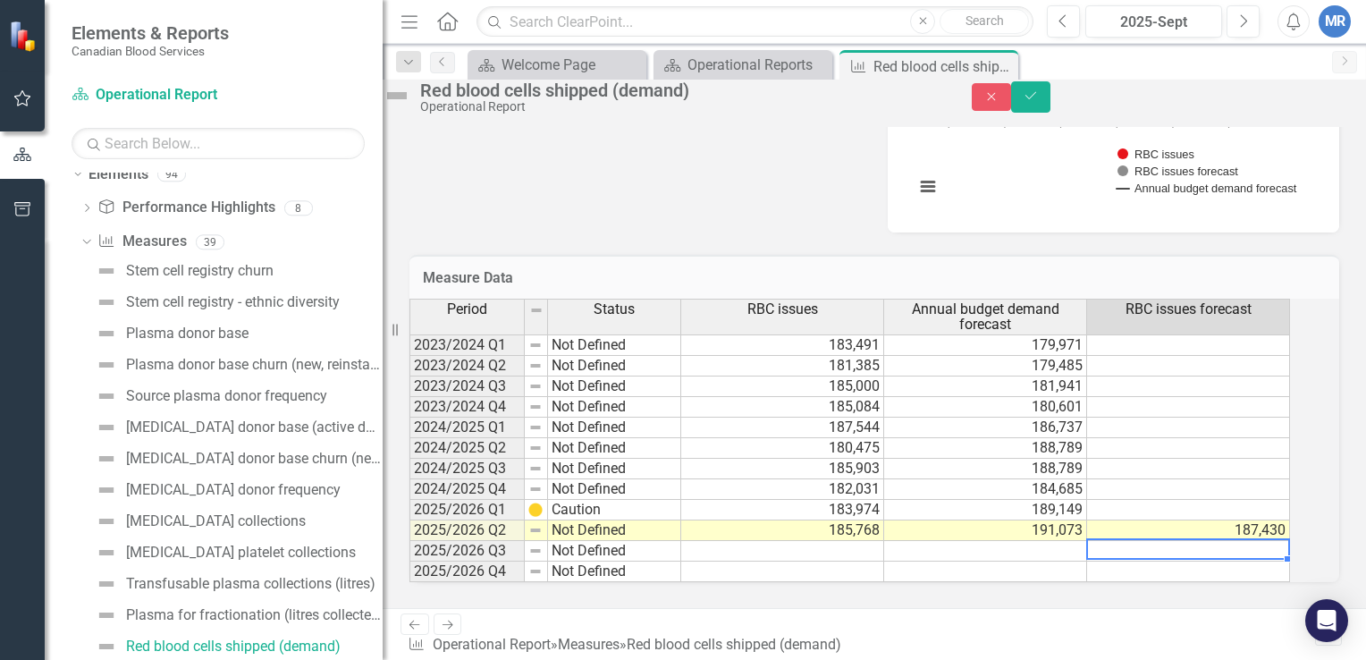
click at [1187, 561] on td at bounding box center [1188, 551] width 203 height 21
click at [1228, 479] on td at bounding box center [1188, 469] width 203 height 21
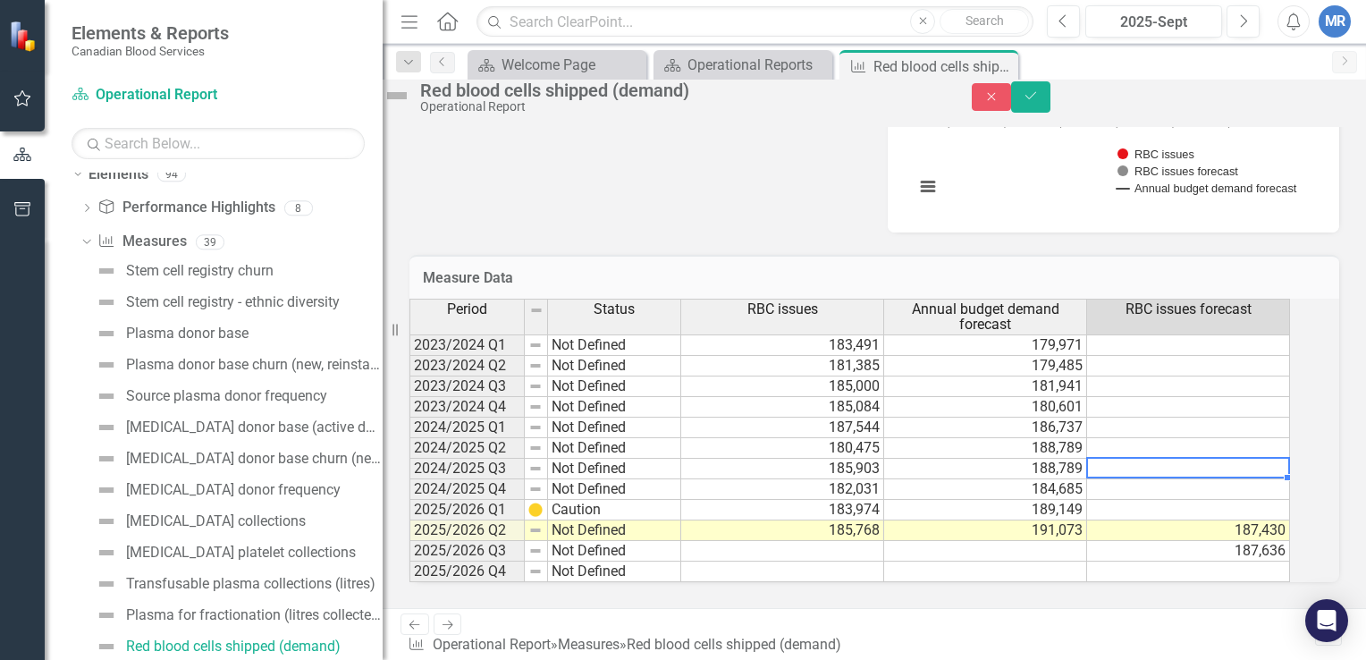
click at [1229, 538] on td "187,430" at bounding box center [1188, 530] width 203 height 21
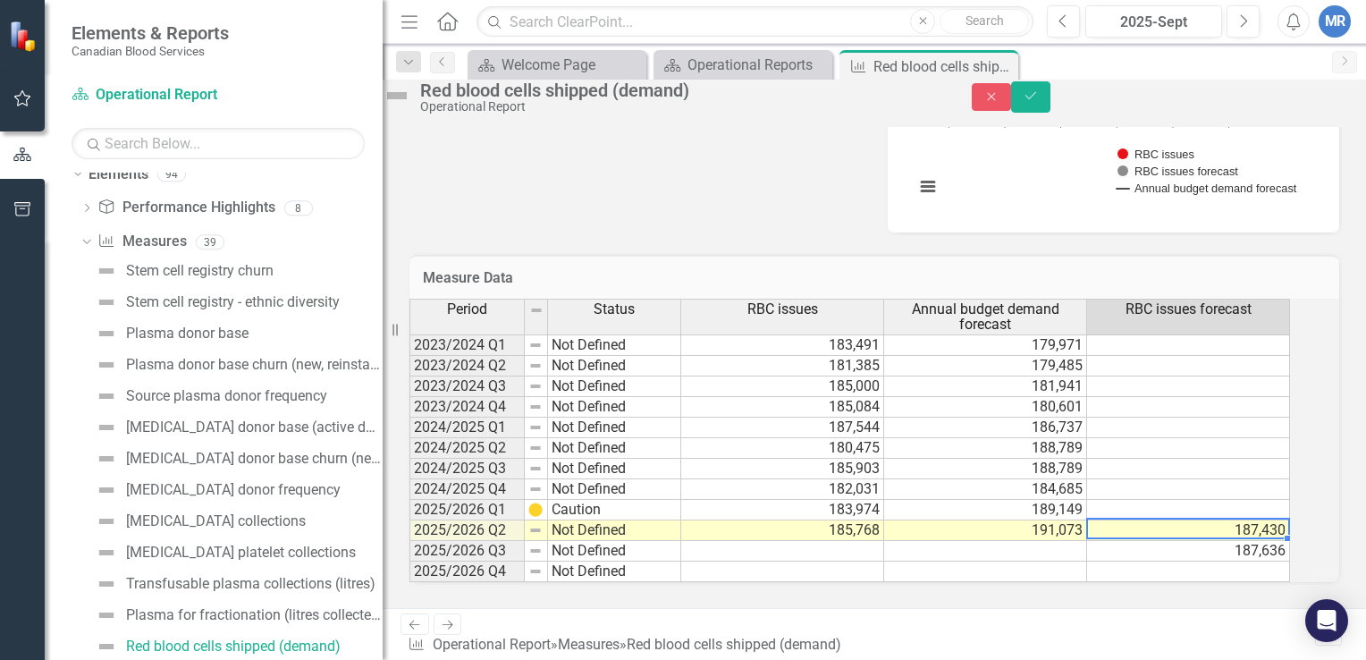
click at [1229, 538] on td "187,430" at bounding box center [1188, 530] width 203 height 21
type textarea "1"
click at [766, 207] on div "Analysis 2025-Sept [MEDICAL_DATA] demand forecast and shipments Chart Combinati…" at bounding box center [874, 55] width 957 height 358
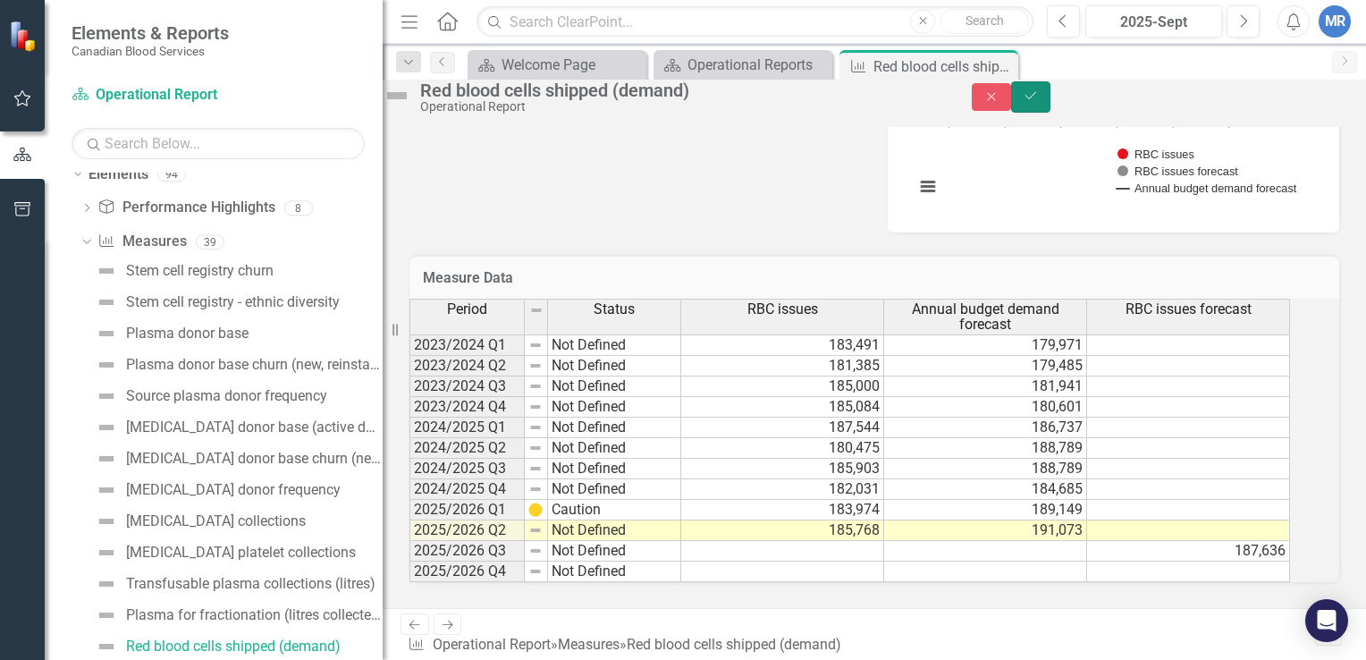
drag, startPoint x: 1314, startPoint y: 114, endPoint x: 1314, endPoint y: 95, distance: 18.8
click at [1051, 95] on button "Save" at bounding box center [1030, 96] width 39 height 31
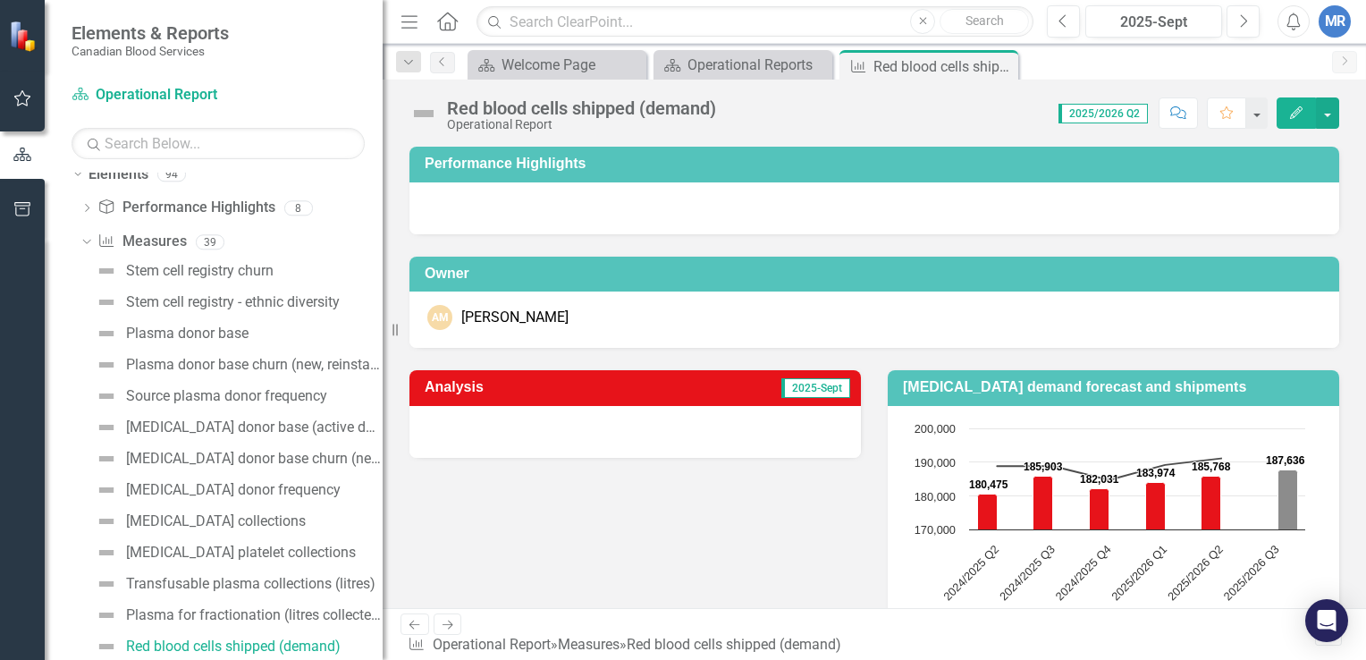
drag, startPoint x: 1360, startPoint y: 179, endPoint x: 739, endPoint y: 427, distance: 668.4
click at [739, 427] on div at bounding box center [635, 432] width 452 height 52
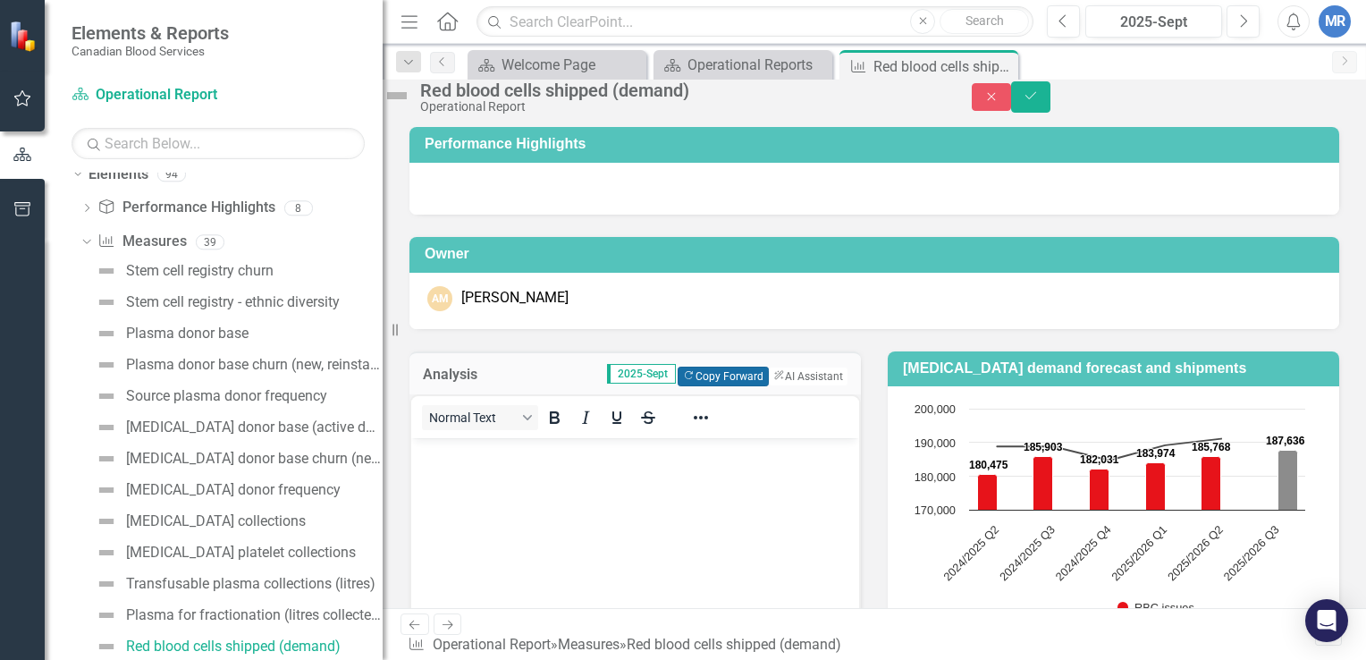
scroll to position [0, 0]
drag, startPoint x: 701, startPoint y: 400, endPoint x: 869, endPoint y: 476, distance: 184.5
click at [874, 476] on div "[MEDICAL_DATA] demand forecast and shipments Chart Combination chart with 3 dat…" at bounding box center [1113, 508] width 478 height 358
drag, startPoint x: 869, startPoint y: 476, endPoint x: 680, endPoint y: 400, distance: 203.4
click at [680, 400] on div "Analysis 2025-Sept Copy Forward Copy Forward ClearPoint AI AI Assistant Normal …" at bounding box center [874, 563] width 957 height 469
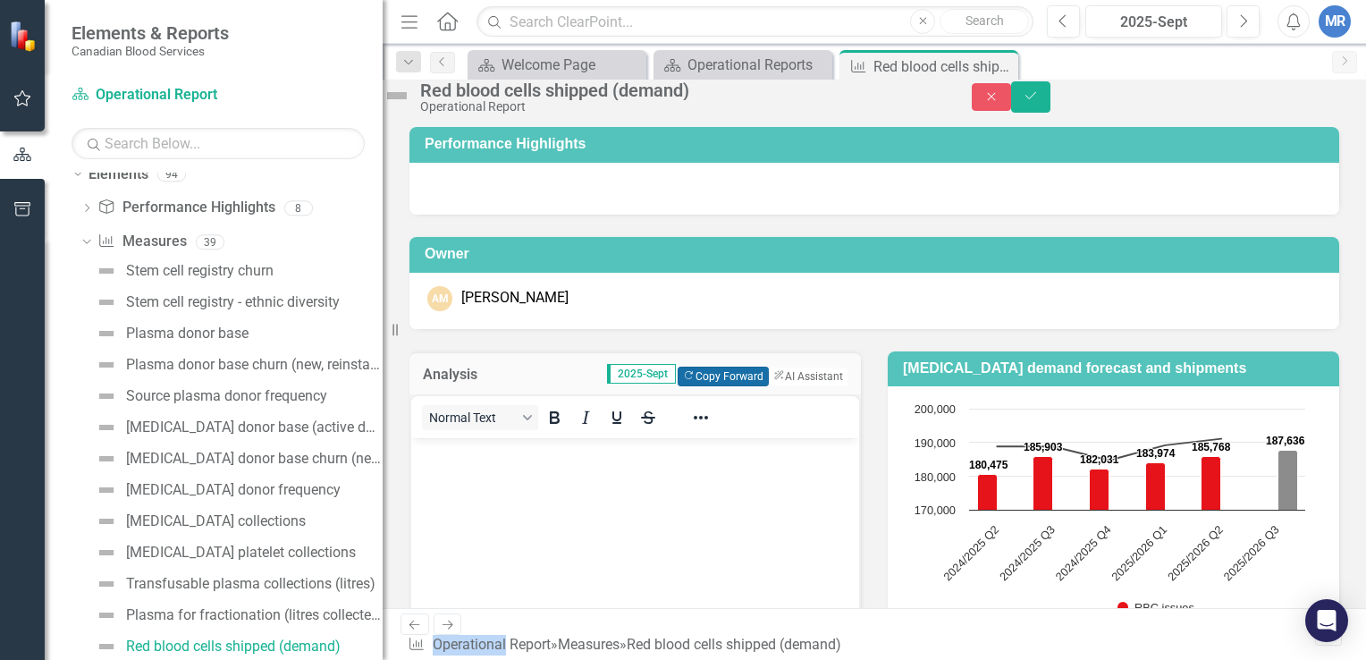
click at [678, 386] on button "Copy Forward Copy Forward" at bounding box center [723, 377] width 90 height 20
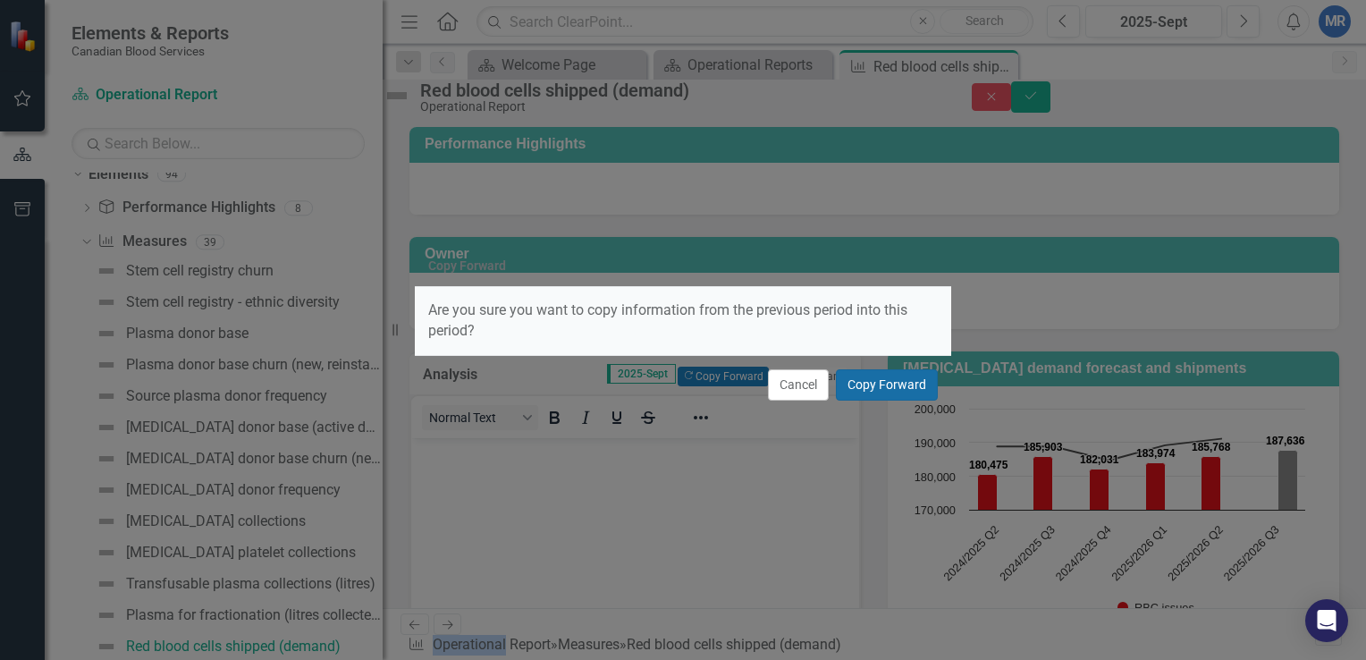
click at [901, 384] on button "Copy Forward" at bounding box center [887, 384] width 102 height 31
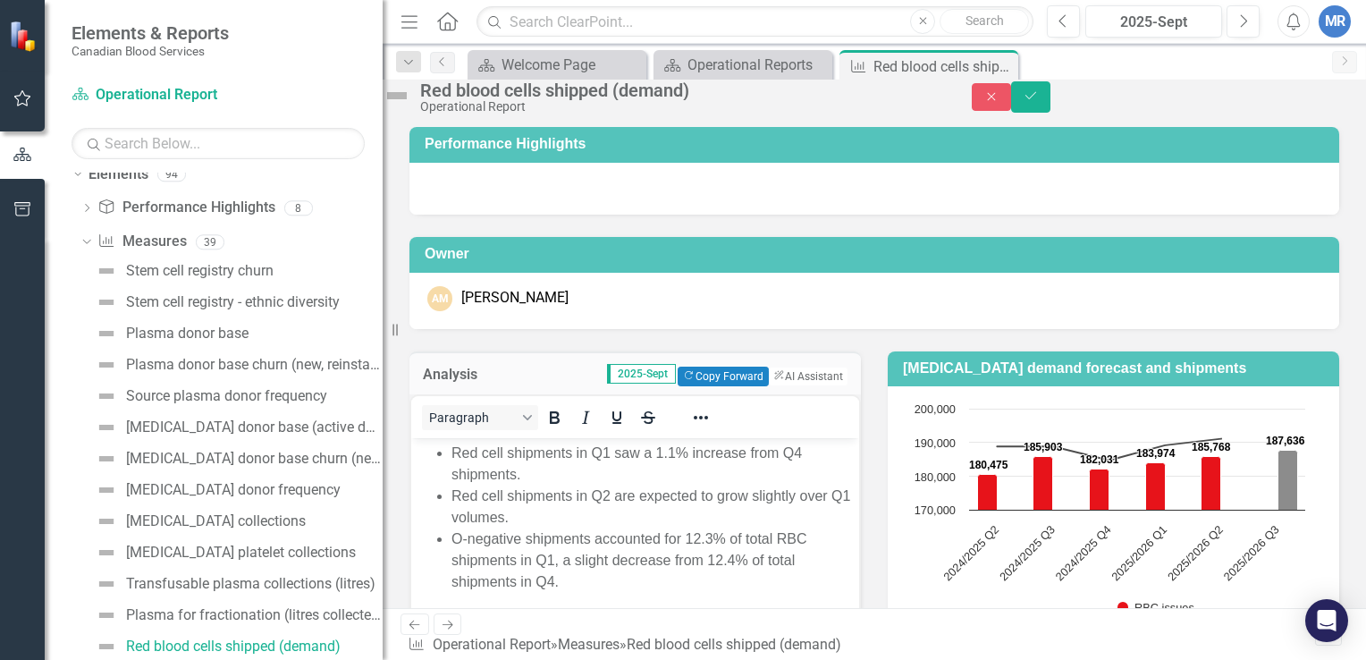
drag, startPoint x: 1363, startPoint y: 229, endPoint x: 865, endPoint y: 460, distance: 548.0
drag, startPoint x: 865, startPoint y: 460, endPoint x: 863, endPoint y: 475, distance: 15.4
click at [863, 475] on div "Analysis 2025-Sept Copy Forward Copy Forward ClearPoint AI AI Assistant Paragra…" at bounding box center [635, 563] width 478 height 469
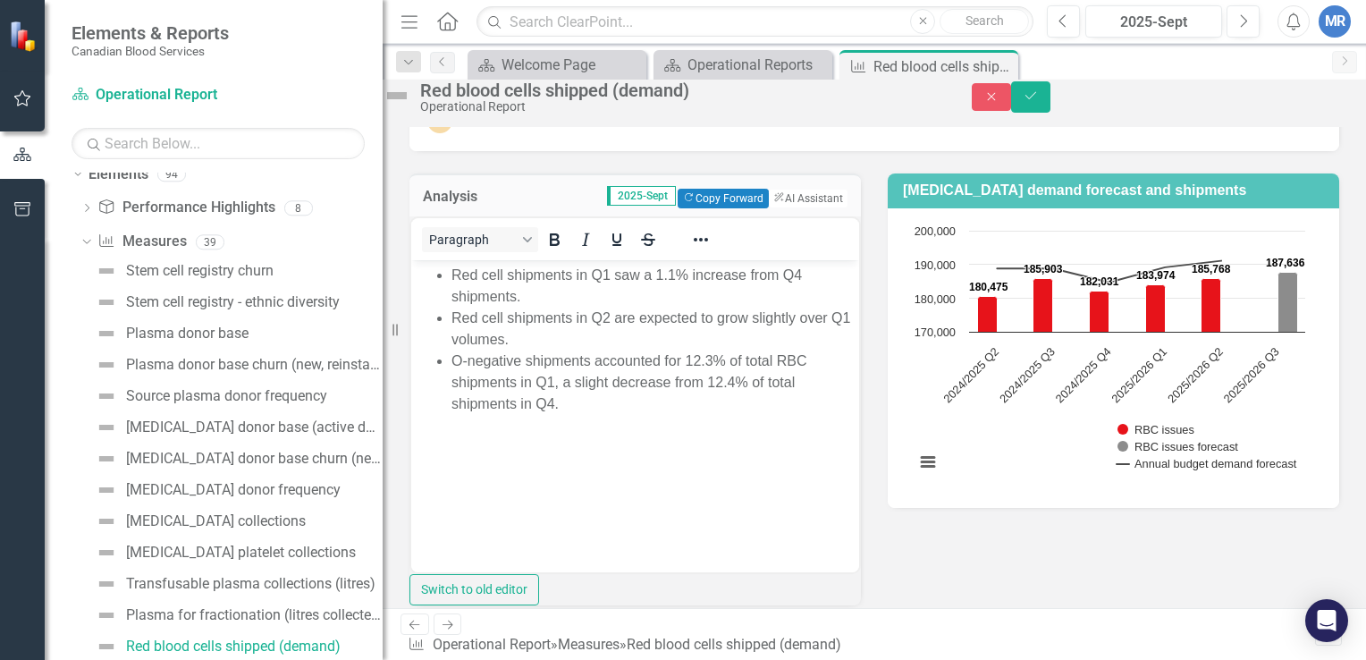
scroll to position [169, 0]
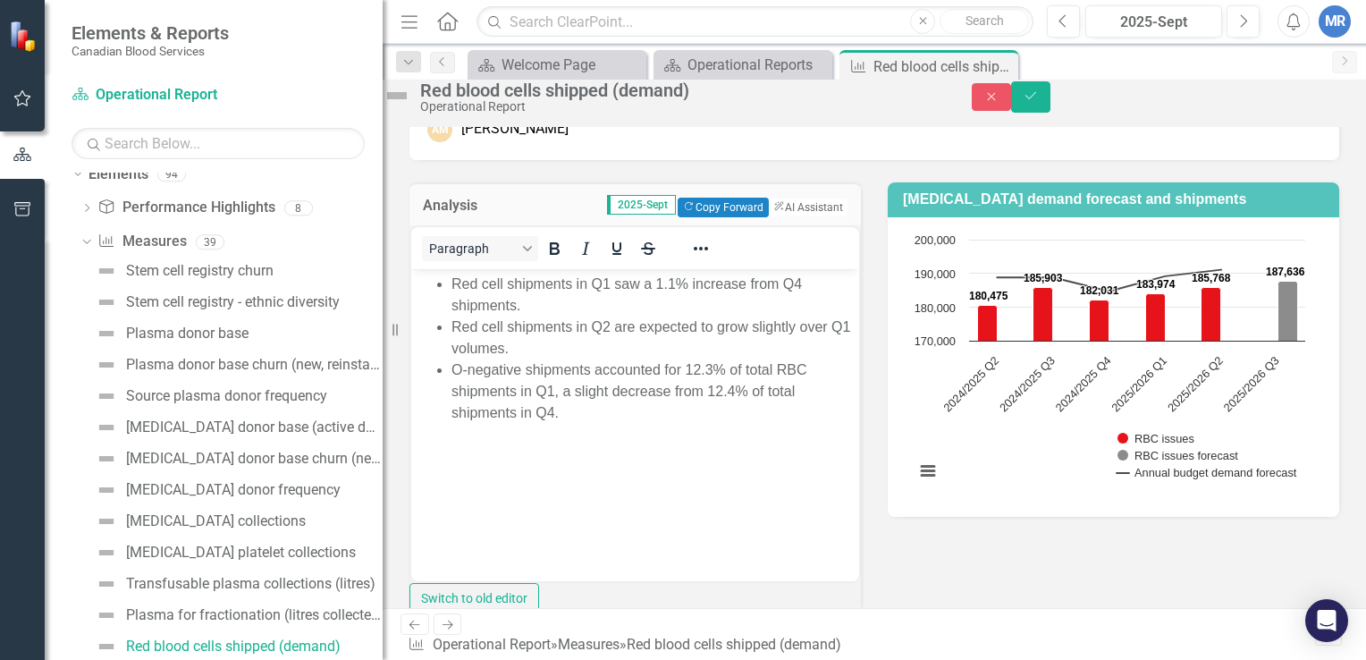
click at [678, 280] on span "Red cell shipments in Q1 saw a 1.1% increase from Q4 shipments." at bounding box center [627, 294] width 350 height 37
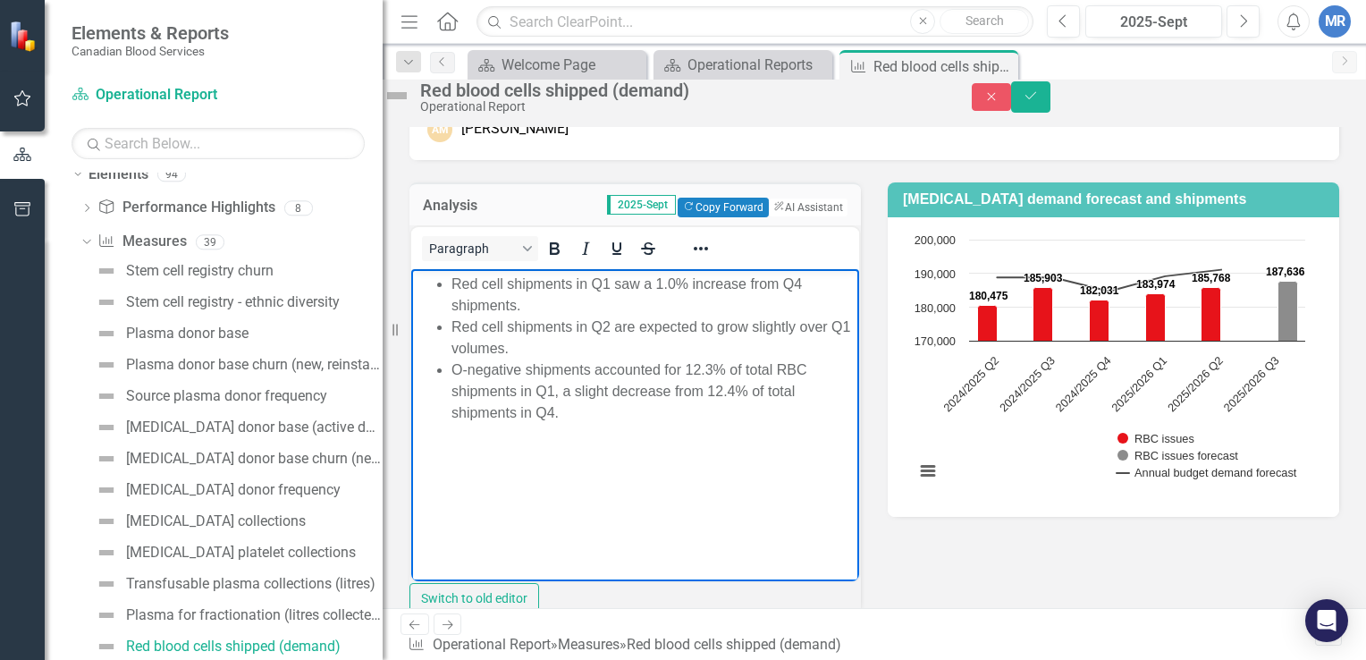
click at [610, 346] on li "Red cell shipments in Q2 are expected to grow slightly over Q1 volumes." at bounding box center [653, 338] width 403 height 43
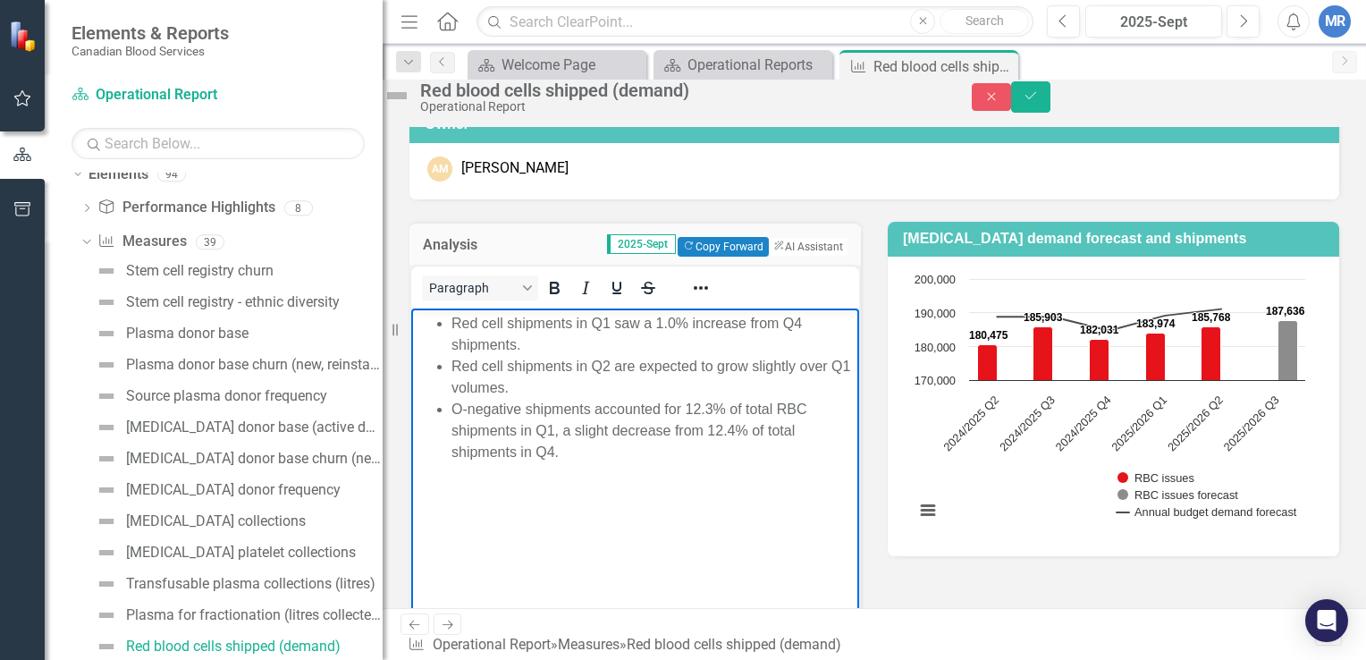
scroll to position [133, 0]
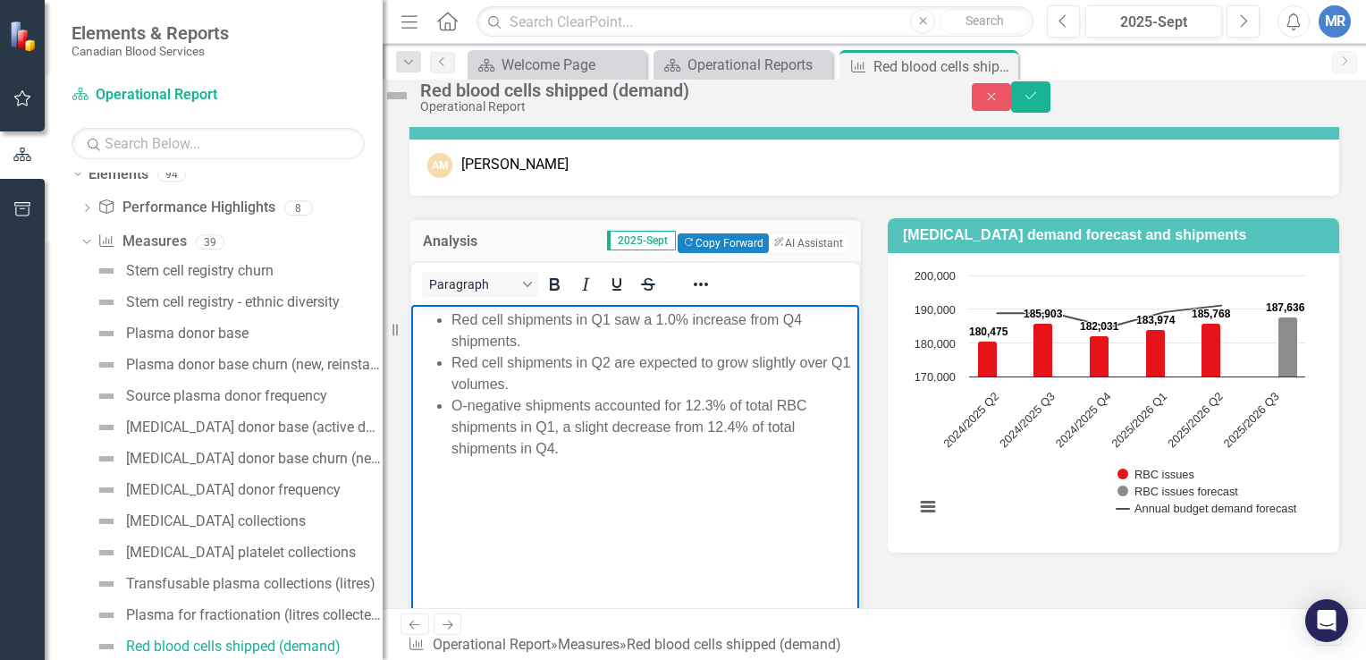
click at [609, 364] on span "Red cell shipments in Q2 are expected to grow slightly over Q1 volumes." at bounding box center [651, 373] width 399 height 37
click at [502, 382] on span "Red cell shipments in Q3 are expected to grow slightly over Q1 volumes." at bounding box center [651, 373] width 399 height 37
drag, startPoint x: 688, startPoint y: 407, endPoint x: 748, endPoint y: 442, distance: 70.1
click at [748, 442] on li "O-negative shipments accounted for 12.3% of total RBC shipments in Q1, a slight…" at bounding box center [653, 427] width 403 height 64
drag, startPoint x: 681, startPoint y: 402, endPoint x: 724, endPoint y: 406, distance: 43.1
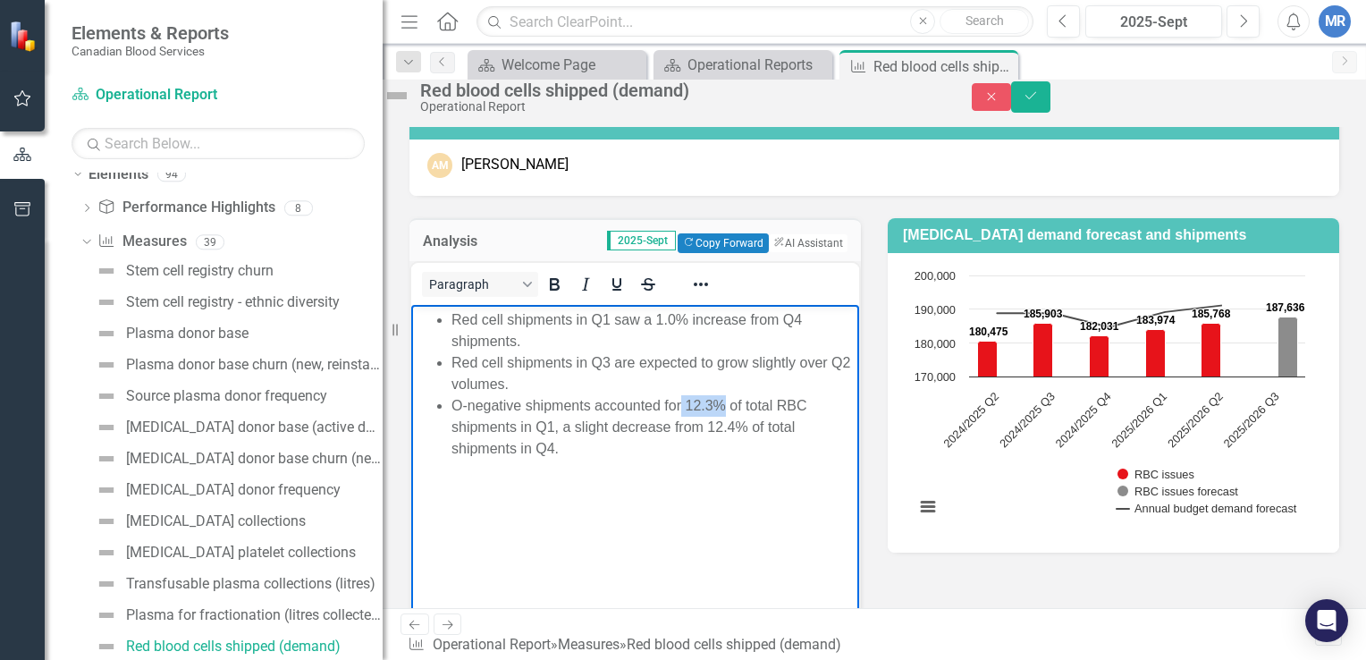
click at [724, 406] on span "O-negative shipments accounted for 12.3% of total RBC shipments in Q1, a slight…" at bounding box center [630, 427] width 356 height 58
click at [628, 295] on icon "Underline" at bounding box center [616, 284] width 21 height 21
drag, startPoint x: 707, startPoint y: 427, endPoint x: 747, endPoint y: 431, distance: 40.4
click at [747, 431] on span "O-negative shipments accounted for 12.3% of total RBC shipments in Q1, a slight…" at bounding box center [626, 427] width 348 height 58
click at [628, 295] on icon "Underline" at bounding box center [616, 284] width 21 height 21
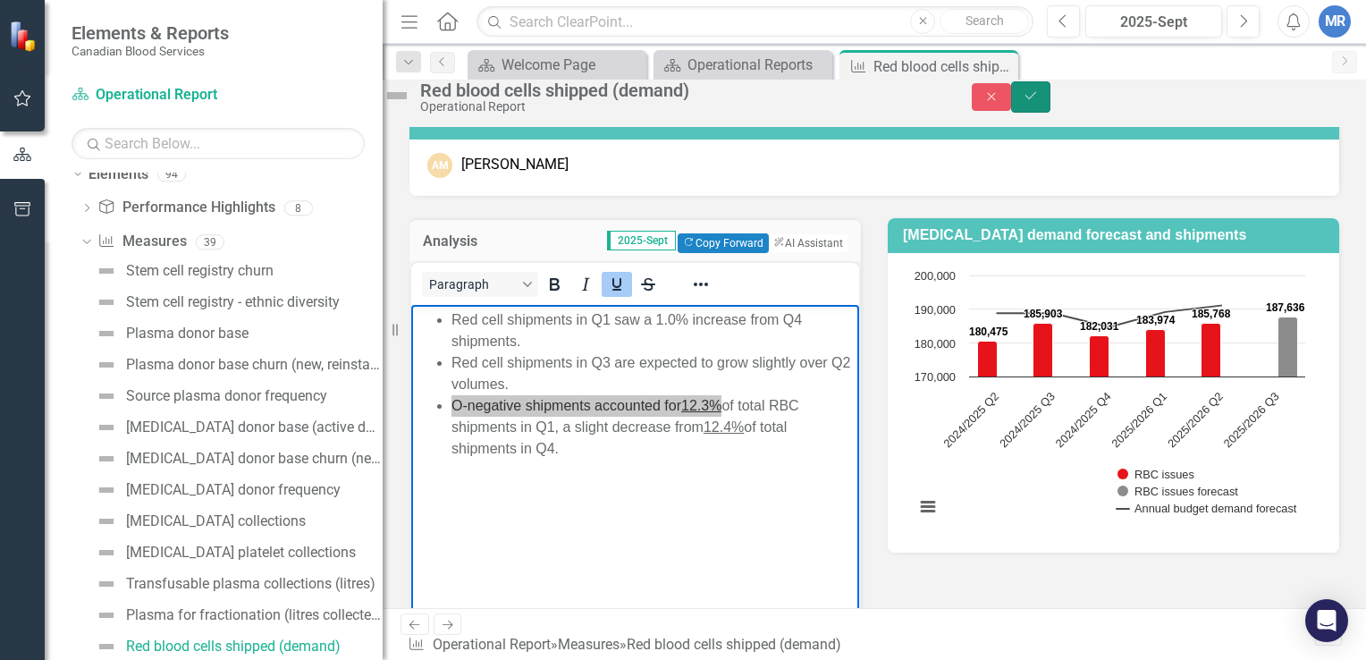
click at [1036, 99] on icon "submit" at bounding box center [1031, 95] width 11 height 7
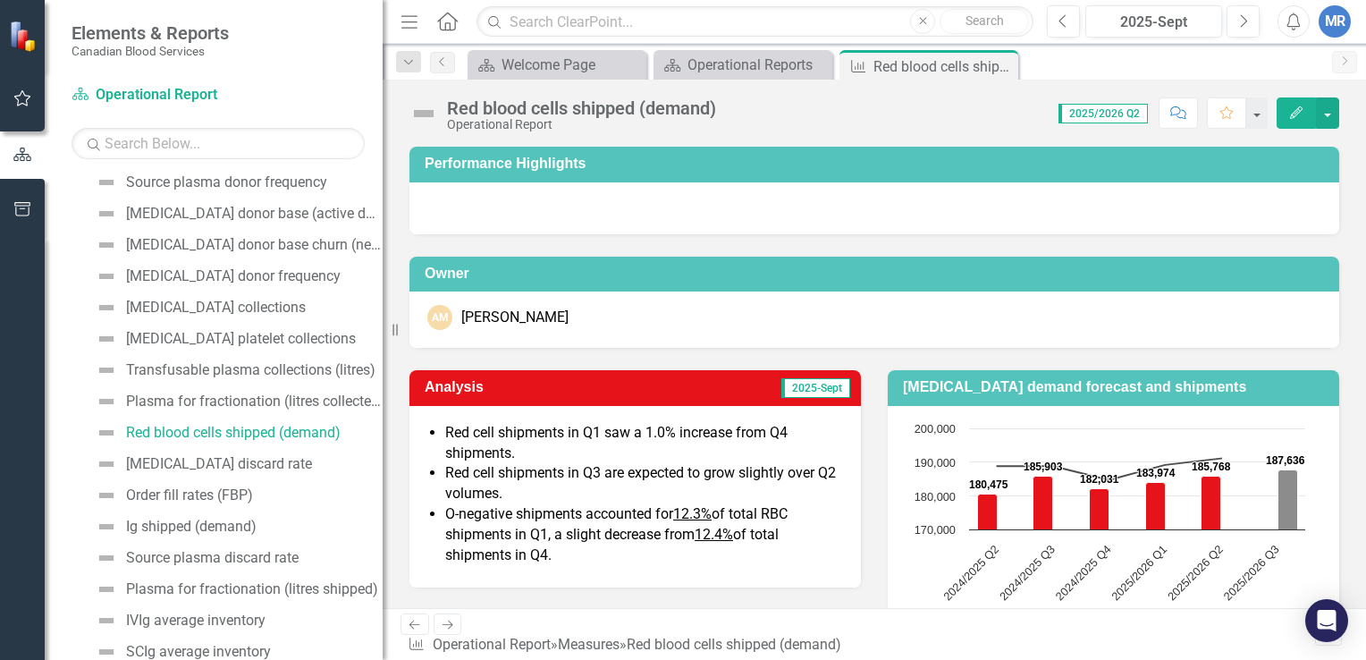
scroll to position [343, 0]
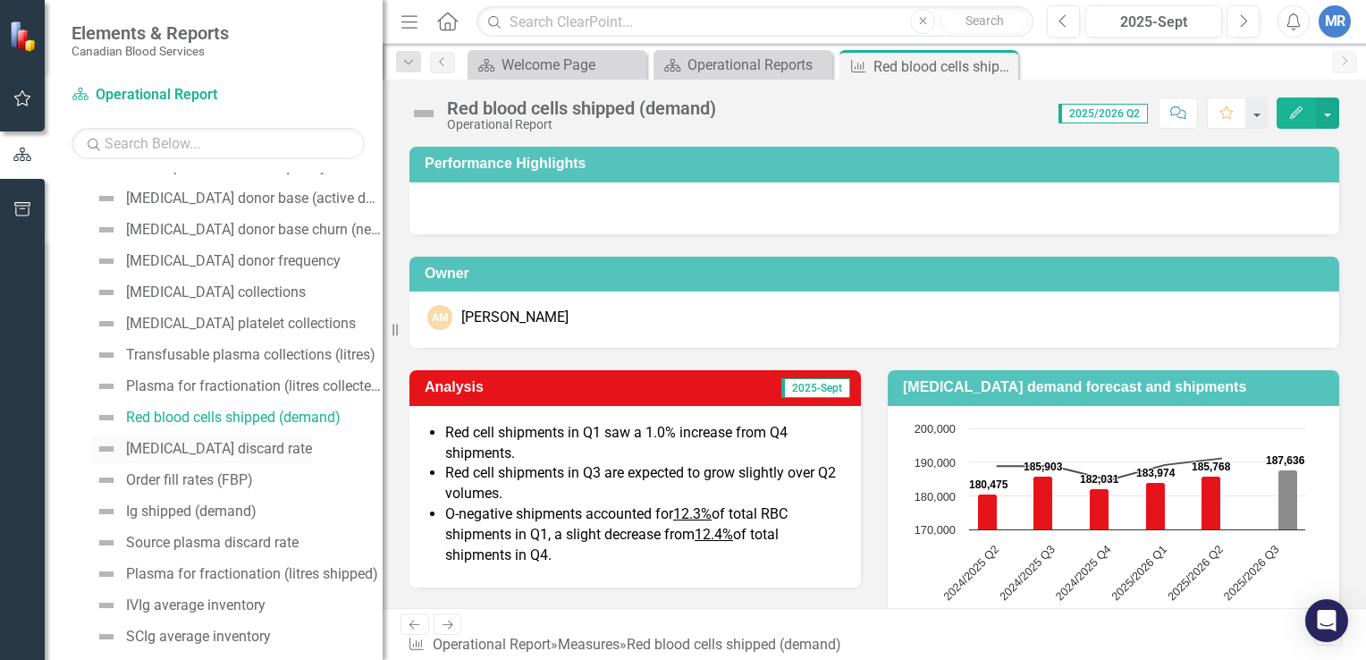
click at [181, 447] on div "[MEDICAL_DATA] discard rate" at bounding box center [219, 449] width 186 height 16
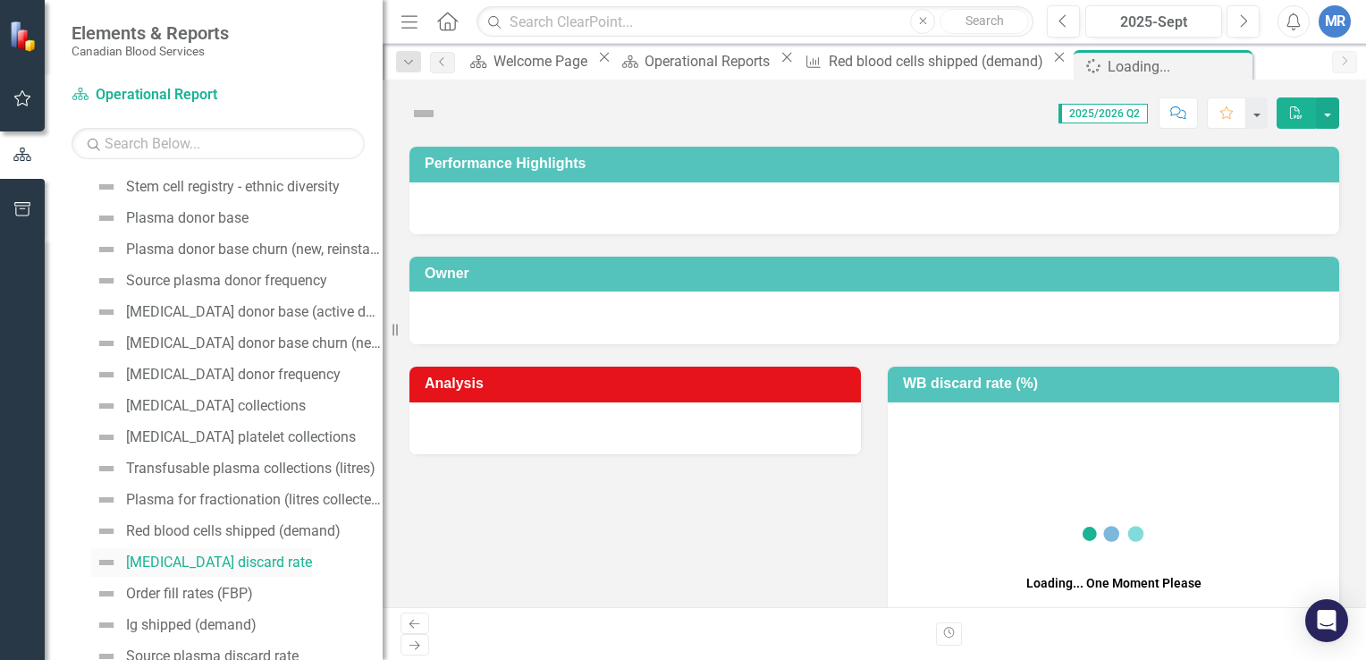
scroll to position [146, 0]
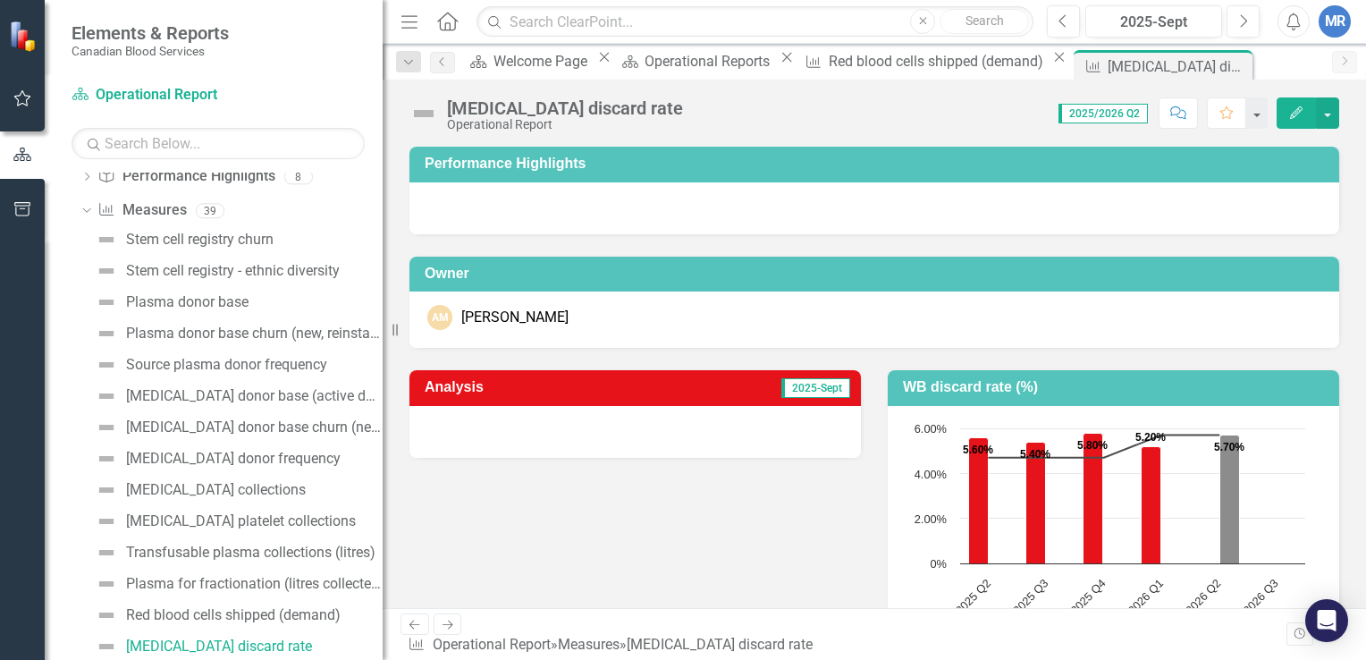
drag, startPoint x: 1361, startPoint y: 244, endPoint x: 1345, endPoint y: 456, distance: 212.5
click at [1345, 456] on div "Performance Highlights Owner AM [PERSON_NAME] Analysis 2025-Sept WB discard rat…" at bounding box center [875, 606] width 984 height 965
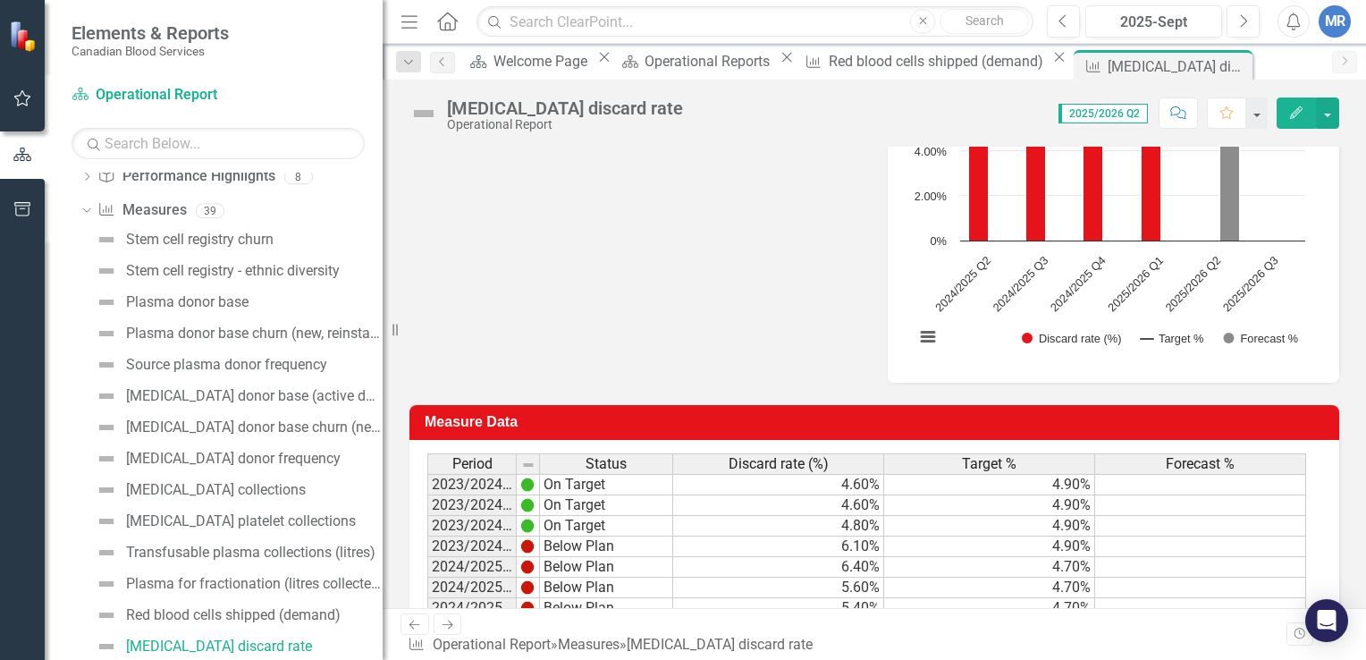
scroll to position [461, 0]
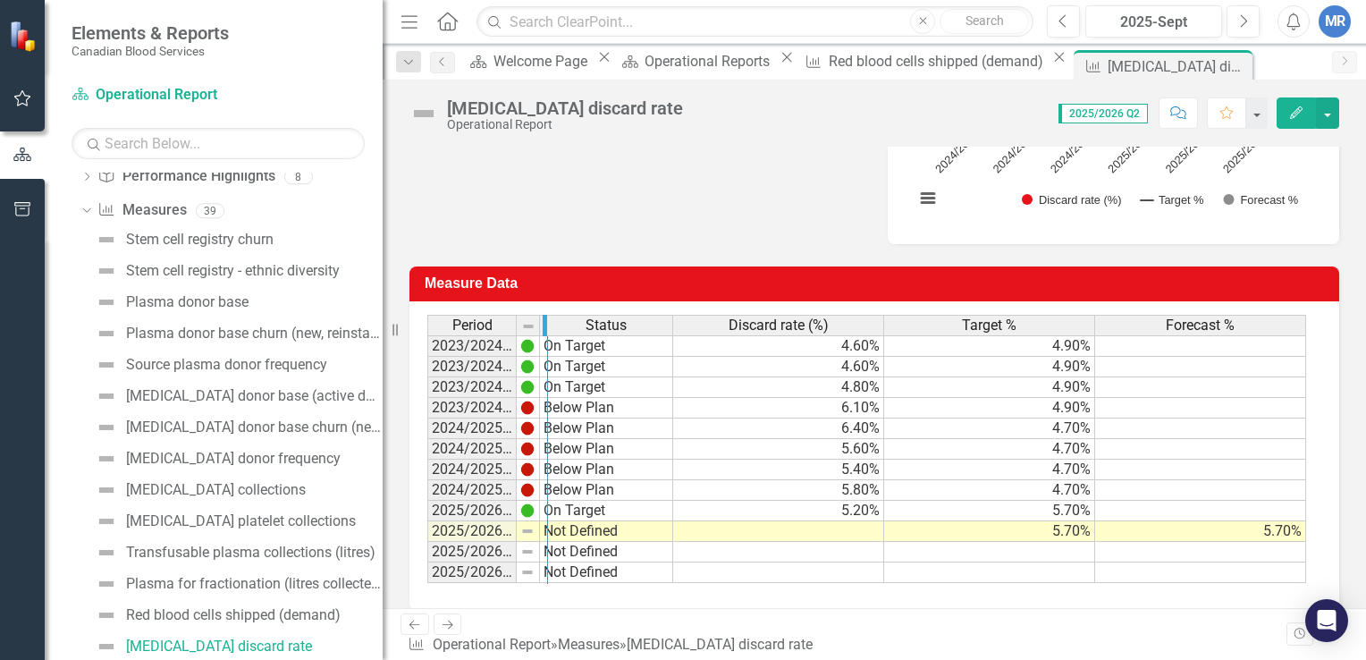
drag, startPoint x: 512, startPoint y: 330, endPoint x: 544, endPoint y: 334, distance: 31.6
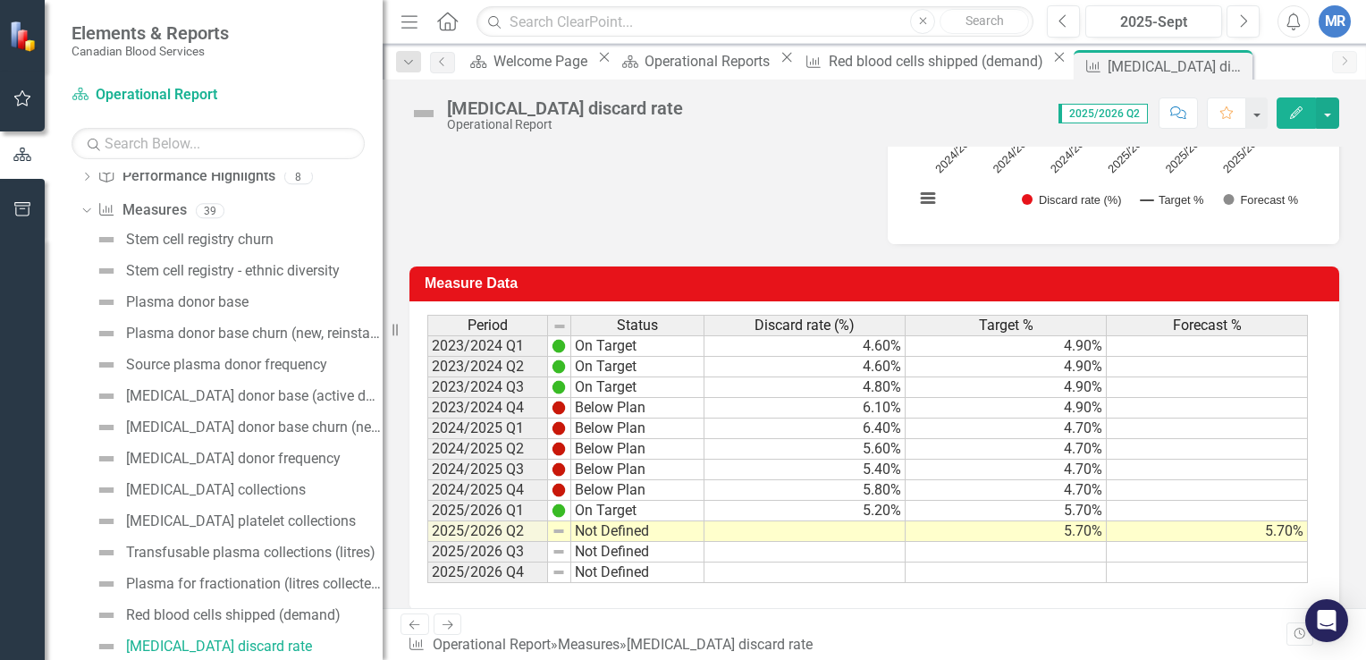
click at [840, 528] on td at bounding box center [805, 531] width 201 height 21
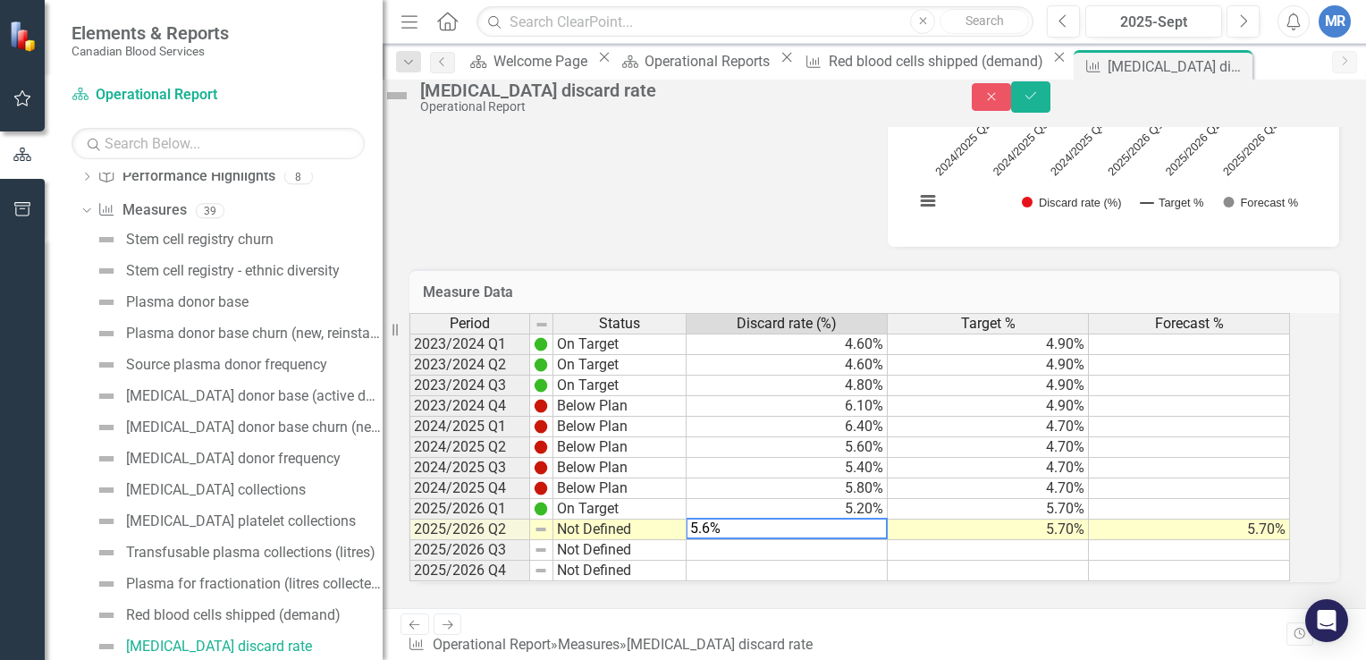
click at [1148, 550] on td at bounding box center [1189, 550] width 201 height 21
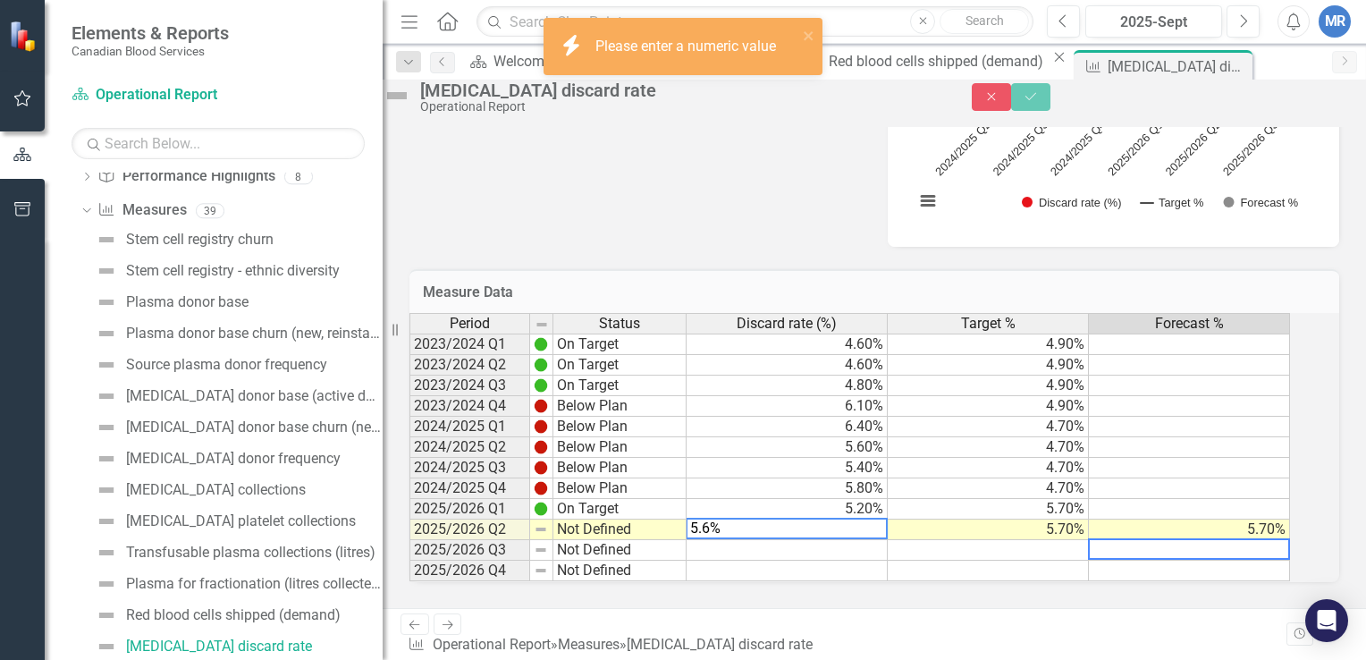
click at [1148, 550] on td at bounding box center [1189, 550] width 201 height 21
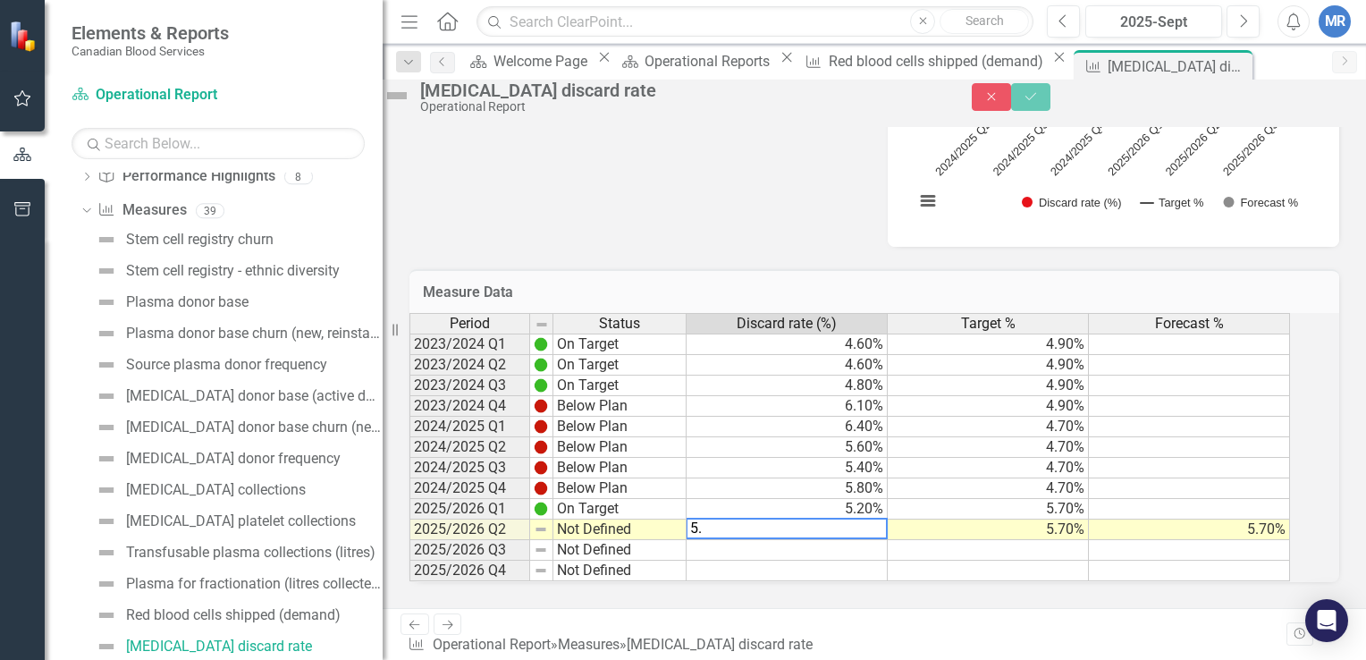
type textarea "5"
click at [1240, 560] on td at bounding box center [1189, 550] width 201 height 21
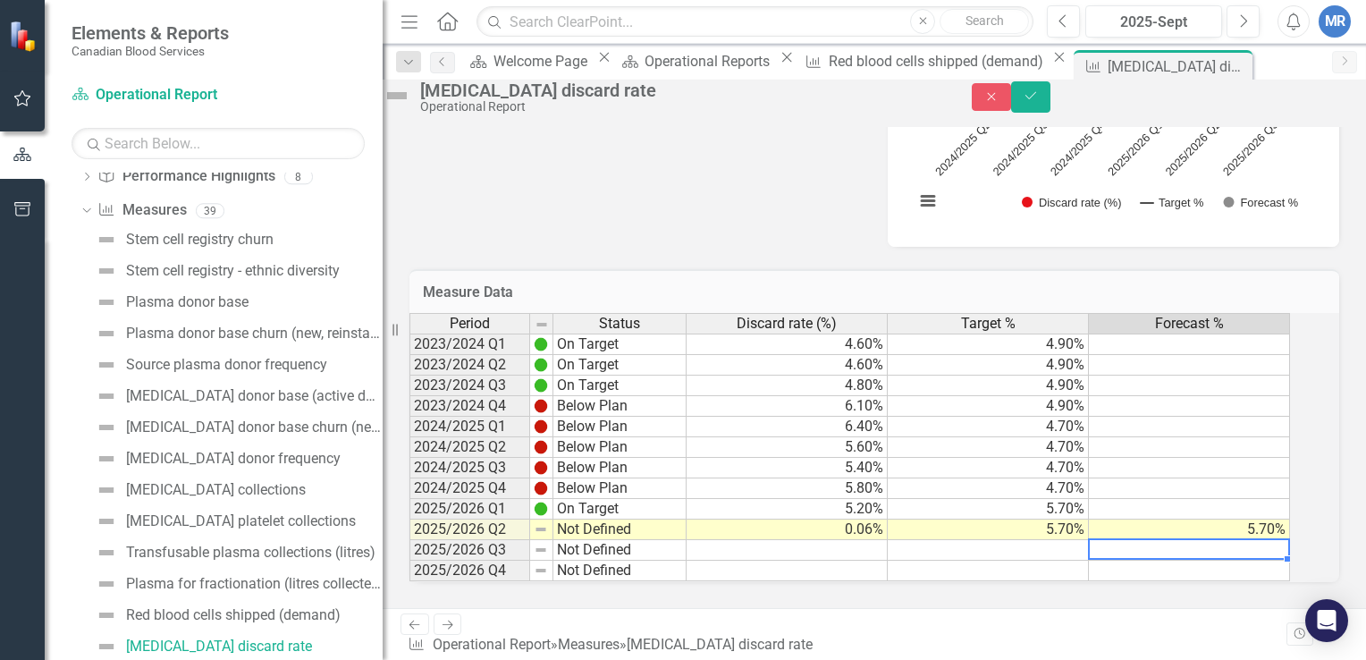
click at [1240, 560] on td at bounding box center [1189, 550] width 201 height 21
click at [885, 536] on td "0.06%" at bounding box center [787, 529] width 201 height 21
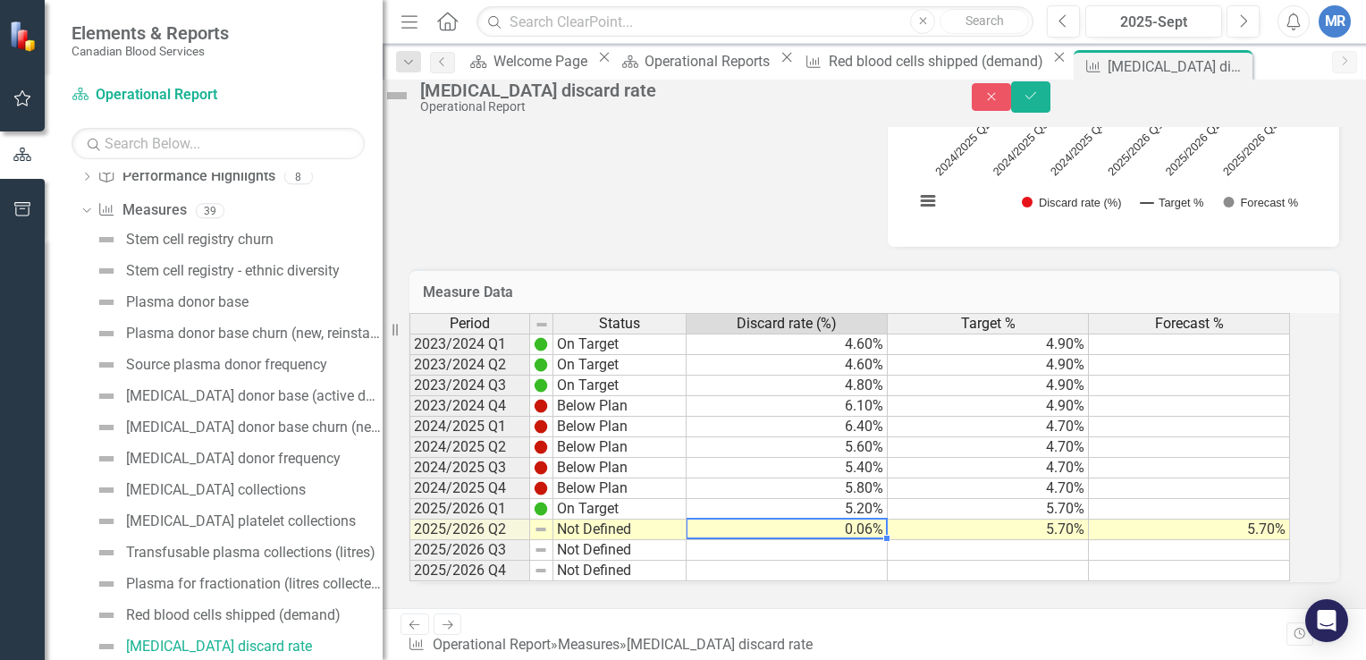
click at [885, 536] on td "0.06%" at bounding box center [787, 529] width 201 height 21
type textarea "."
type textarea "5.6"
click at [1212, 560] on td at bounding box center [1189, 550] width 201 height 21
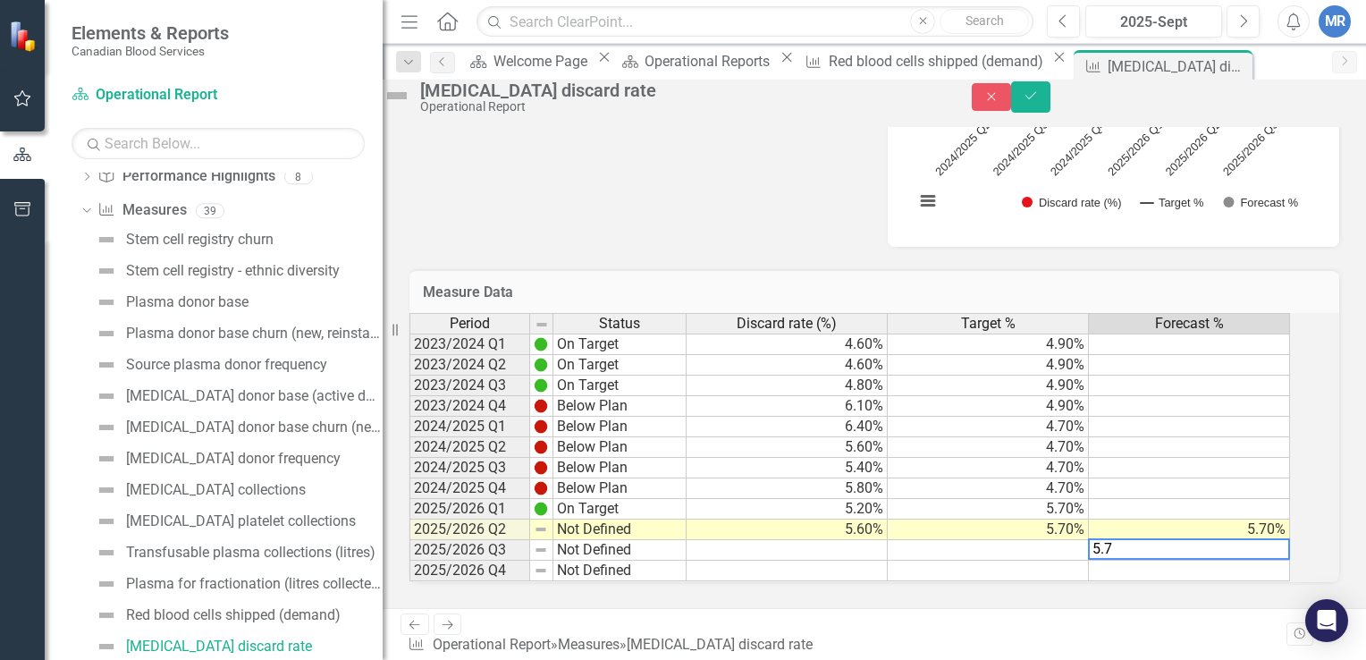
click at [1282, 540] on td "5.70%" at bounding box center [1189, 529] width 201 height 21
type textarea "5"
click at [708, 204] on div "Analysis 2025-Sept WB discard rate (%) Chart Combination chart with 3 data seri…" at bounding box center [874, 69] width 957 height 358
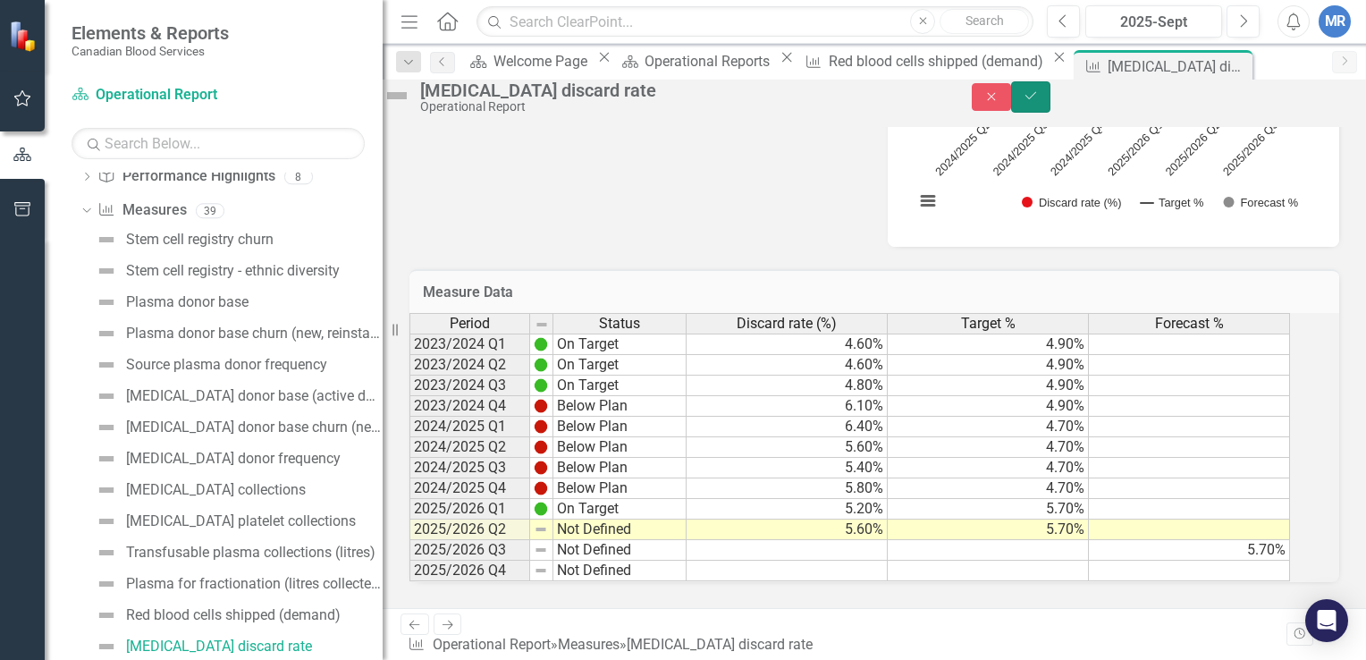
click at [1051, 97] on button "Save" at bounding box center [1030, 96] width 39 height 31
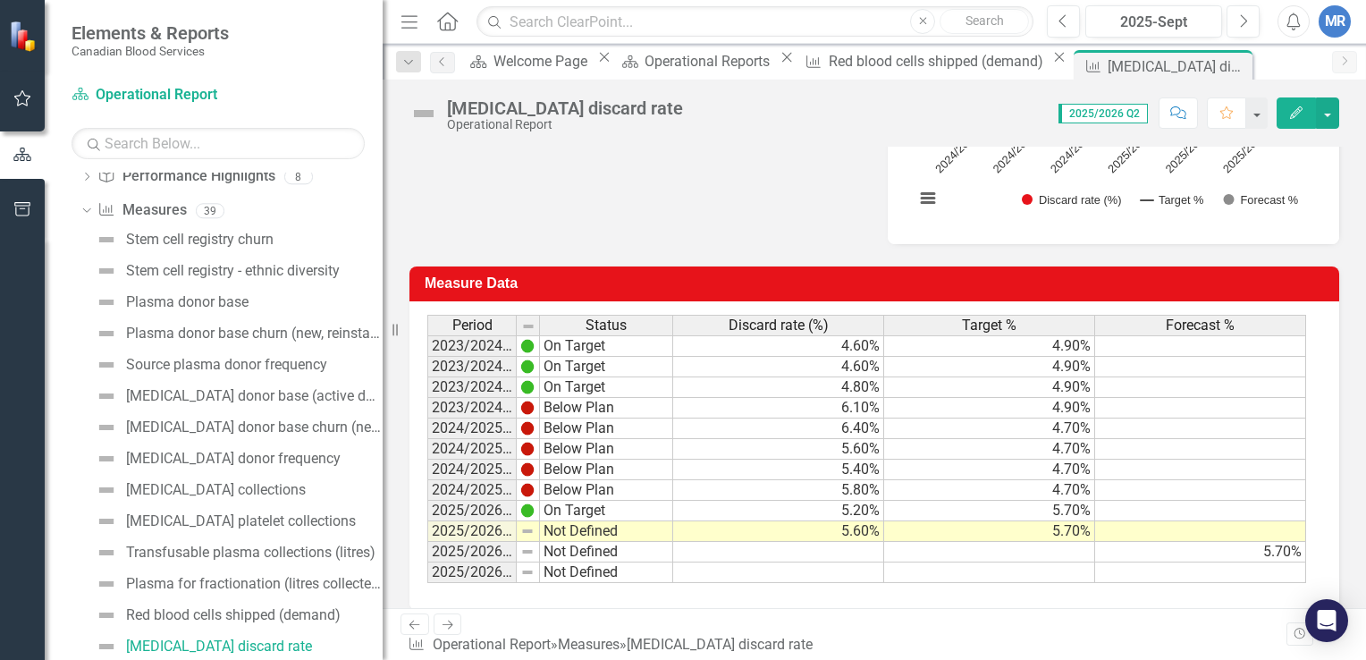
click at [854, 535] on td "5.60%" at bounding box center [778, 531] width 211 height 21
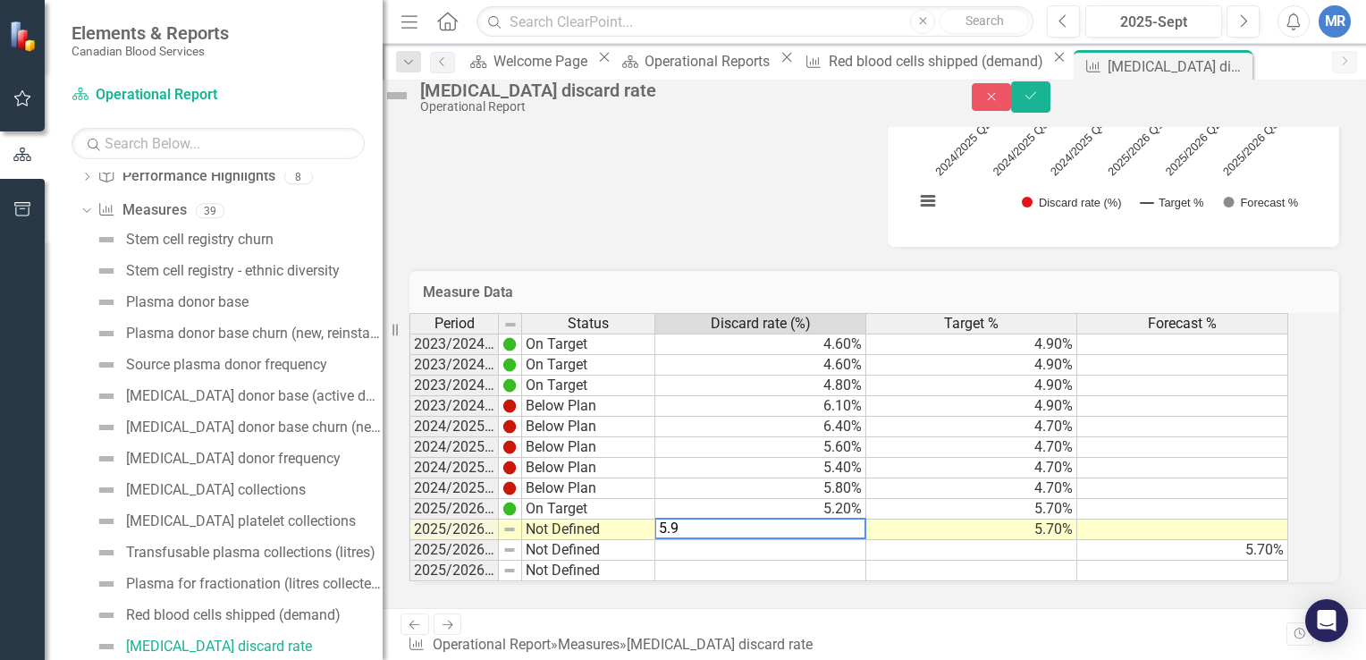
type textarea "5.9"
click at [1049, 561] on td at bounding box center [971, 550] width 211 height 21
click at [1051, 95] on button "Save" at bounding box center [1030, 96] width 39 height 31
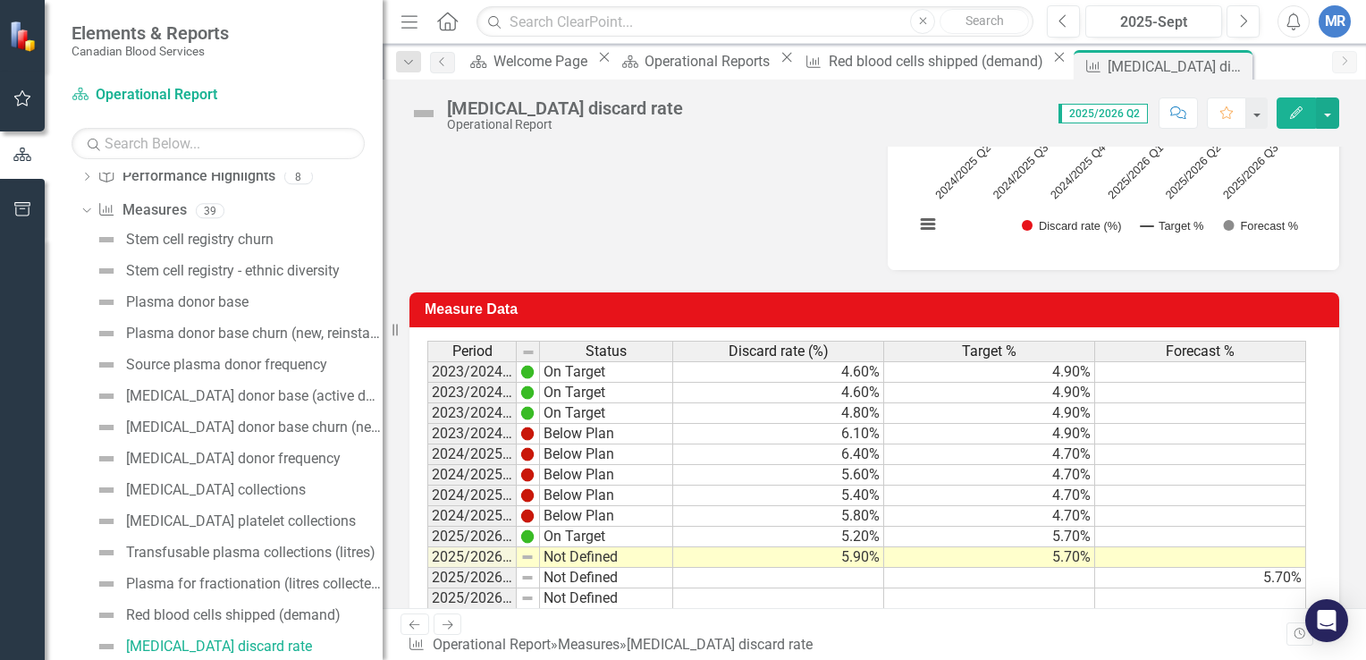
scroll to position [433, 0]
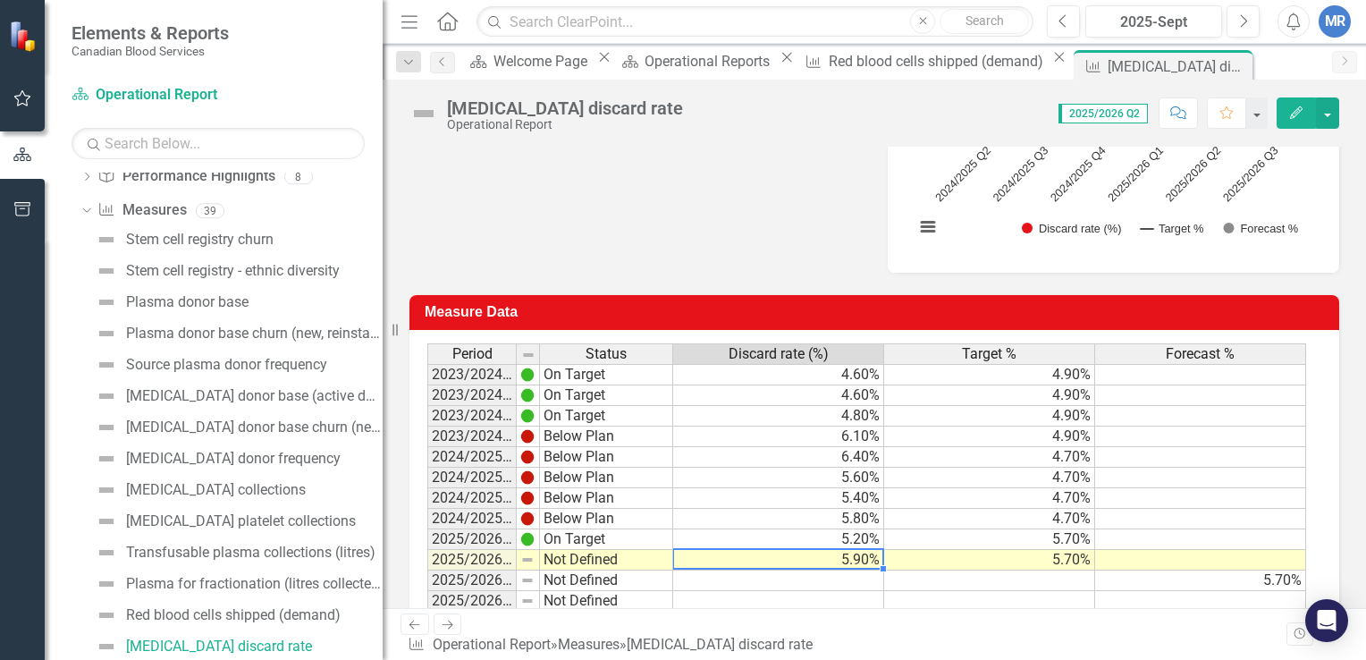
click at [427, 567] on div "Period Status Discard rate (%) Target % Forecast % 2023/2024 Q1 On Target 4.60%…" at bounding box center [427, 477] width 0 height 268
click at [860, 553] on td "5.90%" at bounding box center [778, 560] width 211 height 21
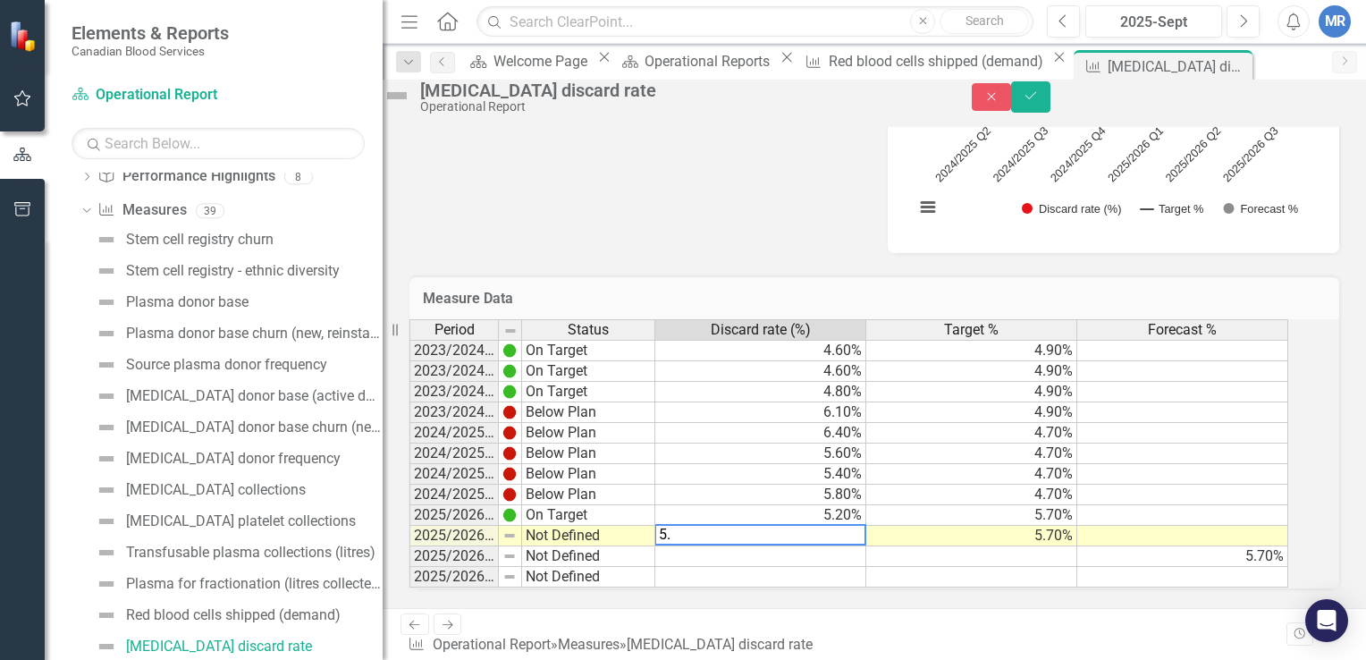
type textarea "5"
type textarea "6.0"
click at [1039, 102] on icon "Save" at bounding box center [1031, 95] width 16 height 13
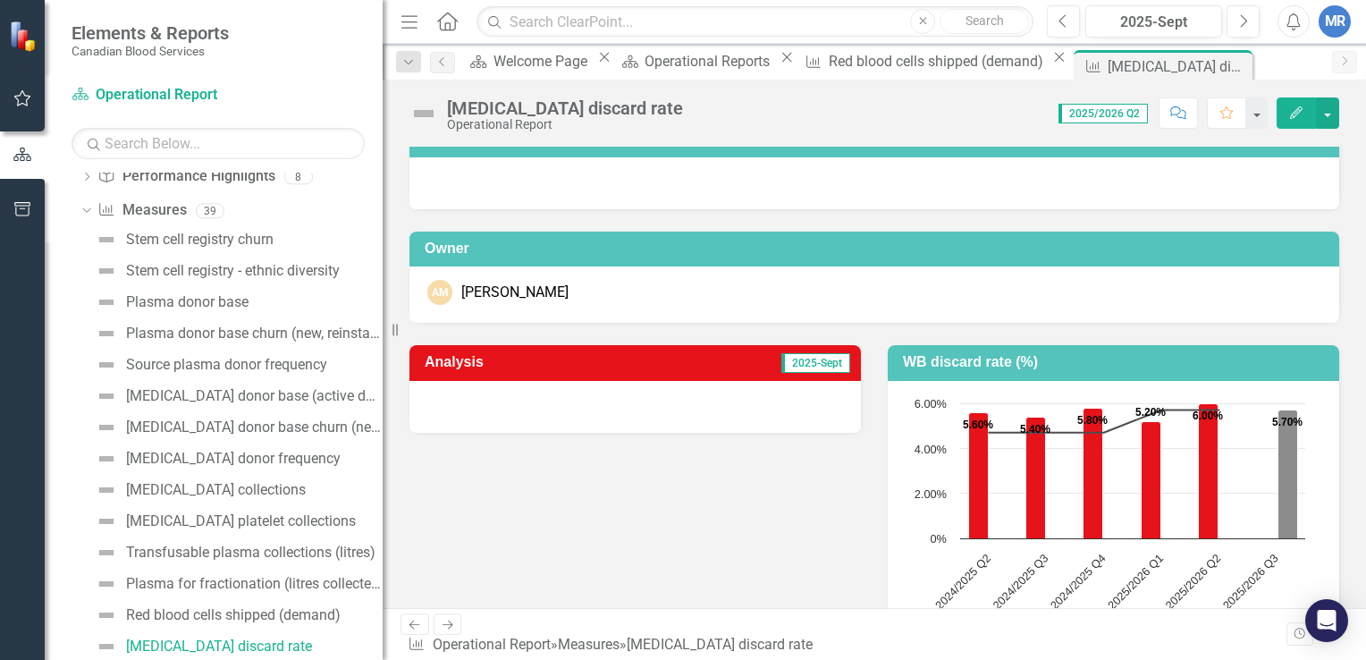
scroll to position [21, 0]
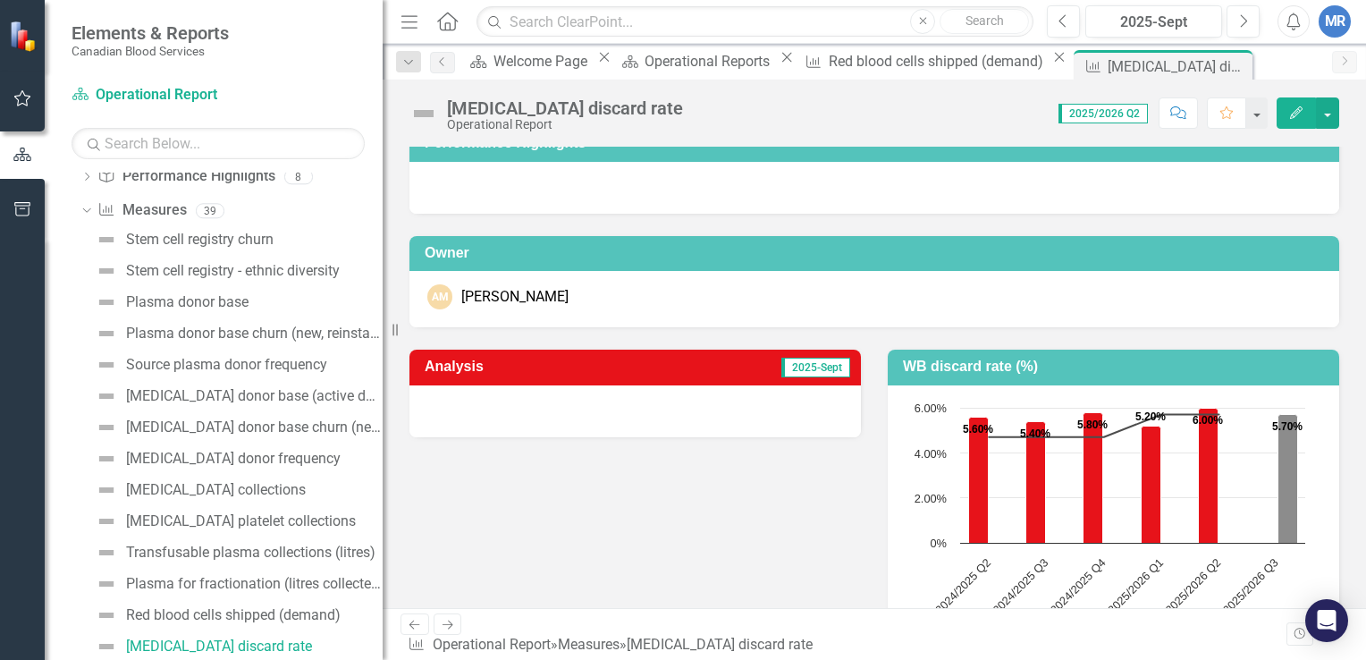
click at [565, 418] on div at bounding box center [635, 411] width 452 height 52
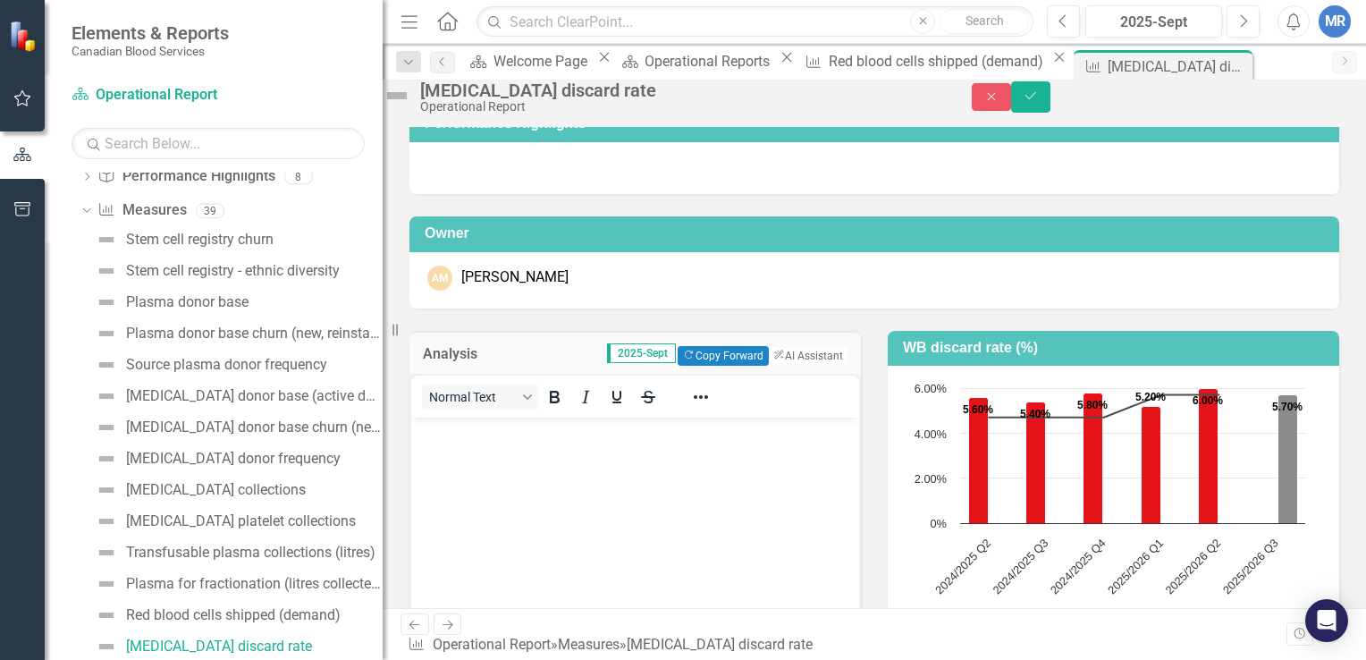
scroll to position [0, 0]
click at [714, 366] on button "Copy Forward Copy Forward" at bounding box center [723, 356] width 90 height 20
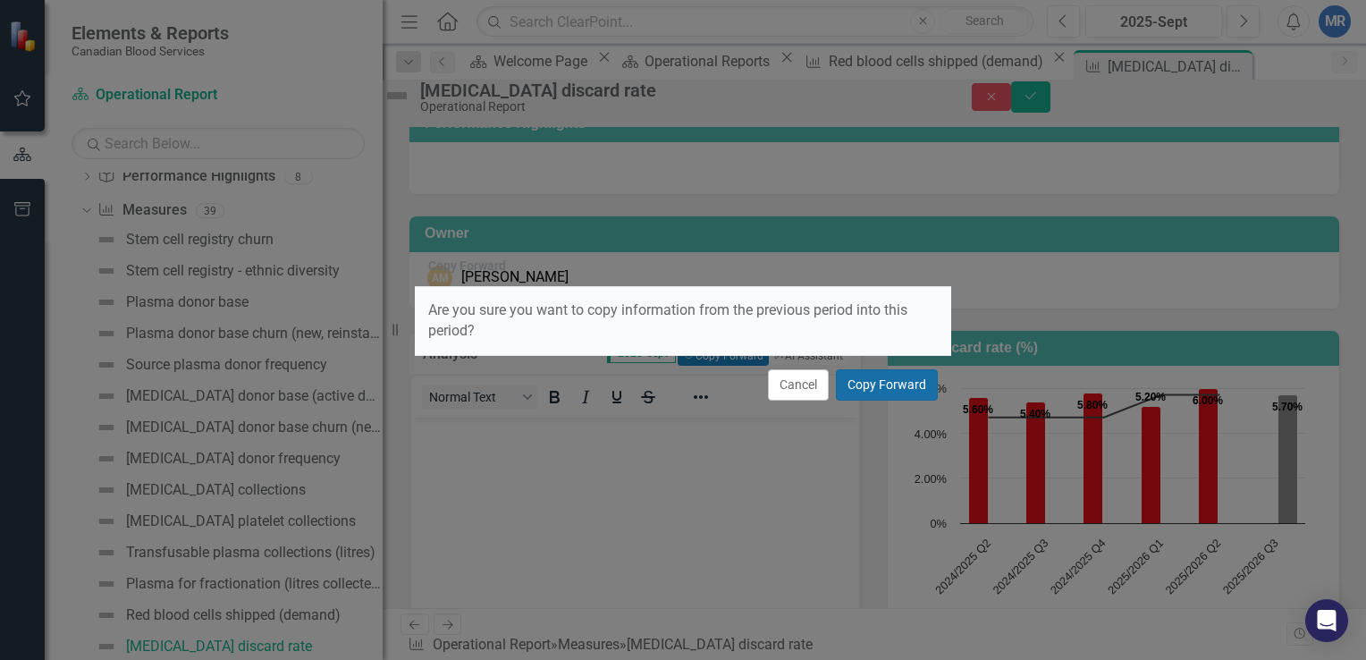
click at [900, 375] on button "Copy Forward" at bounding box center [887, 384] width 102 height 31
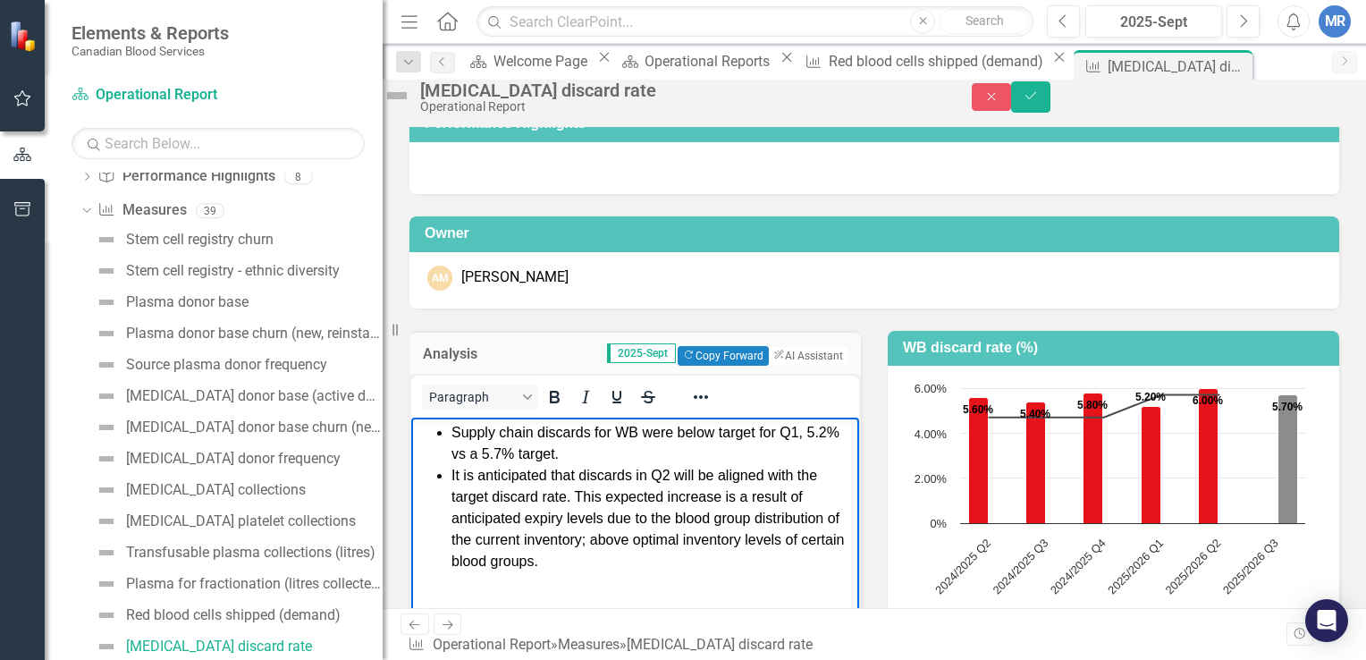
click at [713, 430] on span "Supply chain discards for WB were below target for Q1, 5.2% vs a 5.7% target." at bounding box center [646, 443] width 388 height 37
click at [469, 450] on span "Supply chain discards for WB were above target for Q2, 5.2% vs a 5.7% target." at bounding box center [647, 443] width 390 height 37
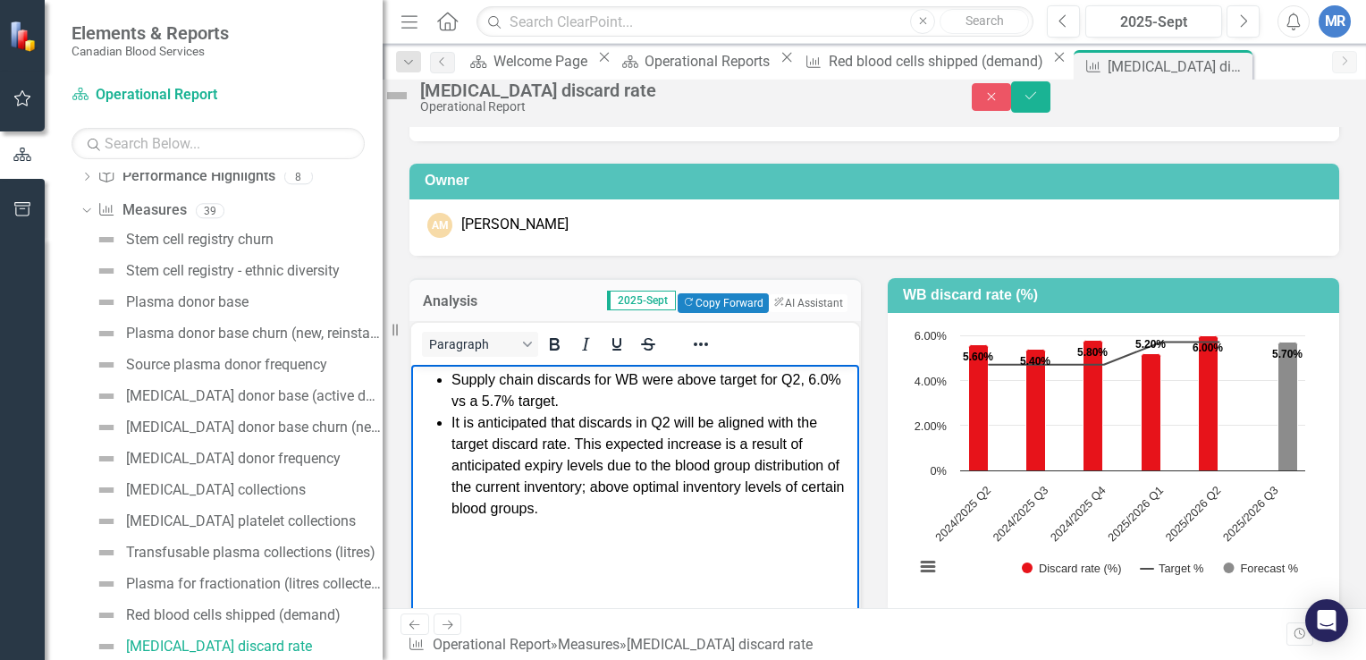
scroll to position [91, 0]
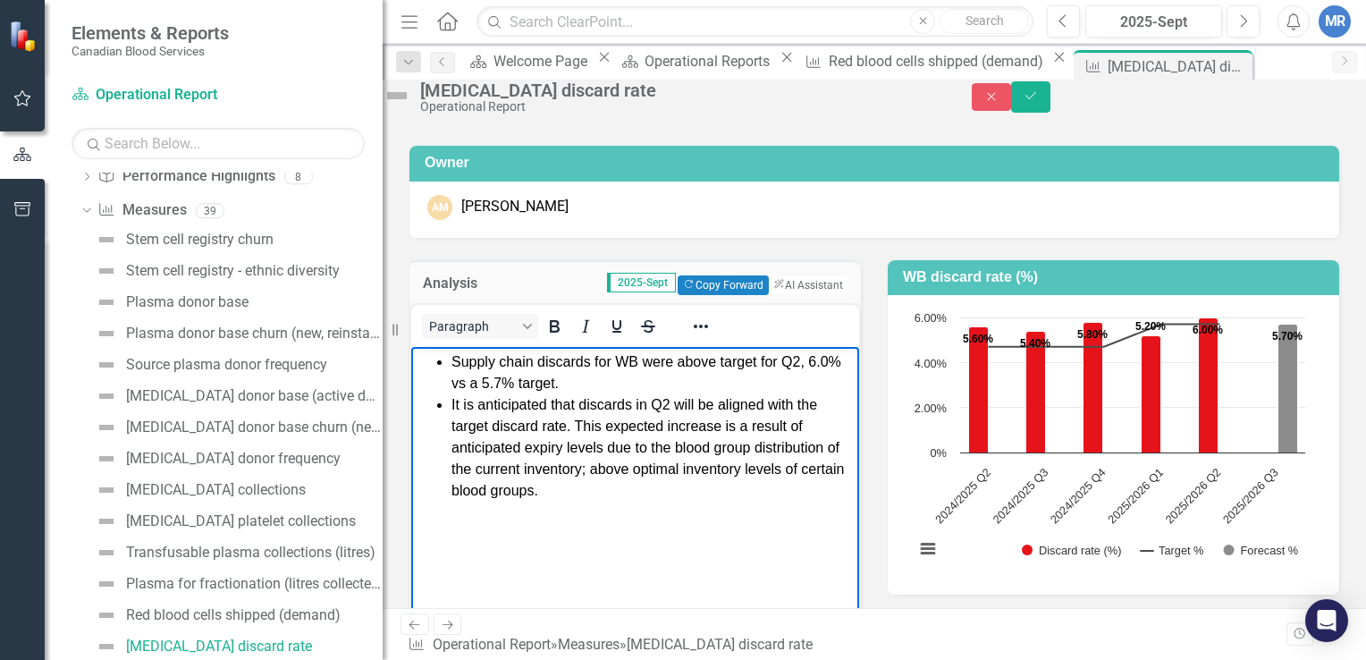
click at [663, 399] on span "It is anticipated that discards in Q2 will be aligned with the target discard r…" at bounding box center [648, 447] width 393 height 101
click at [740, 430] on span "It is anticipated that discards in Q3 will be aligned with the target discard r…" at bounding box center [648, 447] width 393 height 101
click at [1039, 102] on icon "Save" at bounding box center [1031, 95] width 16 height 13
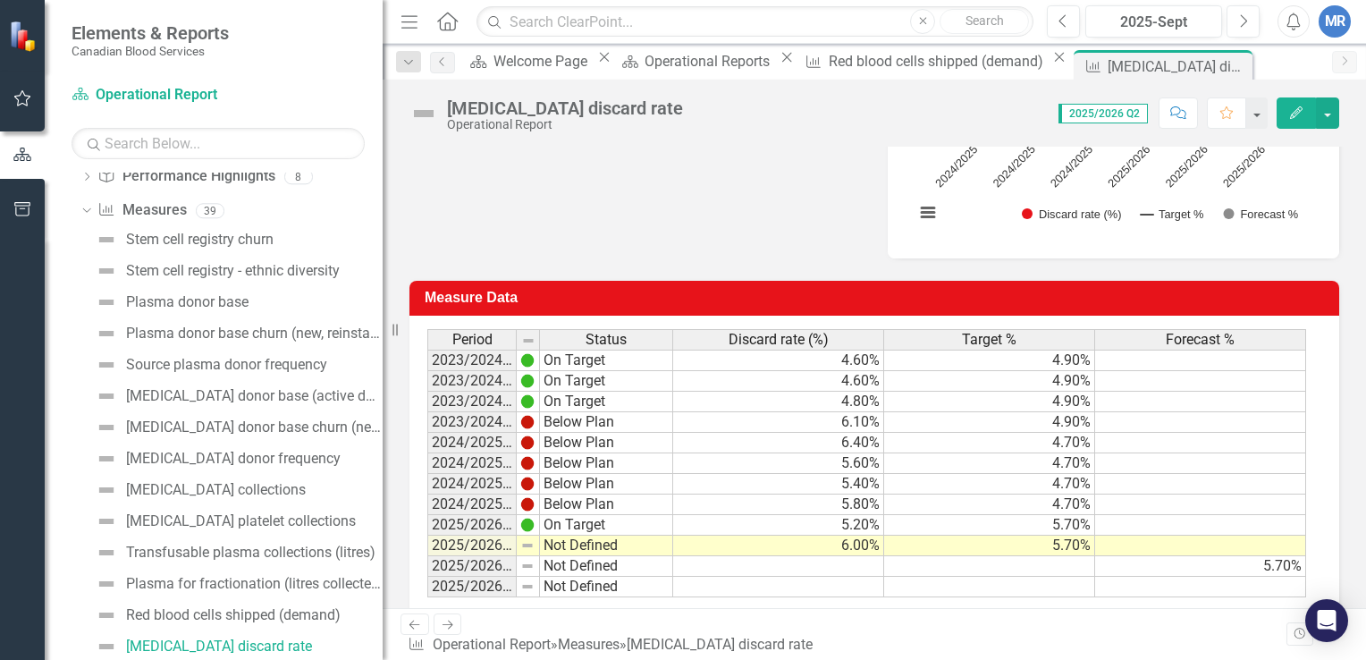
scroll to position [448, 0]
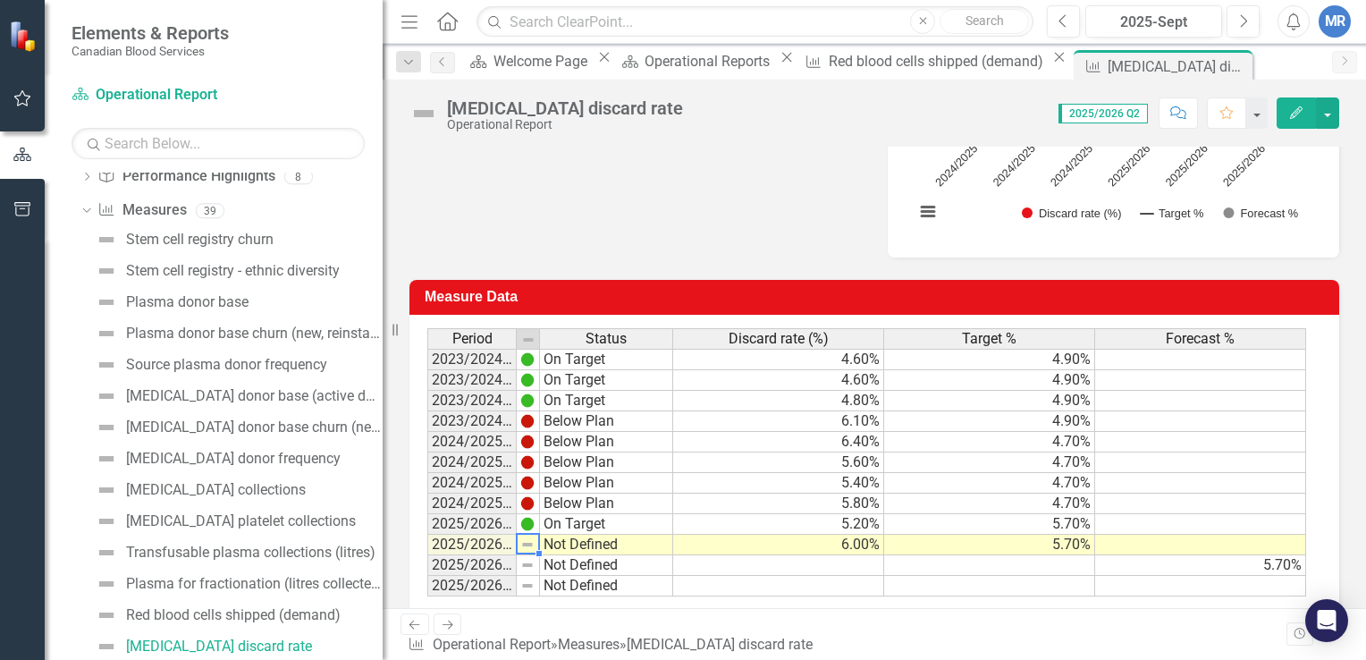
click at [528, 542] on img at bounding box center [527, 544] width 14 height 14
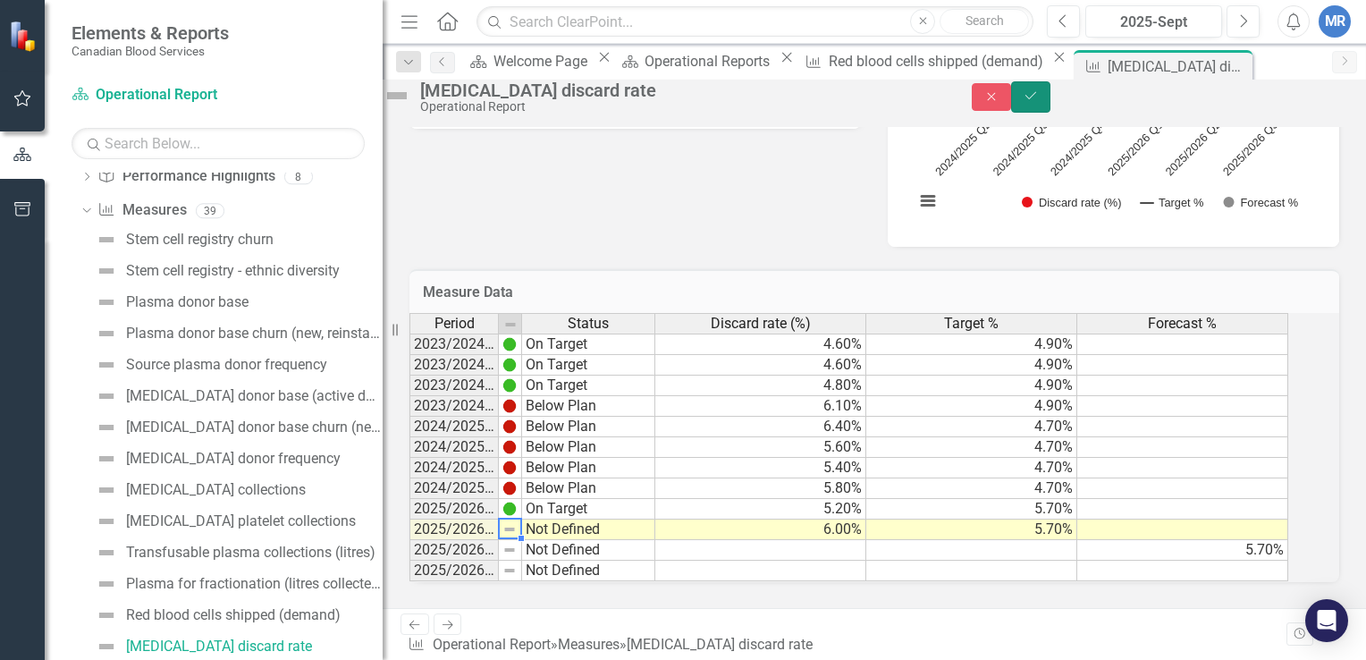
click at [1039, 102] on icon "Save" at bounding box center [1031, 95] width 16 height 13
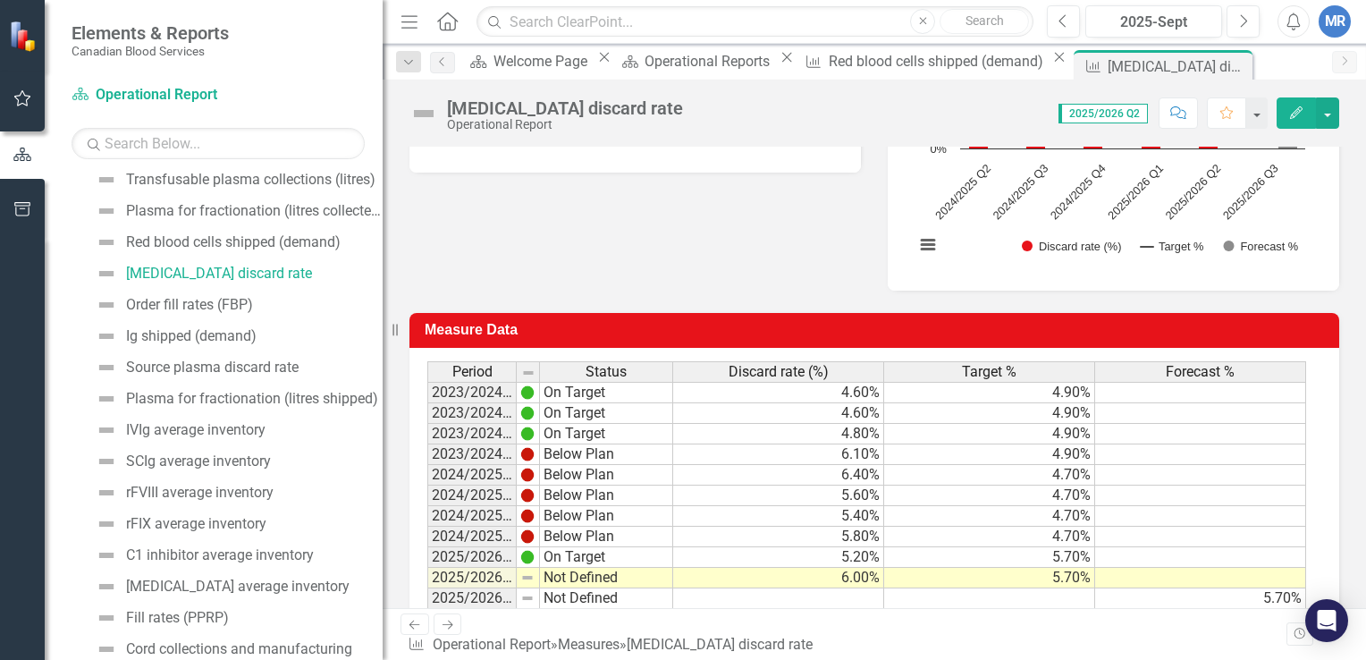
scroll to position [503, 0]
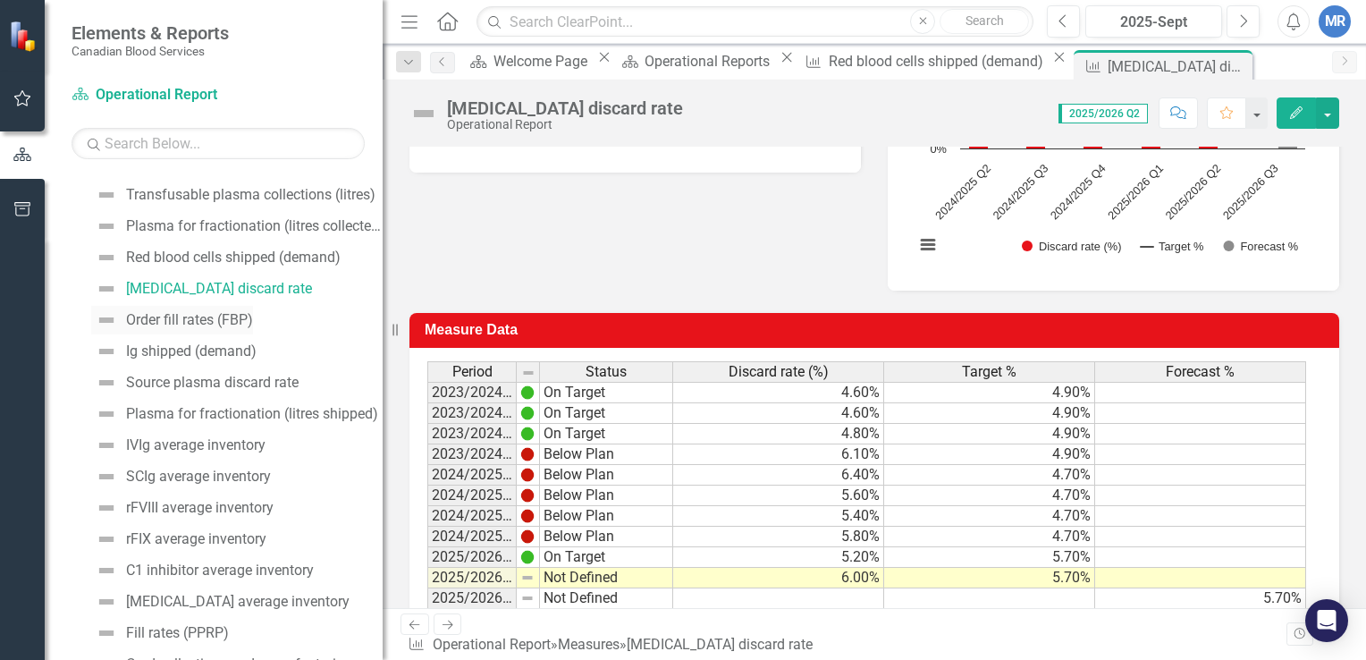
click at [182, 320] on div "Order fill rates (FBP)" at bounding box center [189, 320] width 127 height 16
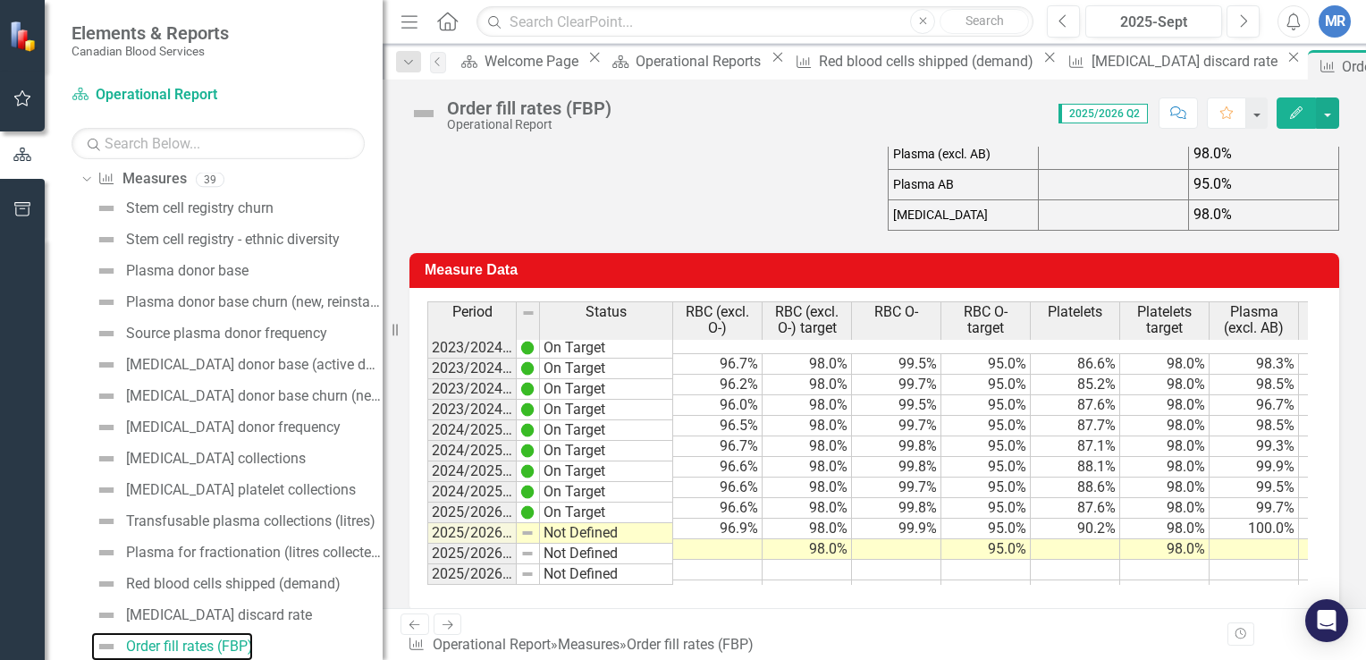
scroll to position [431, 0]
